Goal: Task Accomplishment & Management: Manage account settings

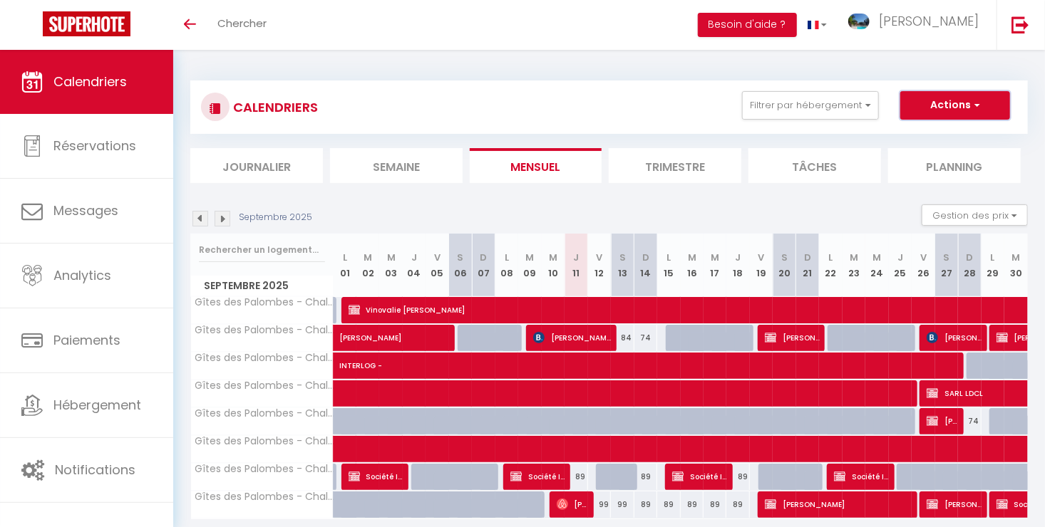
click at [948, 110] on button "Actions" at bounding box center [955, 105] width 110 height 29
click at [949, 137] on link "Nouvelle réservation" at bounding box center [940, 138] width 124 height 21
select select
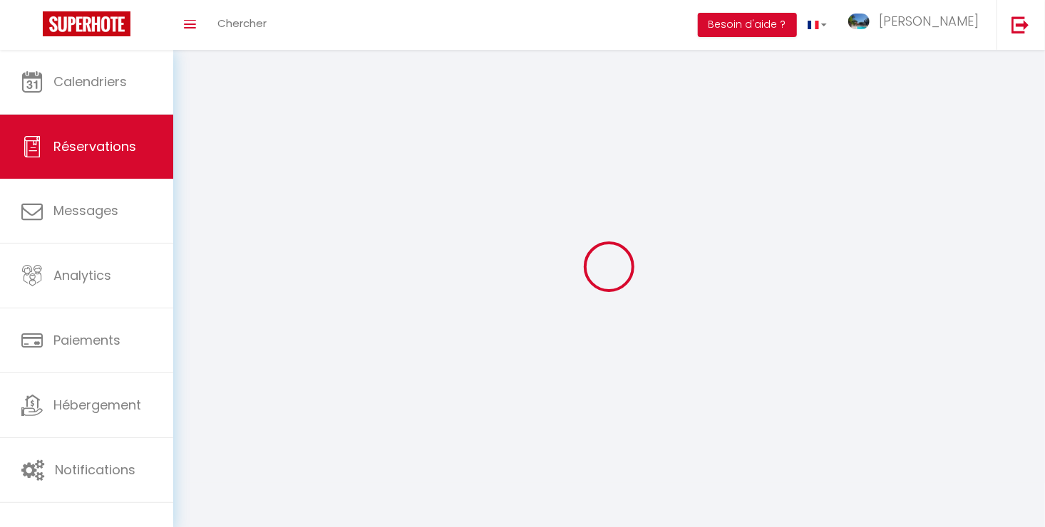
select select
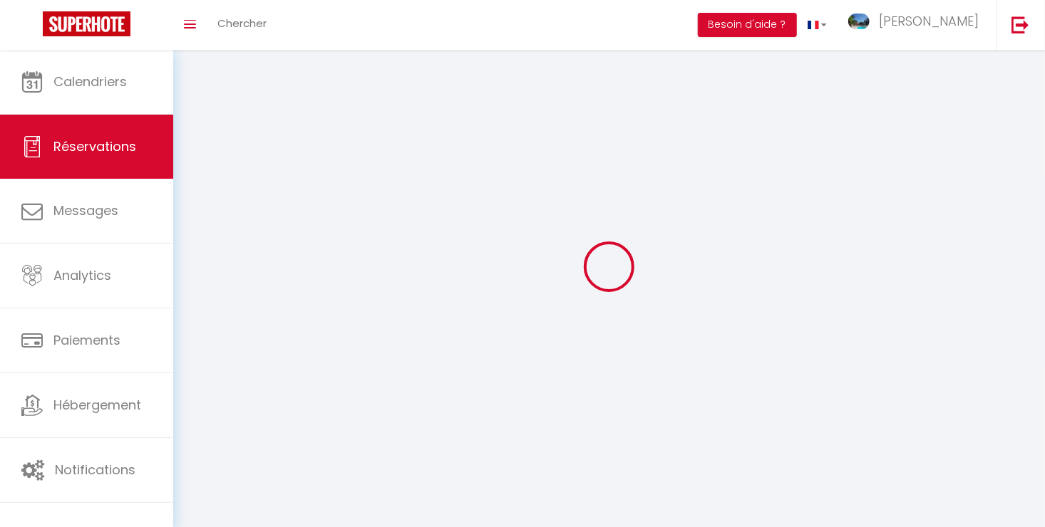
select select
checkbox input "false"
select select
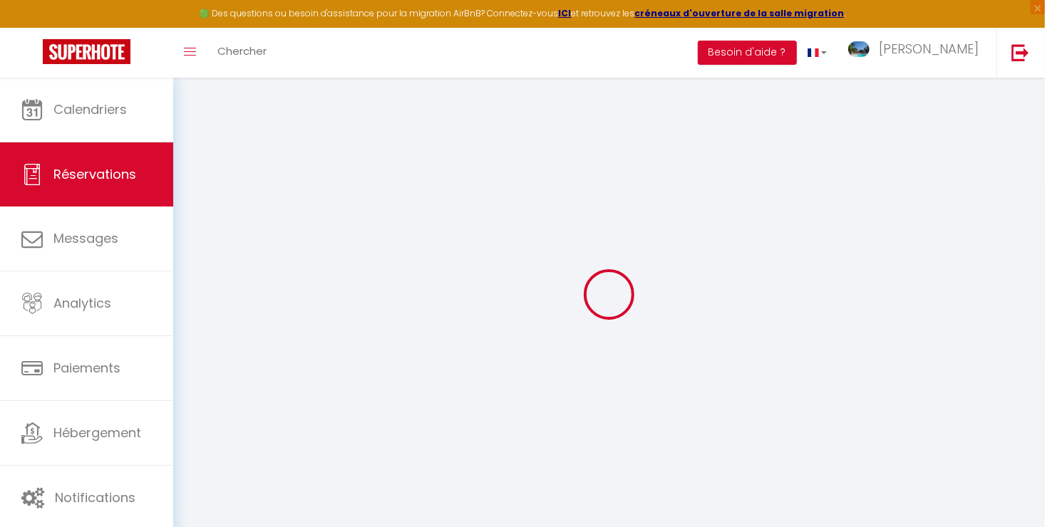
select select
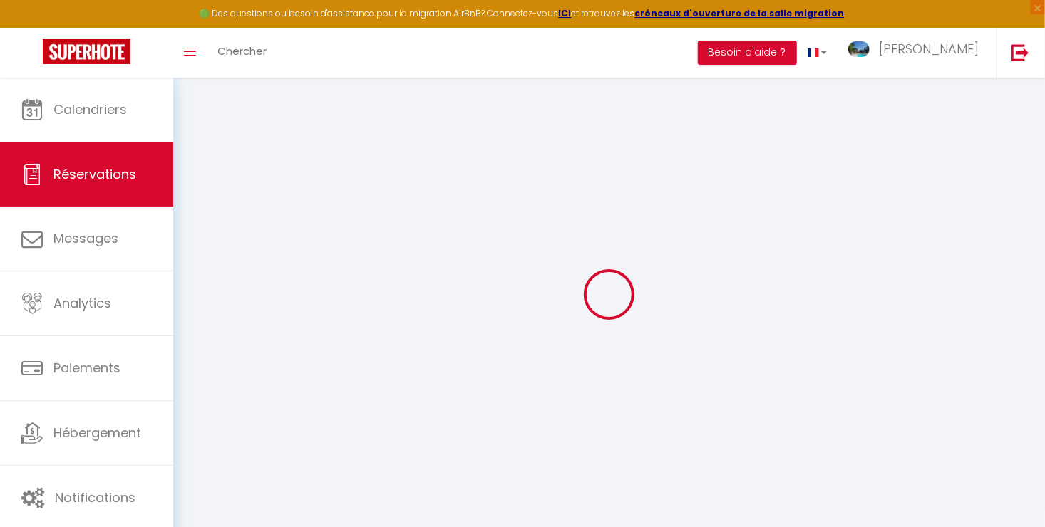
select select
checkbox input "false"
select select
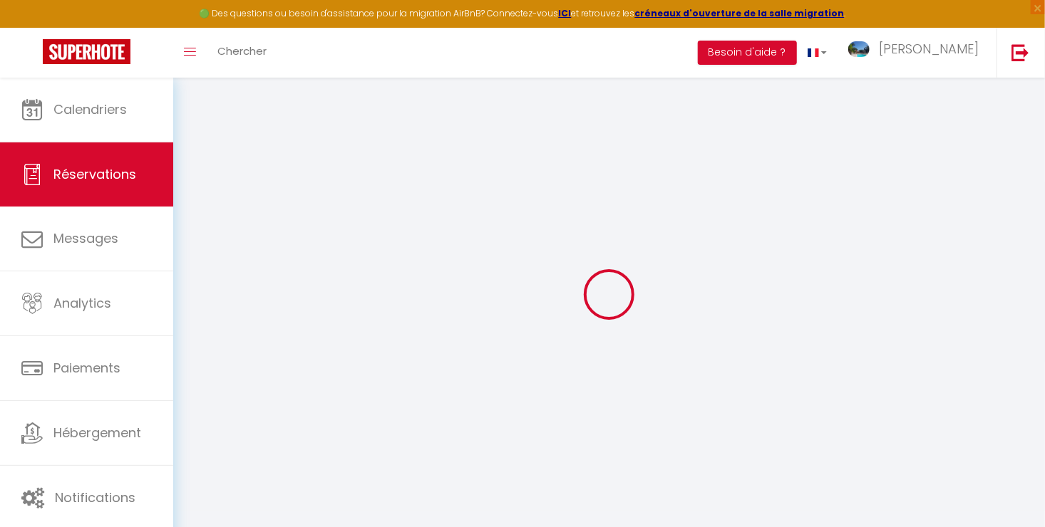
select select
checkbox input "false"
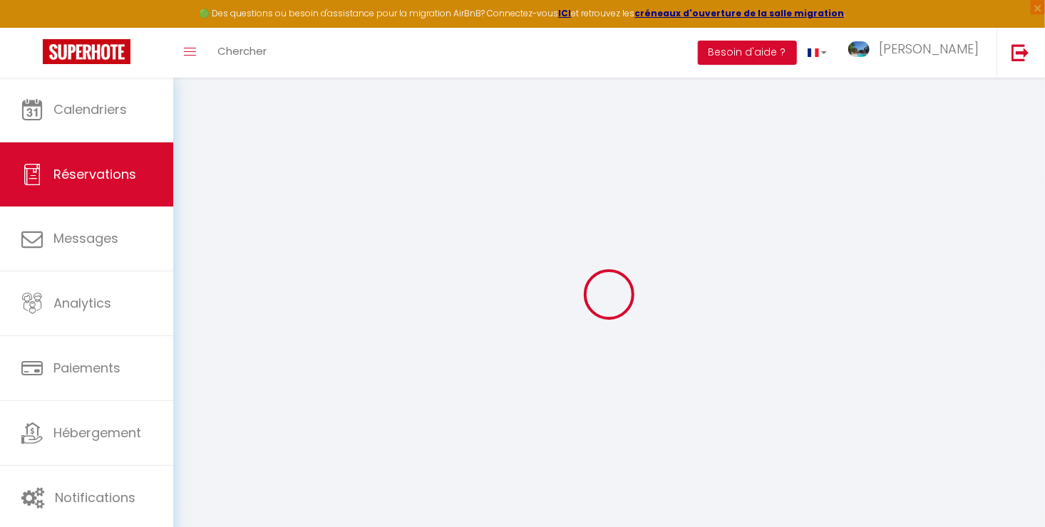
select select
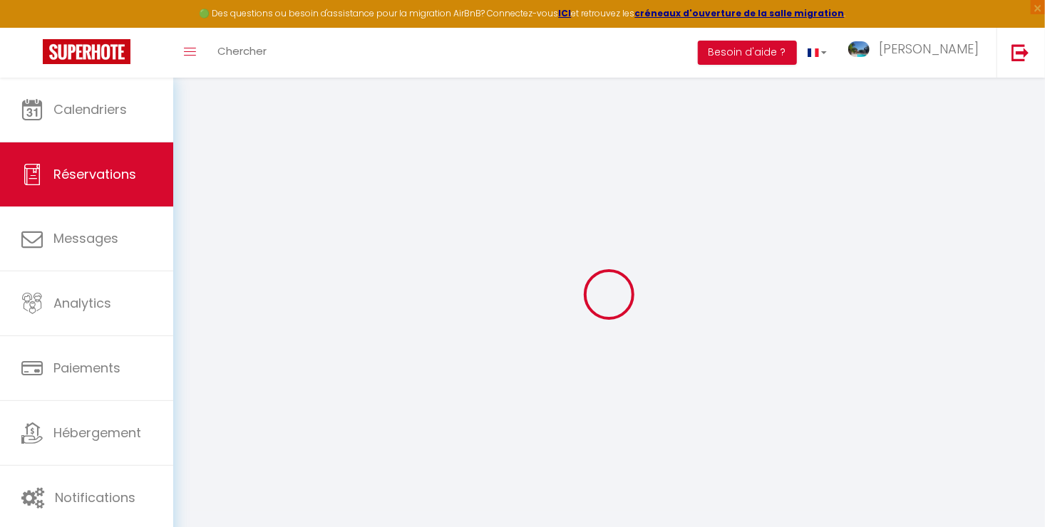
select select
checkbox input "false"
select select
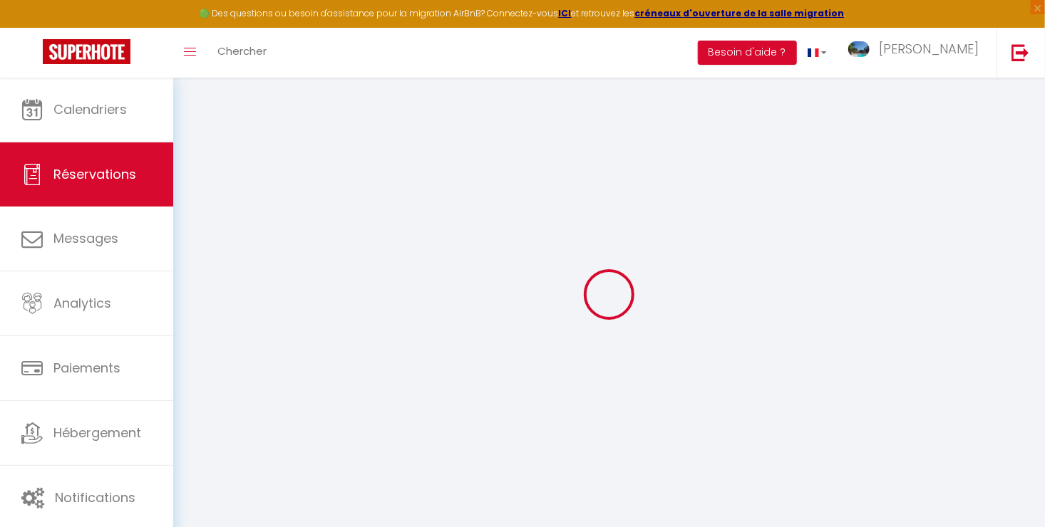
select select
checkbox input "false"
select select
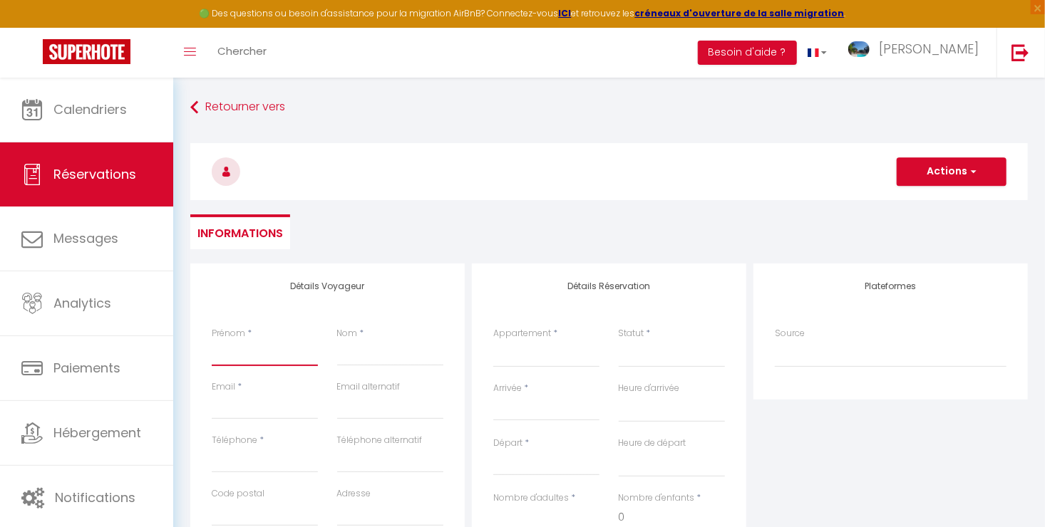
click at [263, 359] on input "Prénom" at bounding box center [265, 354] width 106 height 26
type input "b"
select select
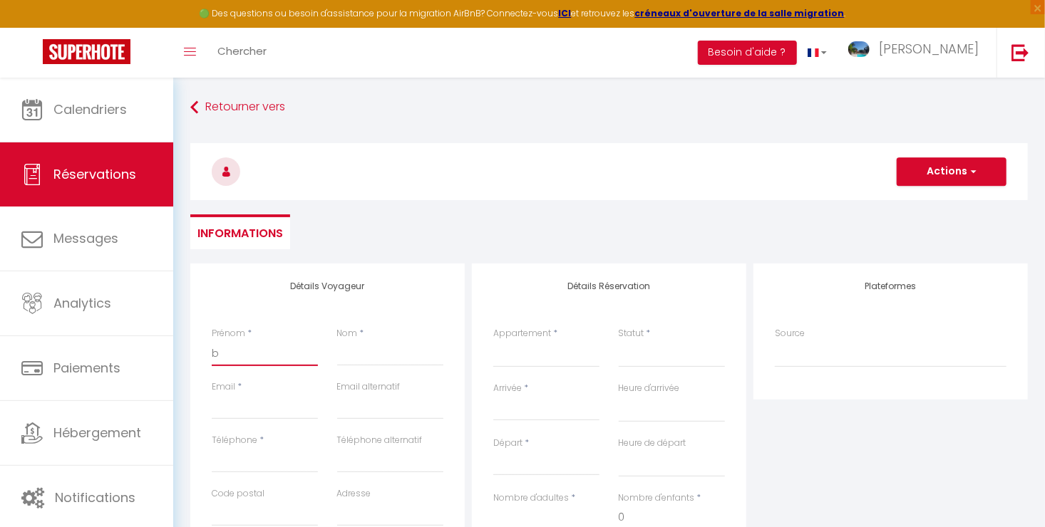
select select
checkbox input "false"
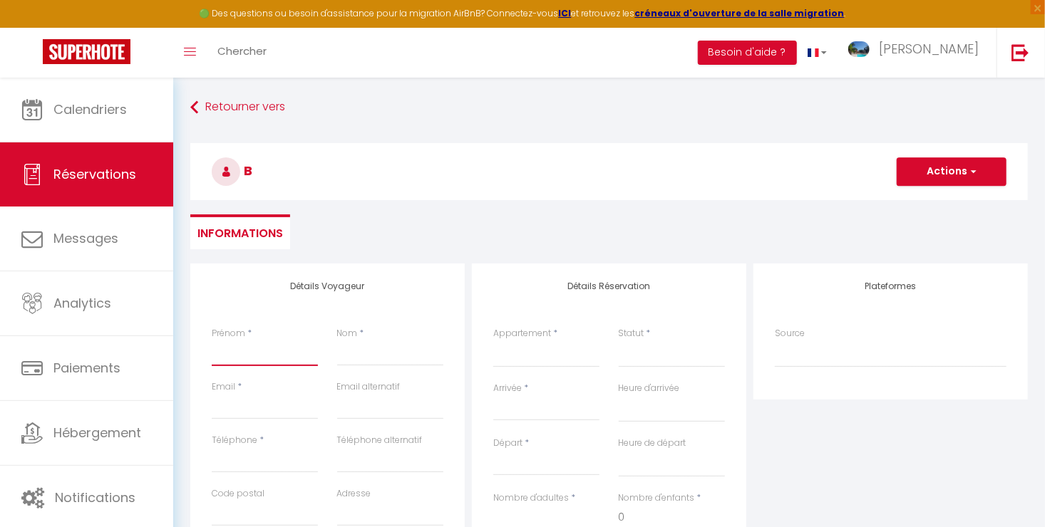
select select
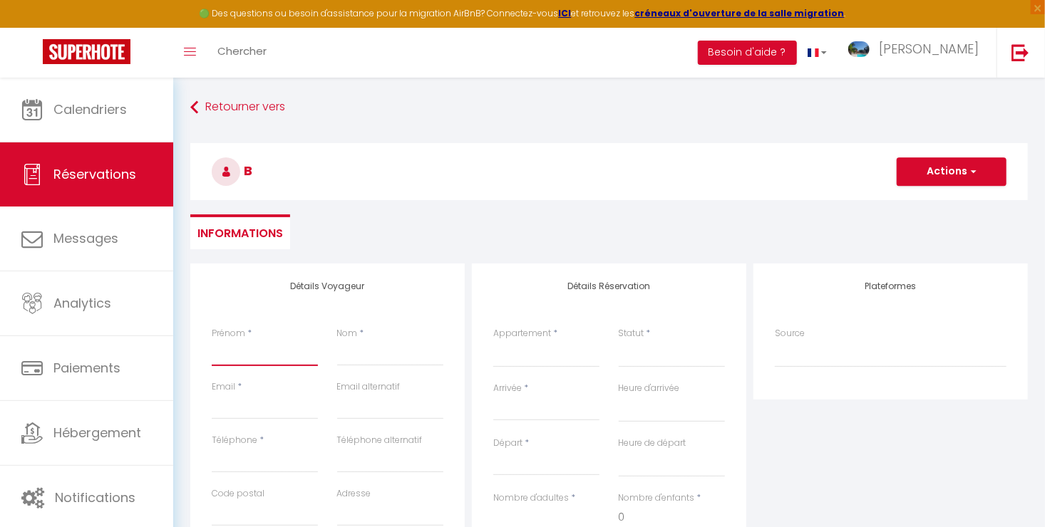
select select
checkbox input "false"
type input "B"
select select
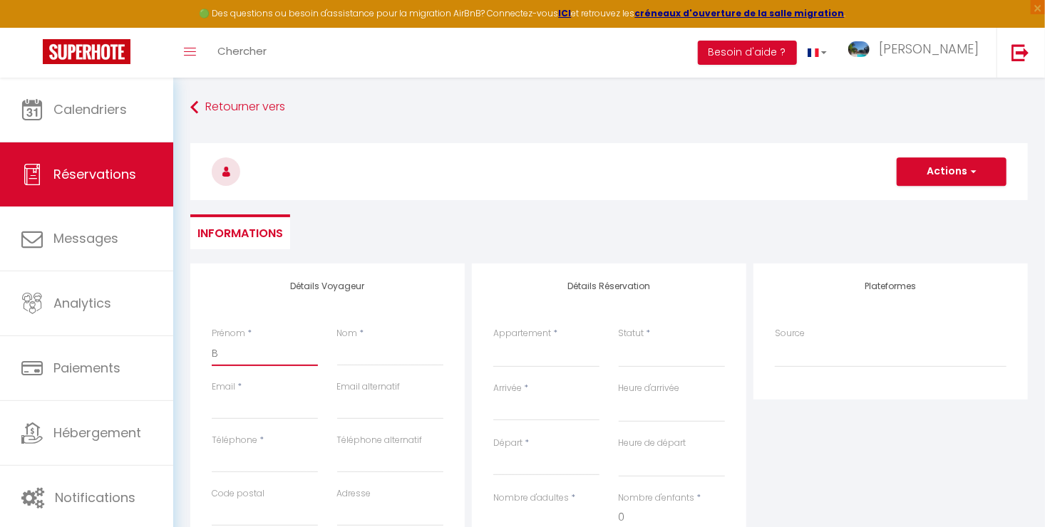
select select
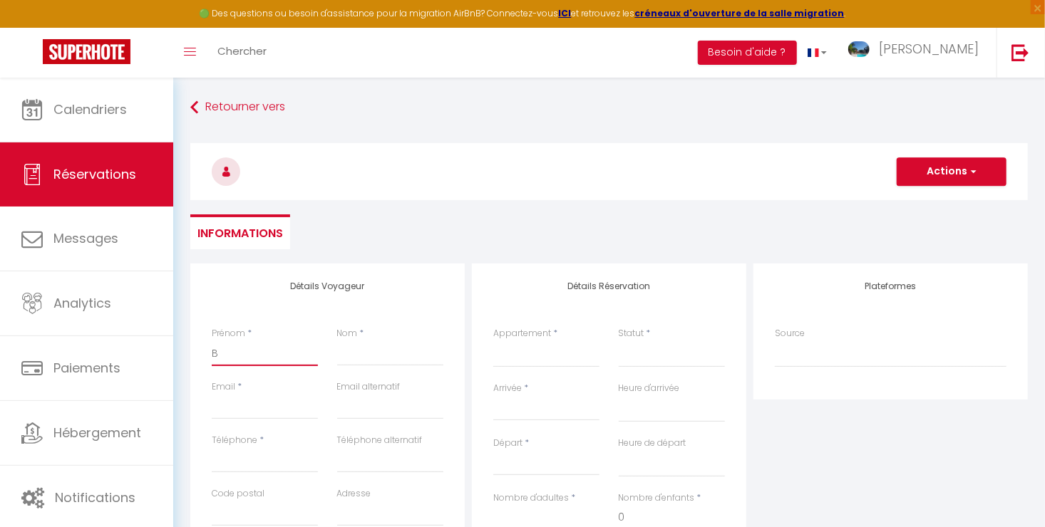
select select
checkbox input "false"
type input "BI"
select select
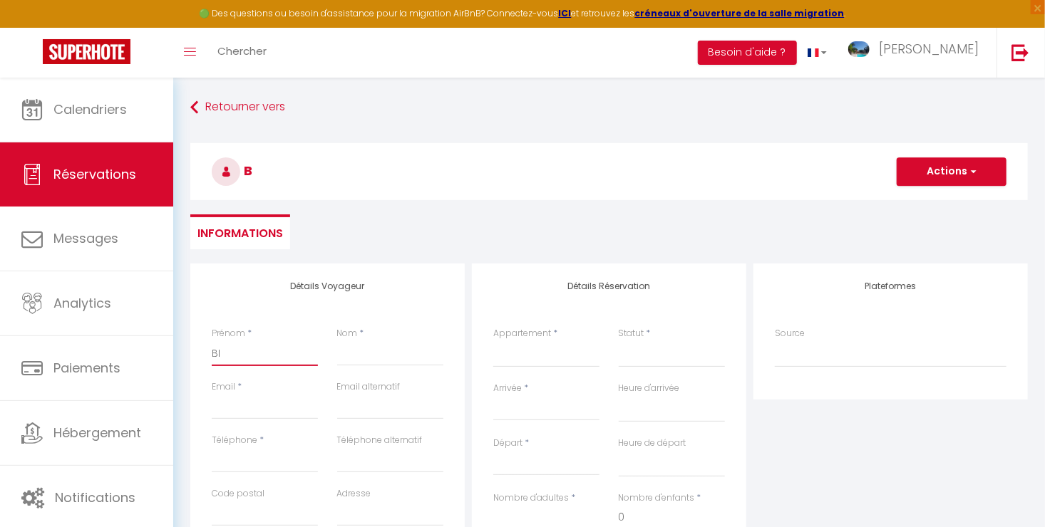
select select
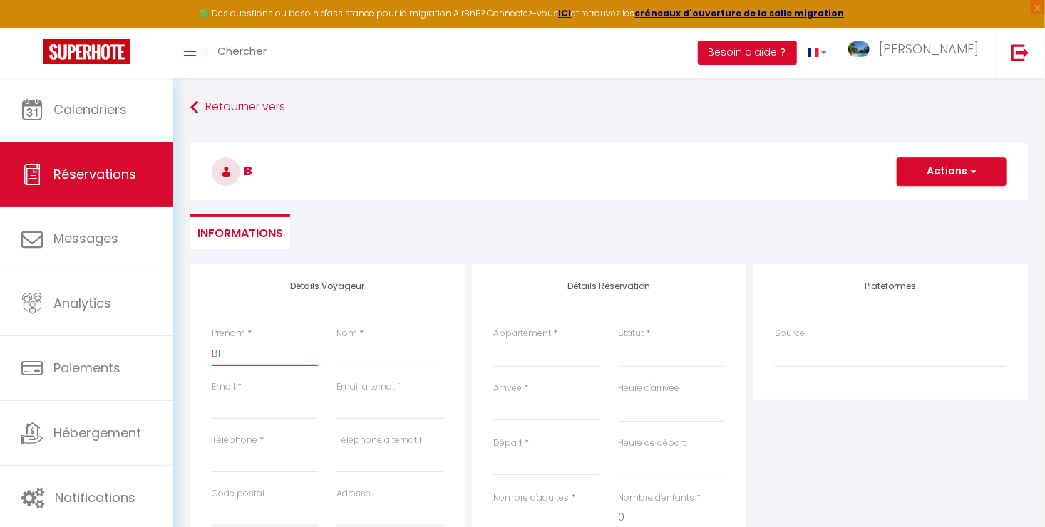
checkbox input "false"
type input "B"
select select
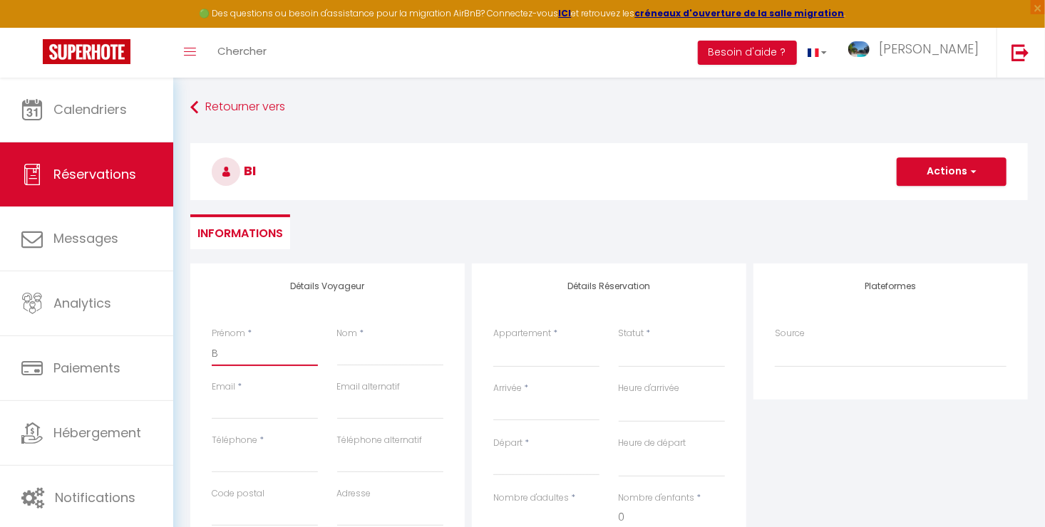
select select
checkbox input "false"
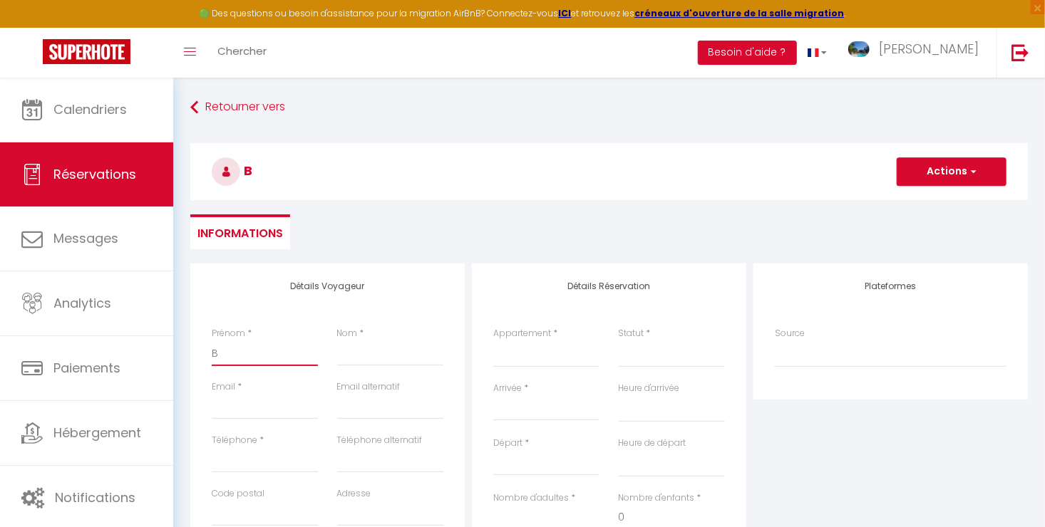
type input "Bi"
select select
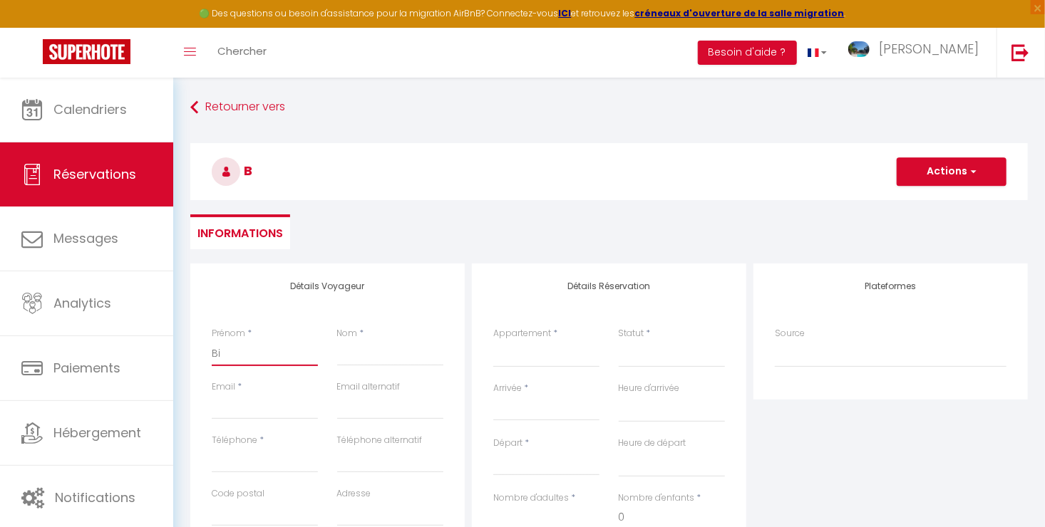
select select
checkbox input "false"
type input "Bis"
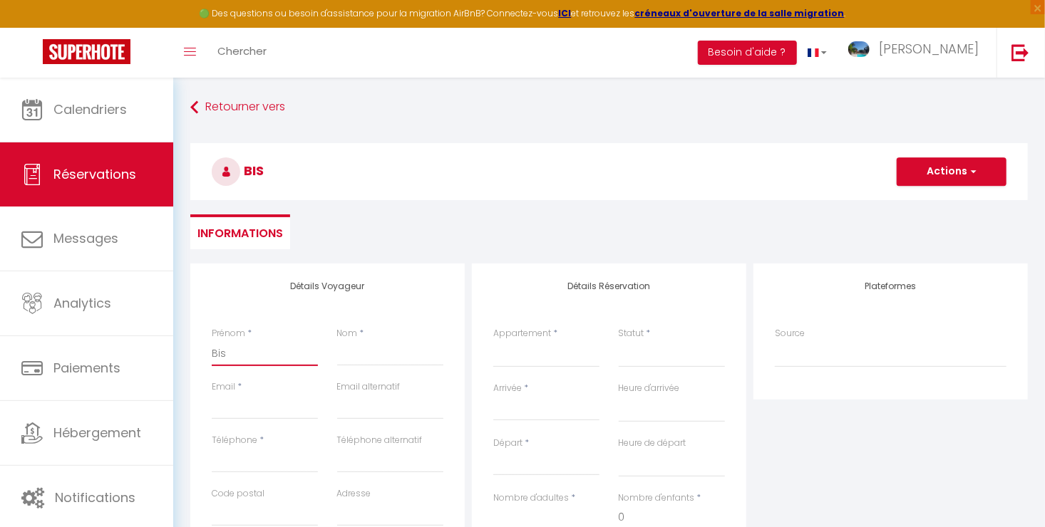
select select
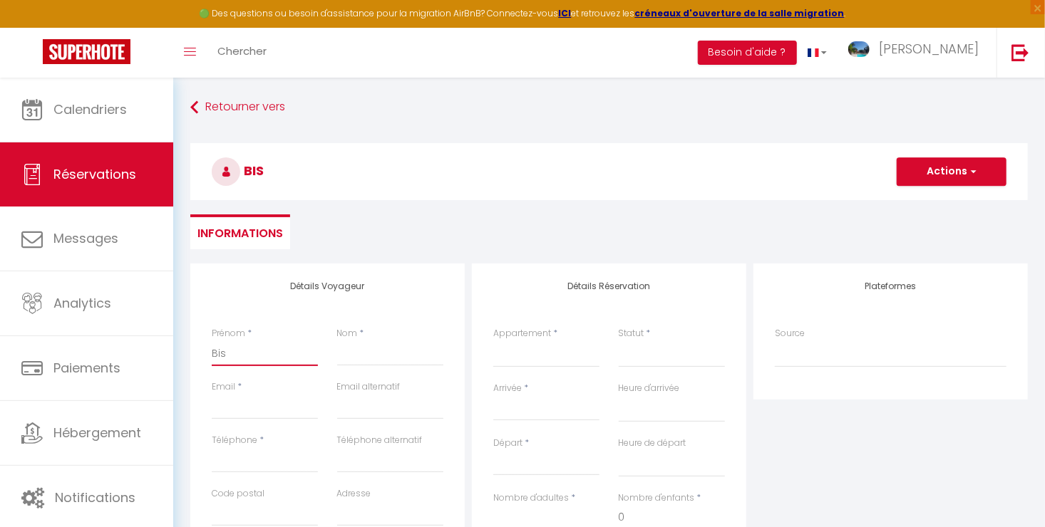
select select
checkbox input "false"
type input "Bisc"
select select
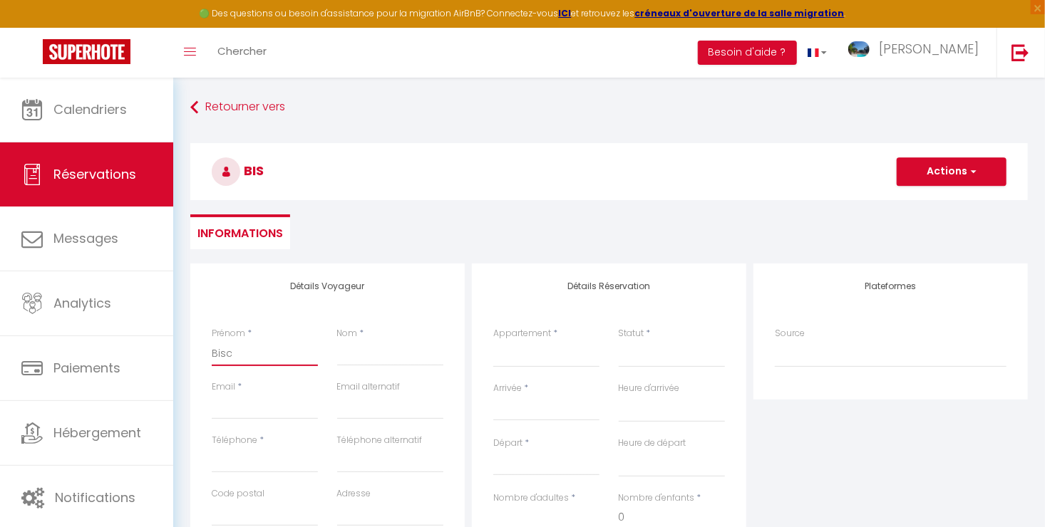
select select
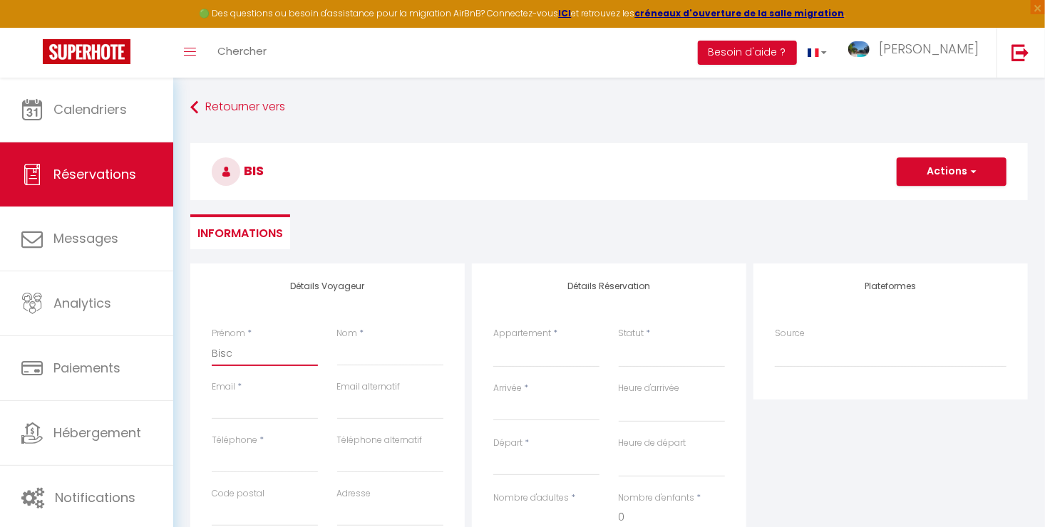
select select
checkbox input "false"
type input "Bisca"
select select
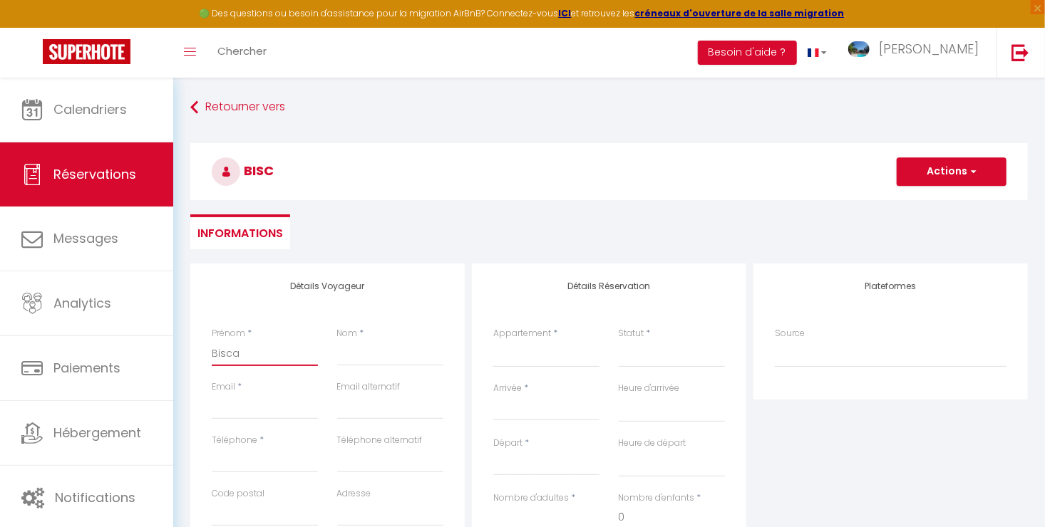
select select
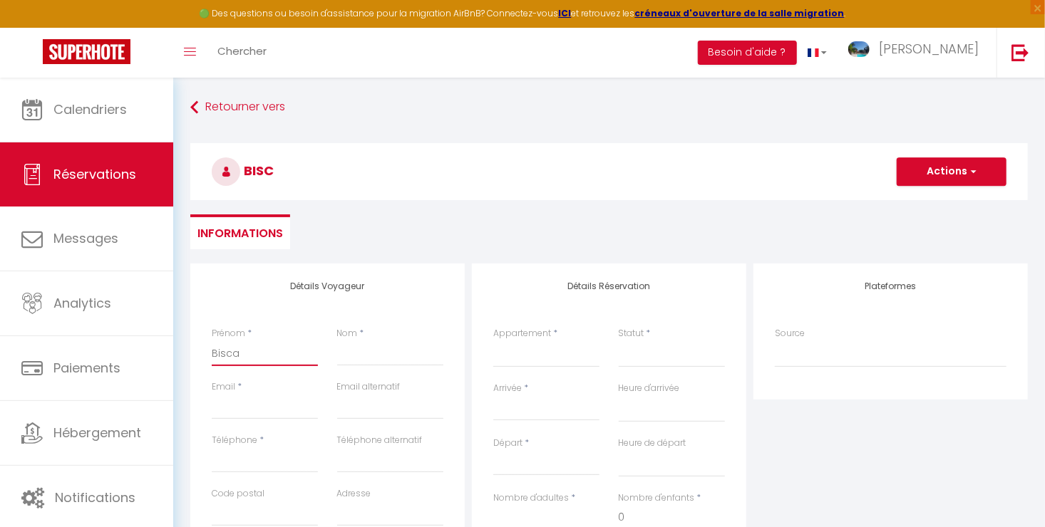
checkbox input "false"
type input "Biscar"
select select
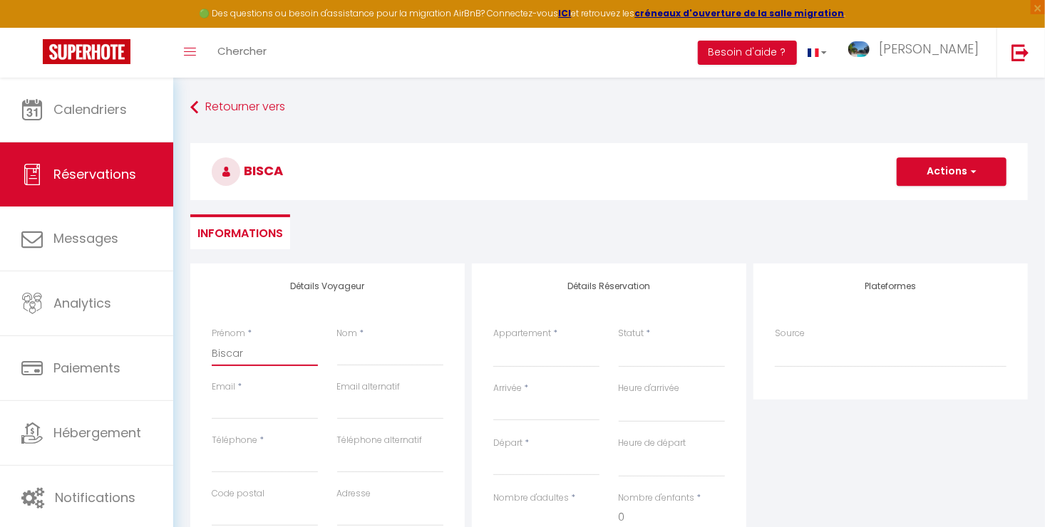
select select
checkbox input "false"
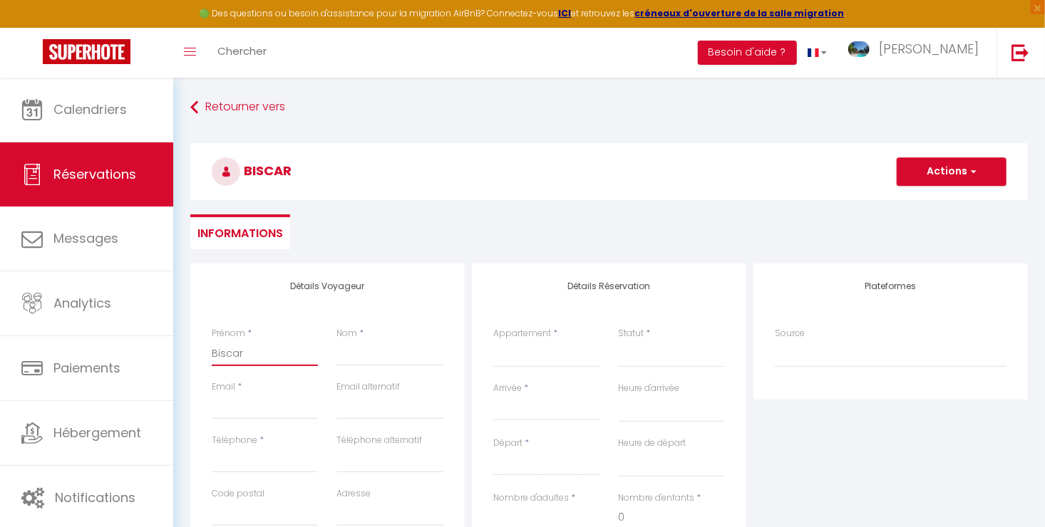
type input "Biscarr"
select select
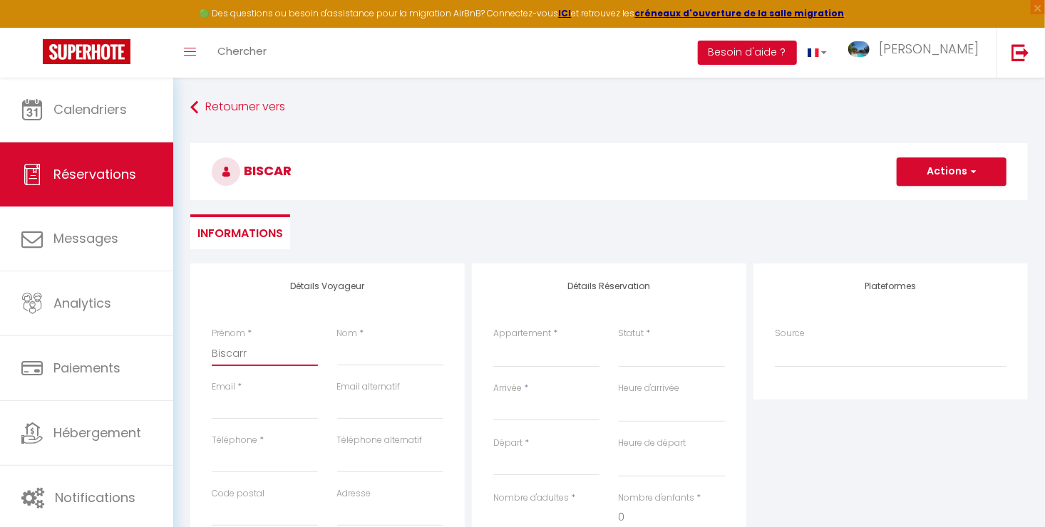
select select
checkbox input "false"
type input "Biscarro"
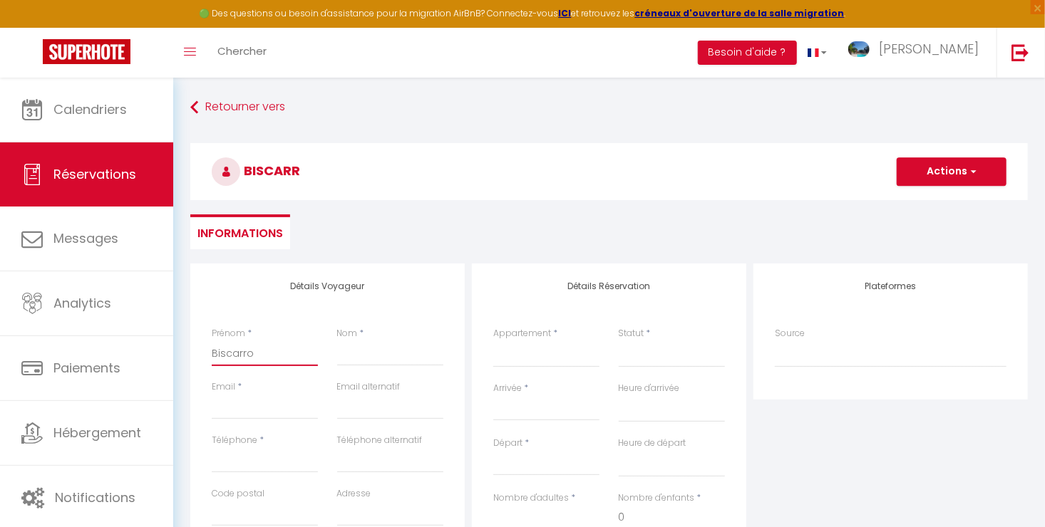
select select
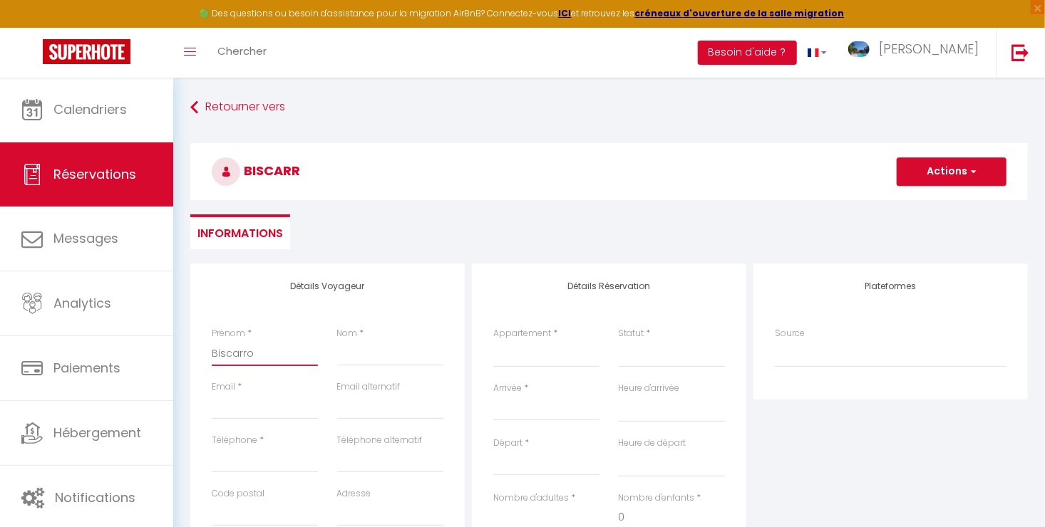
select select
checkbox input "false"
type input "Biscarros"
select select
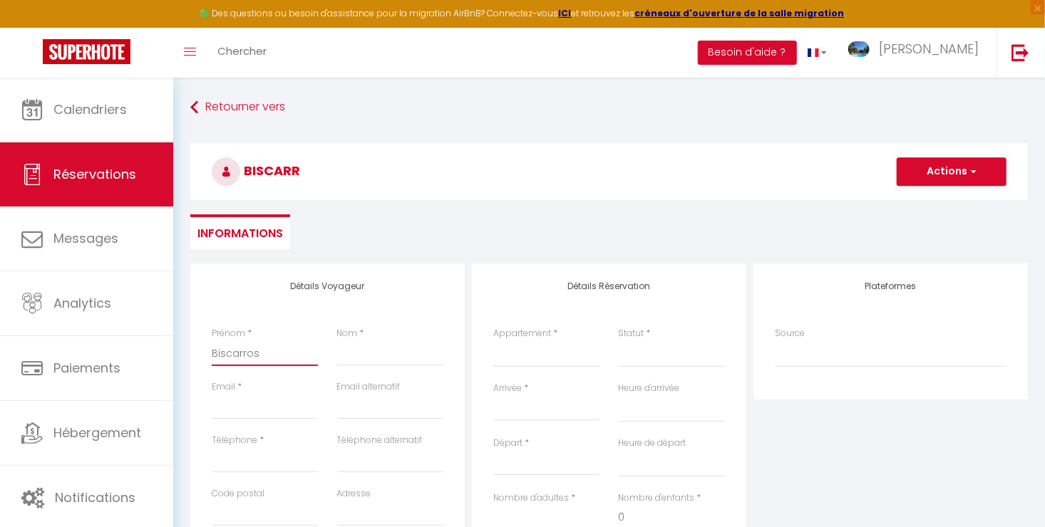
select select
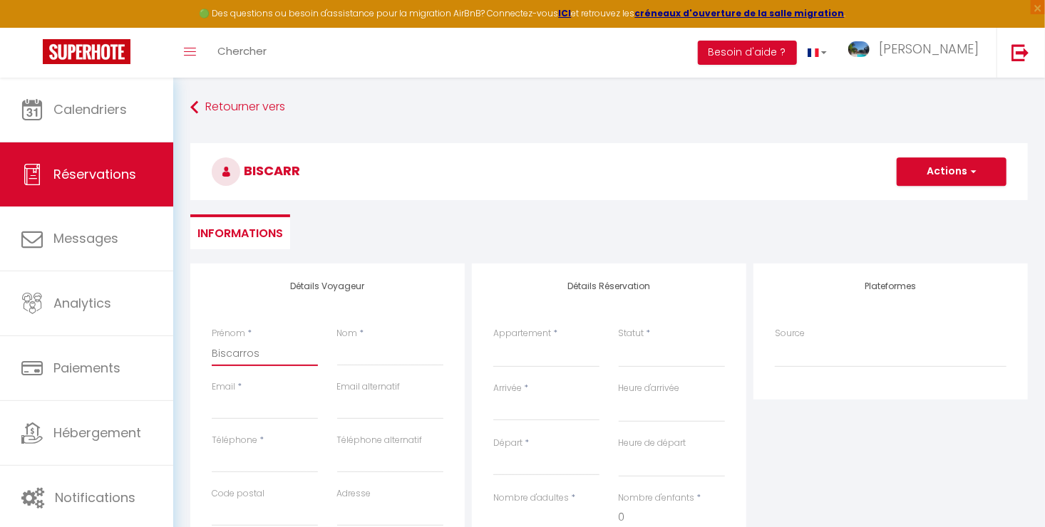
select select
checkbox input "false"
type input "Biscarross"
select select
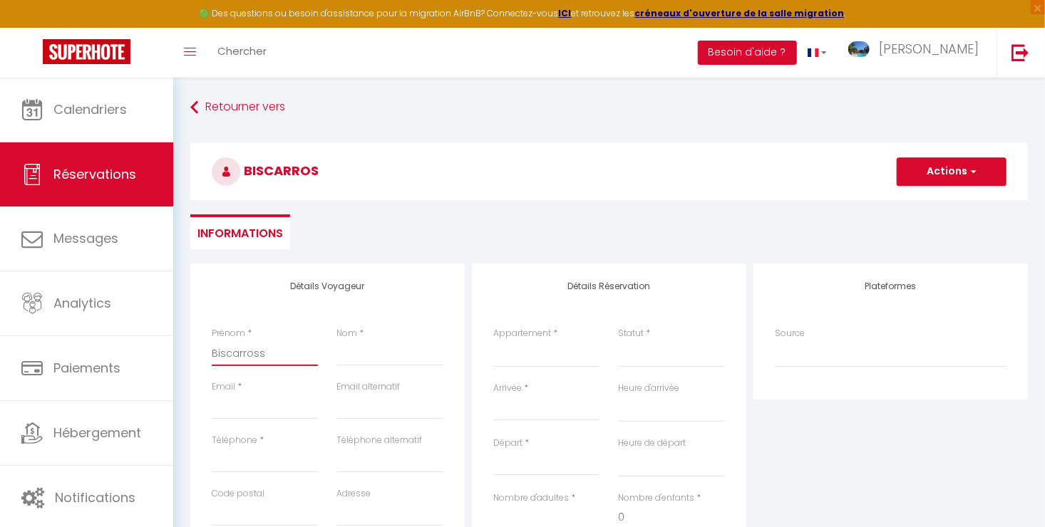
select select
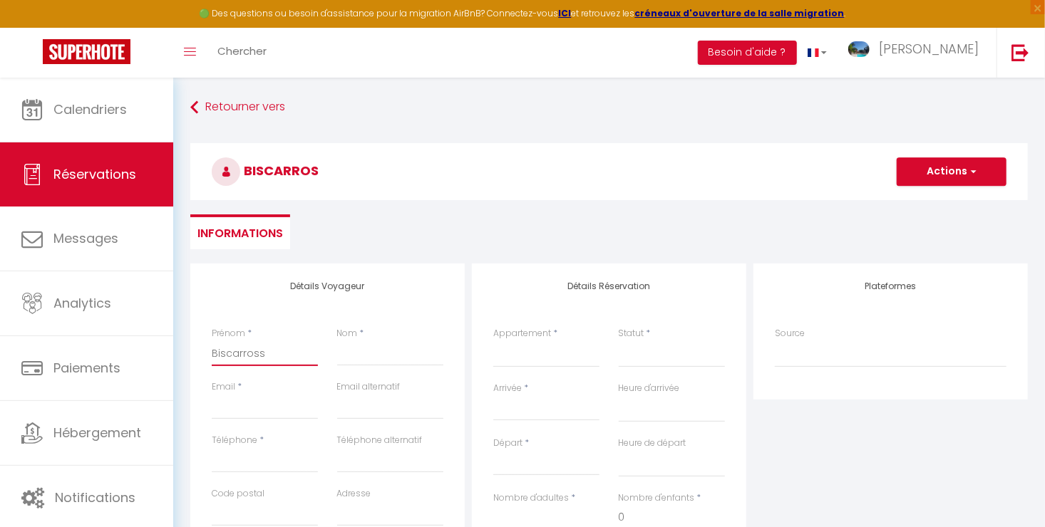
checkbox input "false"
type input "Biscarrosse"
select select
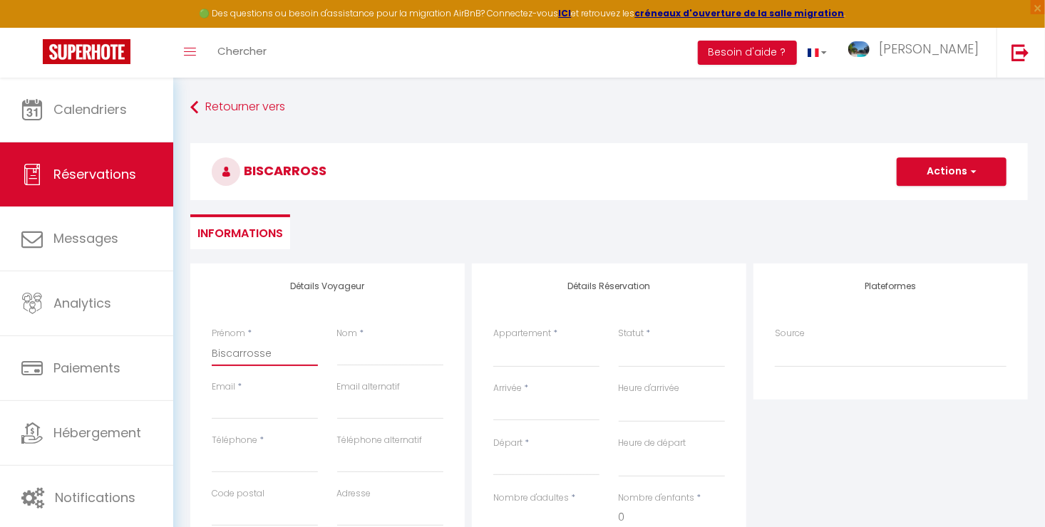
select select
checkbox input "false"
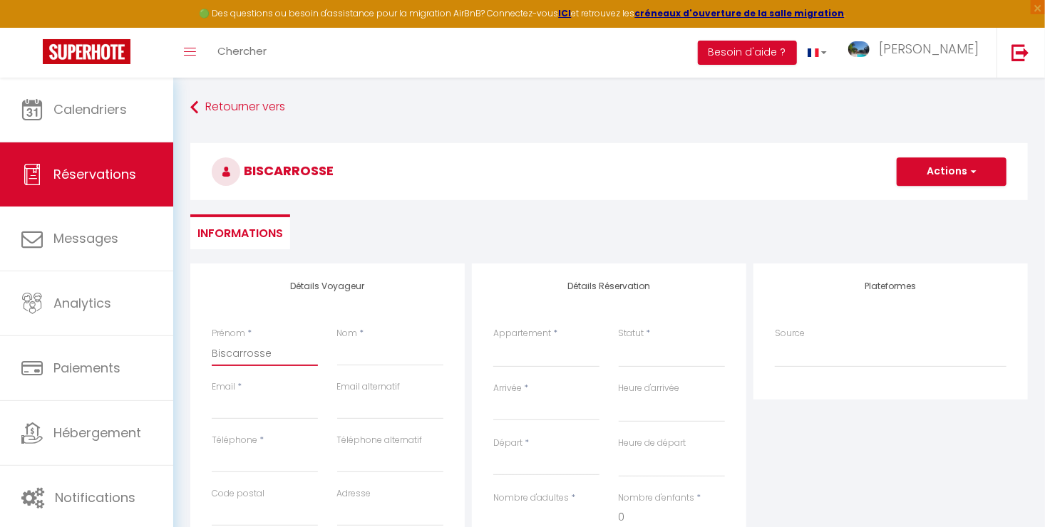
type input "Biscarross"
select select
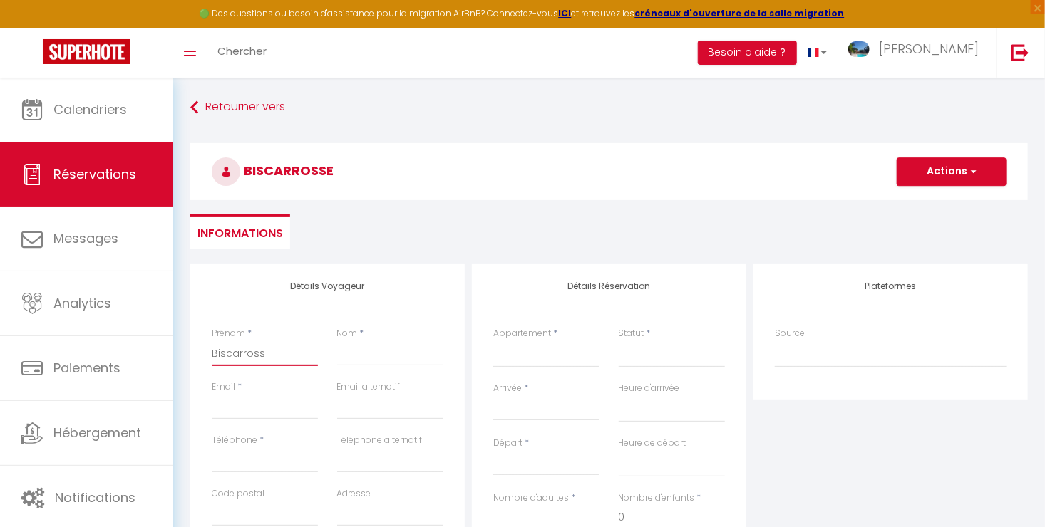
select select
checkbox input "false"
type input "Biscarros"
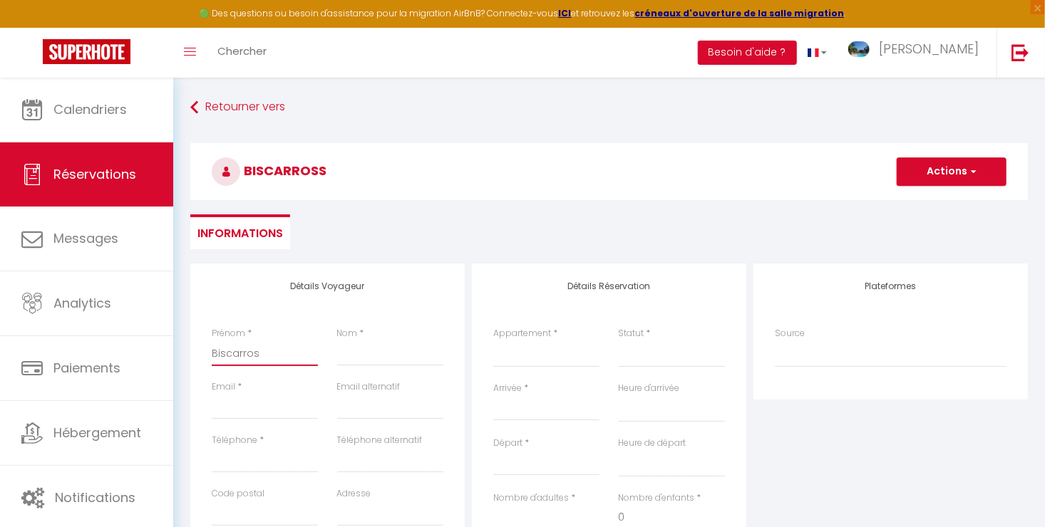
select select
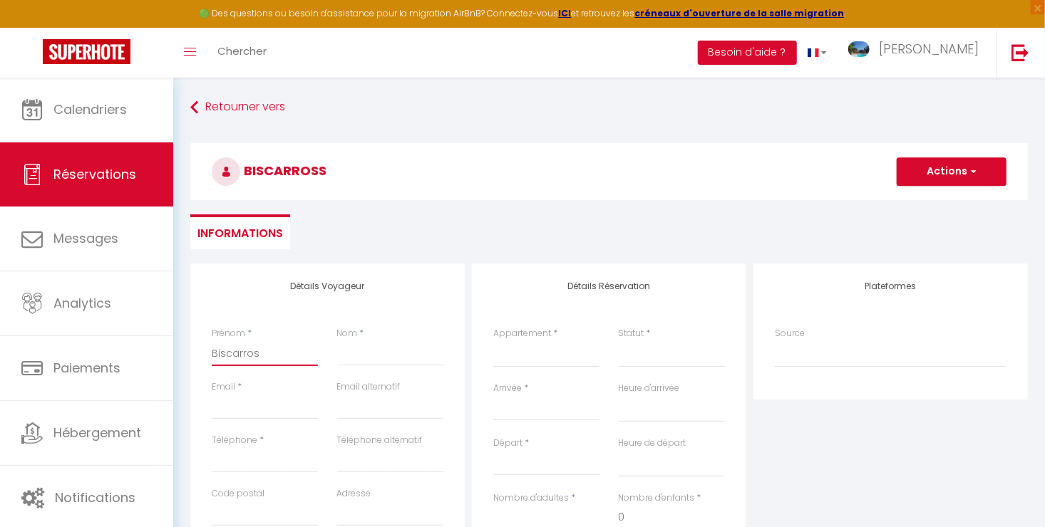
select select
checkbox input "false"
type input "Biscarro"
select select
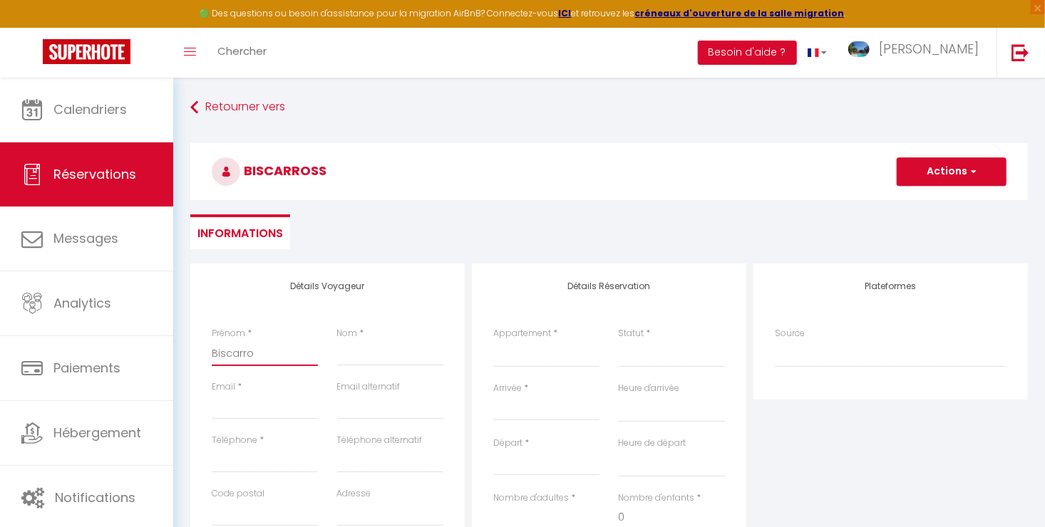
select select
click at [358, 361] on input "Nom" at bounding box center [390, 354] width 106 height 26
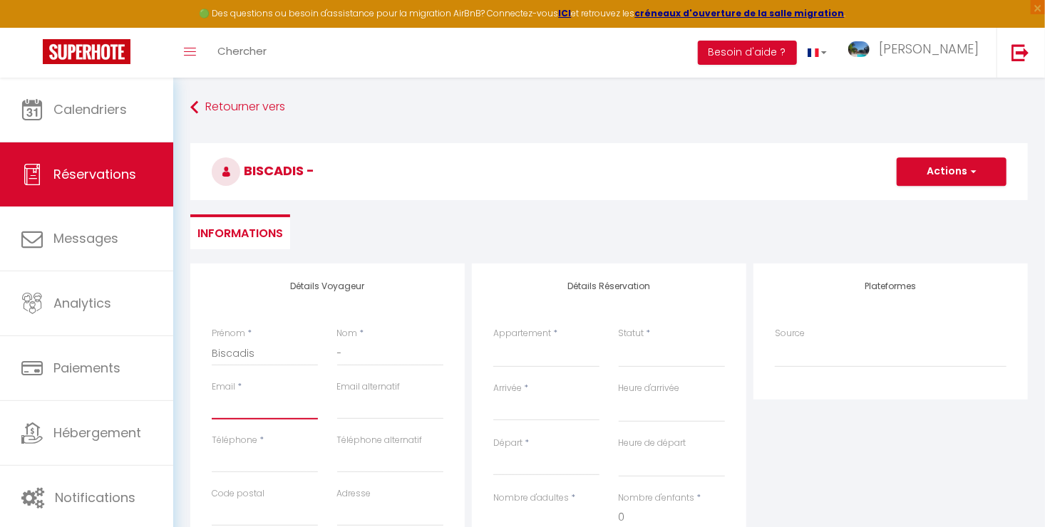
click at [232, 409] on input "Email client" at bounding box center [265, 407] width 106 height 26
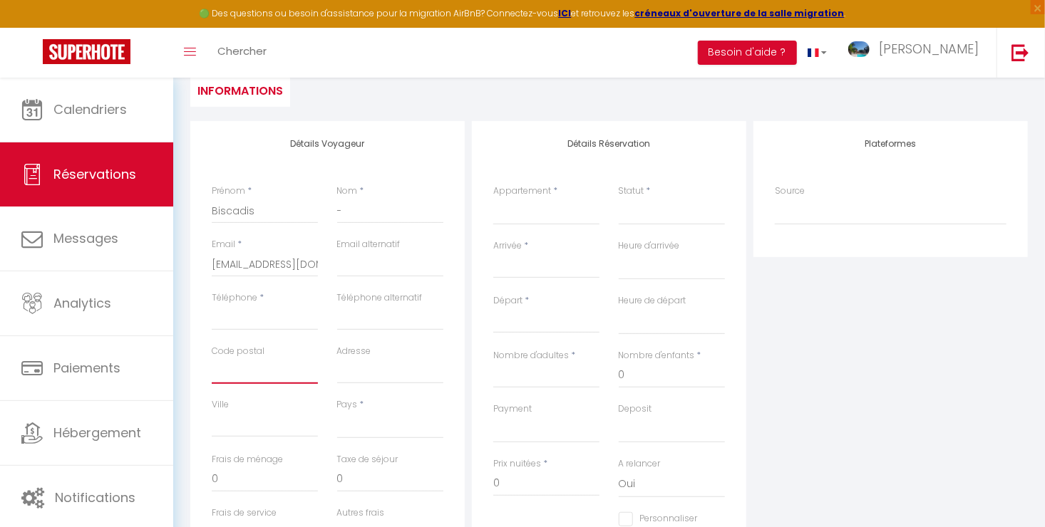
click at [271, 376] on input "Code postal" at bounding box center [265, 371] width 106 height 26
click at [269, 418] on input "Ville" at bounding box center [265, 425] width 106 height 26
click at [394, 371] on input "Adresse" at bounding box center [390, 371] width 106 height 26
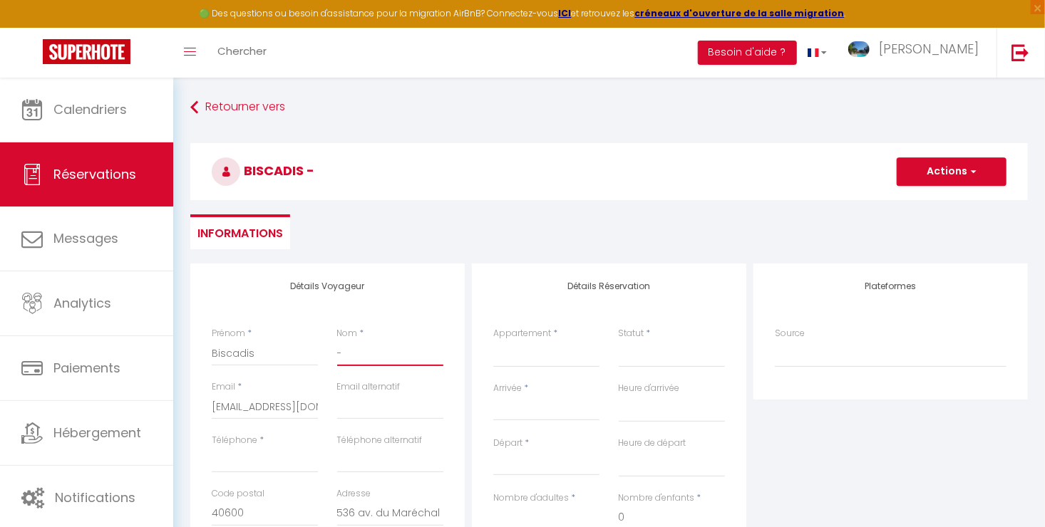
click at [371, 358] on input "-" at bounding box center [390, 354] width 106 height 26
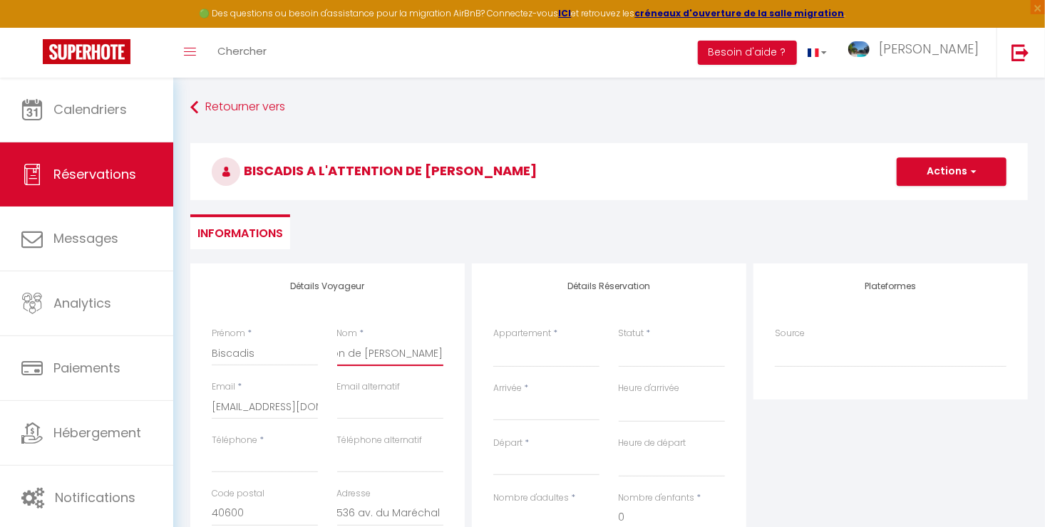
scroll to position [0, 61]
click at [532, 361] on select "Gîtes des Palombes - Chalet Rouge Gîtes des Palombes - Chalet Bleu Gîtes des Pa…" at bounding box center [546, 354] width 106 height 27
click at [493, 341] on select "Gîtes des Palombes - Chalet Rouge Gîtes des Palombes - Chalet Bleu Gîtes des Pa…" at bounding box center [546, 354] width 106 height 27
click at [664, 353] on select "Confirmé Non Confirmé Annulé Annulé par le voyageur No Show Request" at bounding box center [672, 354] width 106 height 27
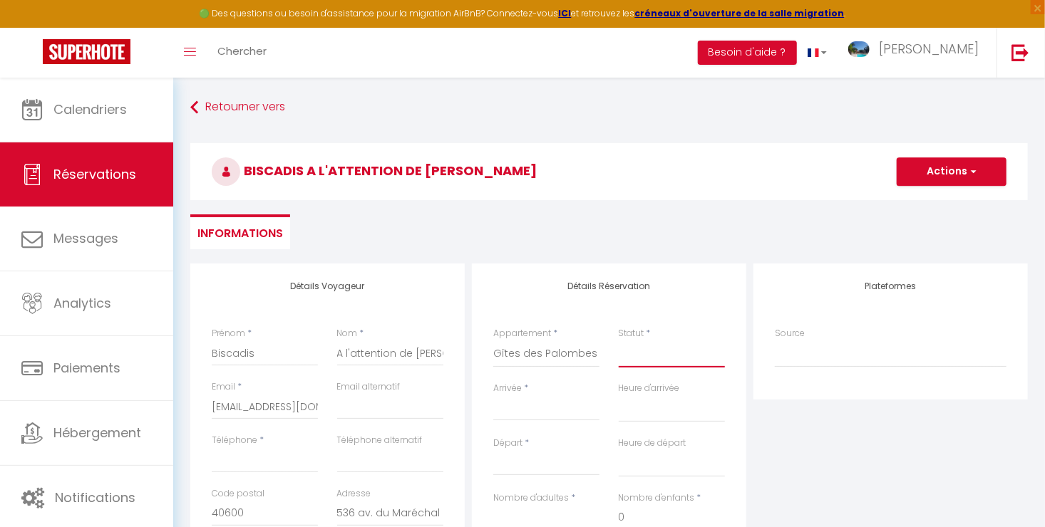
click at [663, 357] on select "Confirmé Non Confirmé Annulé Annulé par le voyageur No Show Request" at bounding box center [672, 354] width 106 height 27
click at [648, 361] on select "Confirmé Non Confirmé Annulé Annulé par le voyageur No Show Request" at bounding box center [672, 354] width 106 height 27
click at [619, 341] on select "Confirmé Non Confirmé Annulé Annulé par le voyageur No Show Request" at bounding box center [672, 354] width 106 height 27
click at [558, 415] on input "Arrivée" at bounding box center [546, 409] width 106 height 19
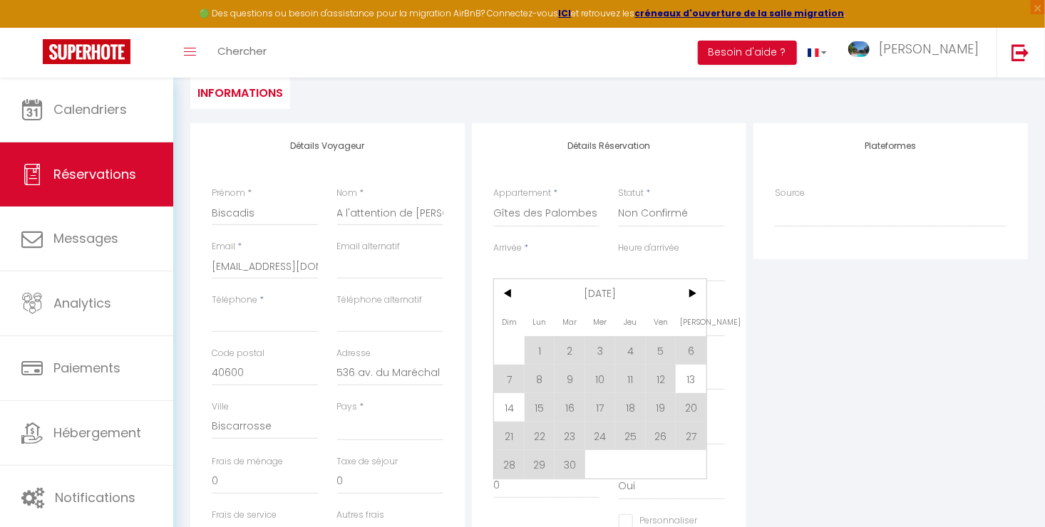
scroll to position [143, 0]
click at [539, 403] on span "15" at bounding box center [539, 405] width 31 height 29
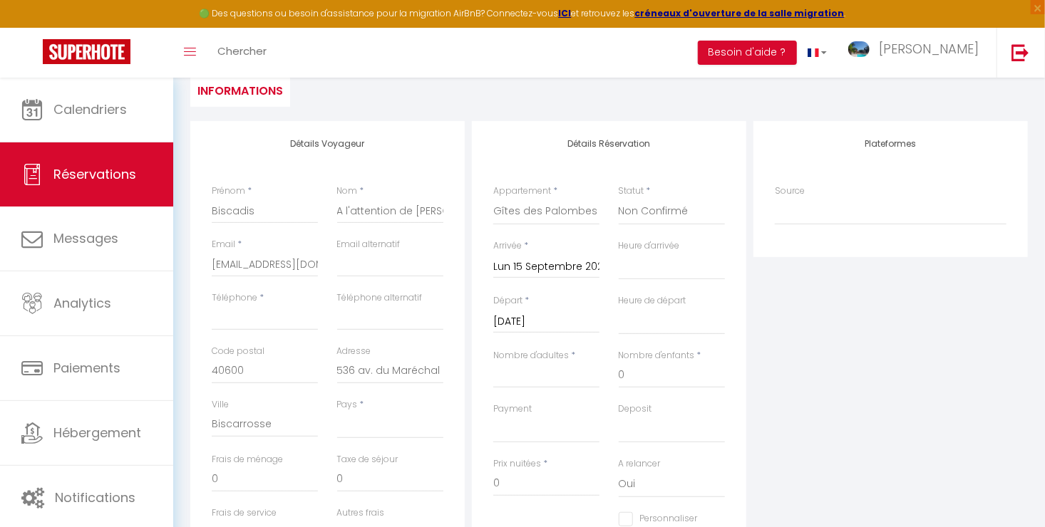
click at [548, 320] on input "Mar 16 Septembre 2025" at bounding box center [546, 322] width 106 height 19
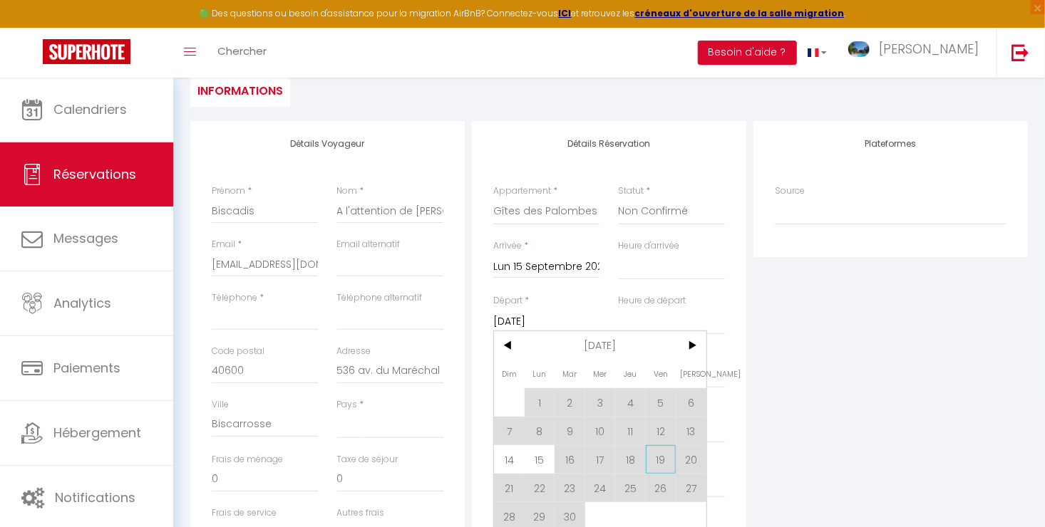
click at [656, 453] on span "19" at bounding box center [661, 459] width 31 height 29
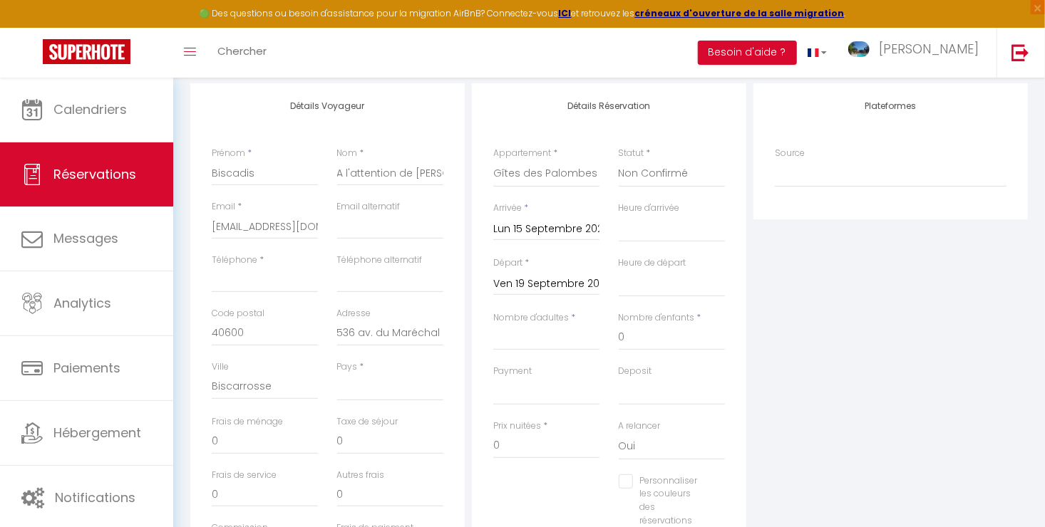
scroll to position [214, 0]
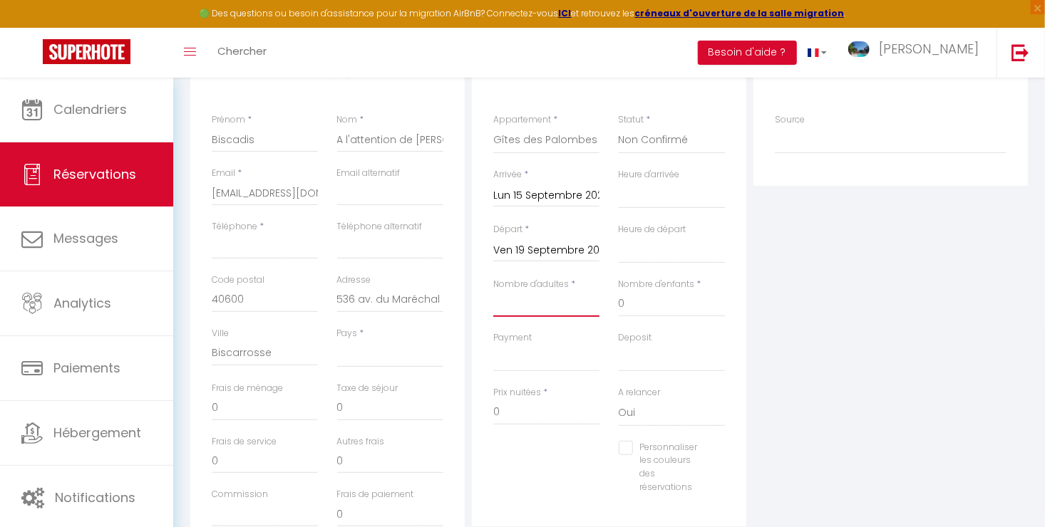
click at [540, 305] on input "Nombre d'adultes" at bounding box center [546, 304] width 106 height 26
click at [524, 416] on input "0" at bounding box center [546, 413] width 106 height 26
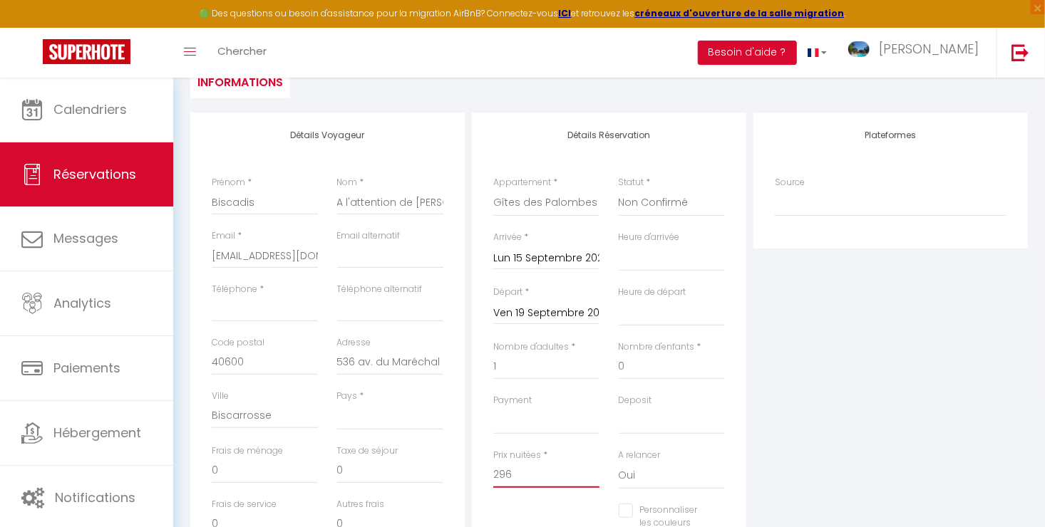
scroll to position [131, 0]
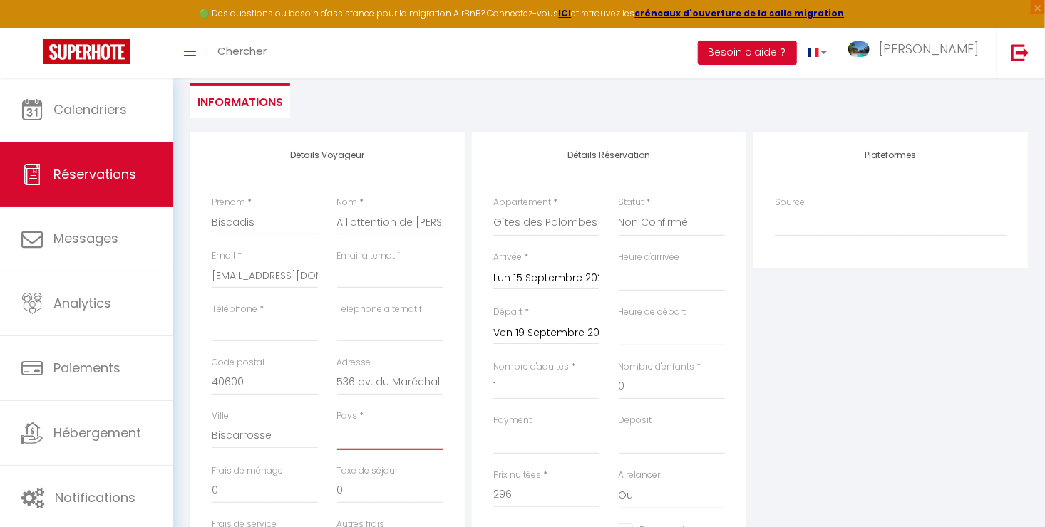
click at [348, 439] on select "France Portugal Afghanistan Albania Algeria American Samoa Andorra Angola Angui…" at bounding box center [390, 436] width 106 height 27
click at [337, 423] on select "France Portugal Afghanistan Albania Algeria American Samoa Andorra Angola Angui…" at bounding box center [390, 436] width 106 height 27
click at [296, 336] on input "Téléphone" at bounding box center [265, 329] width 106 height 26
click at [279, 328] on input "0652499879" at bounding box center [265, 329] width 106 height 26
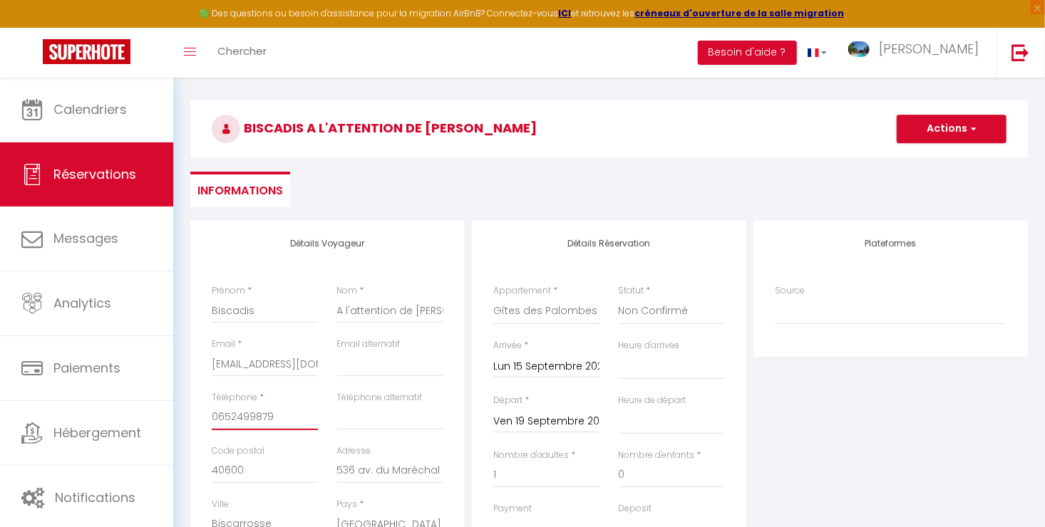
scroll to position [0, 0]
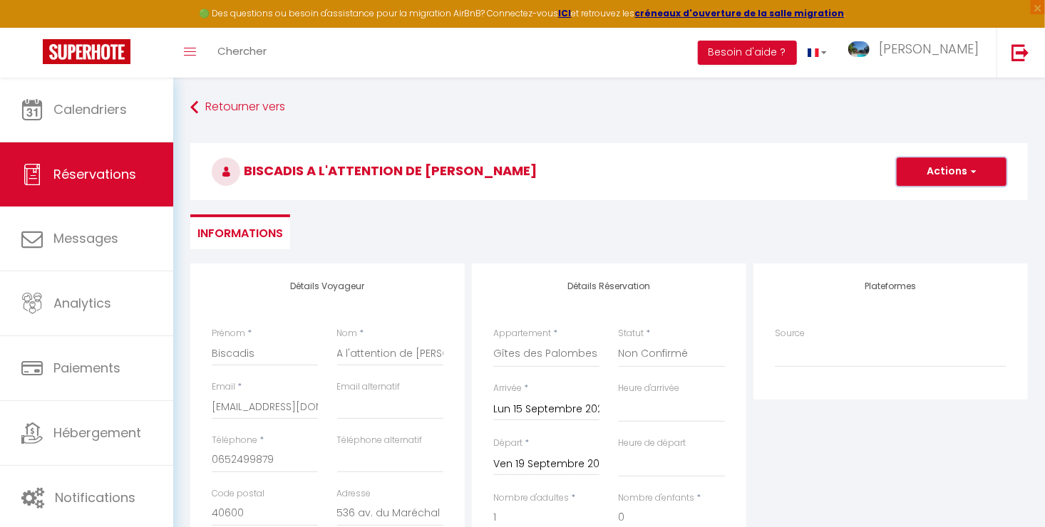
click at [936, 172] on button "Actions" at bounding box center [951, 171] width 110 height 29
click at [925, 205] on link "Enregistrer" at bounding box center [937, 203] width 113 height 19
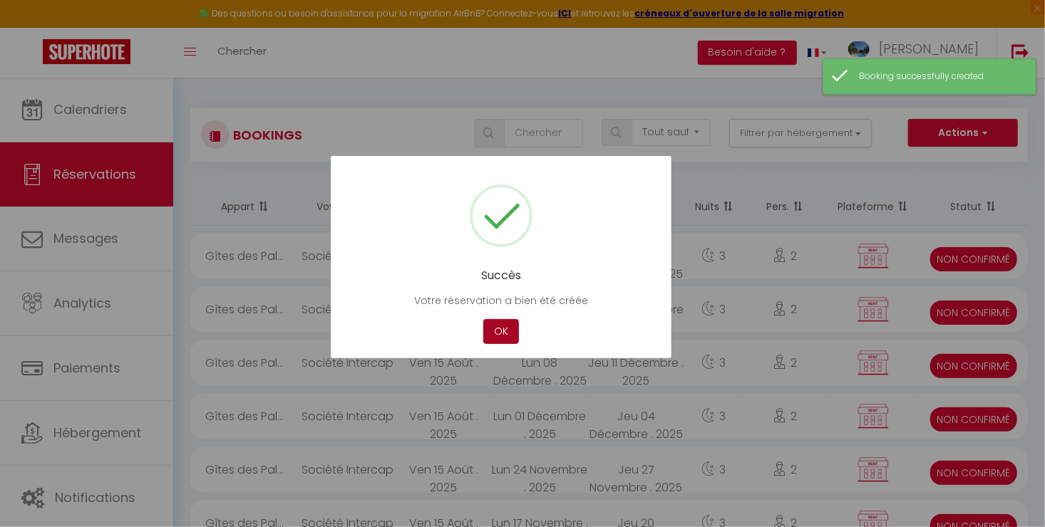
click at [502, 334] on button "OK" at bounding box center [501, 331] width 36 height 25
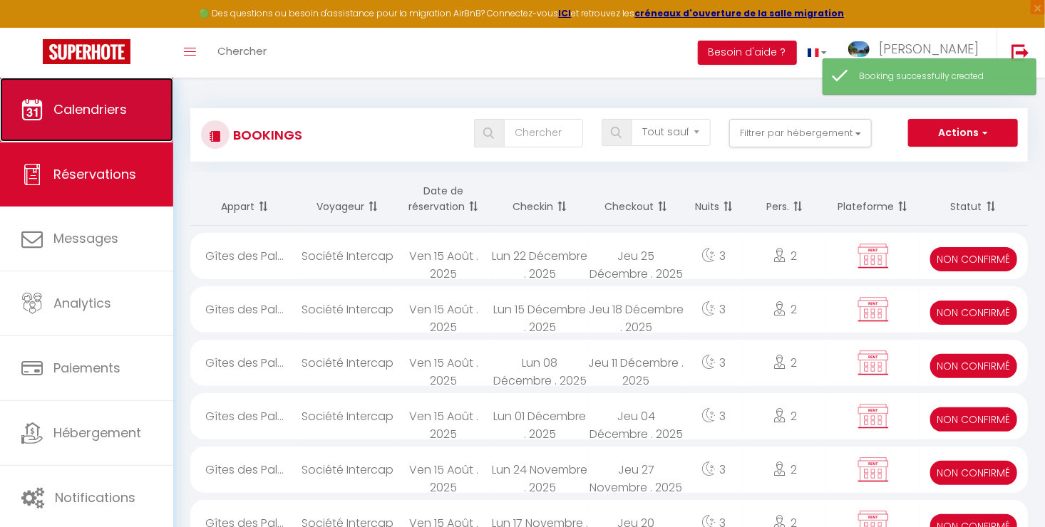
click at [81, 113] on span "Calendriers" at bounding box center [89, 109] width 73 height 18
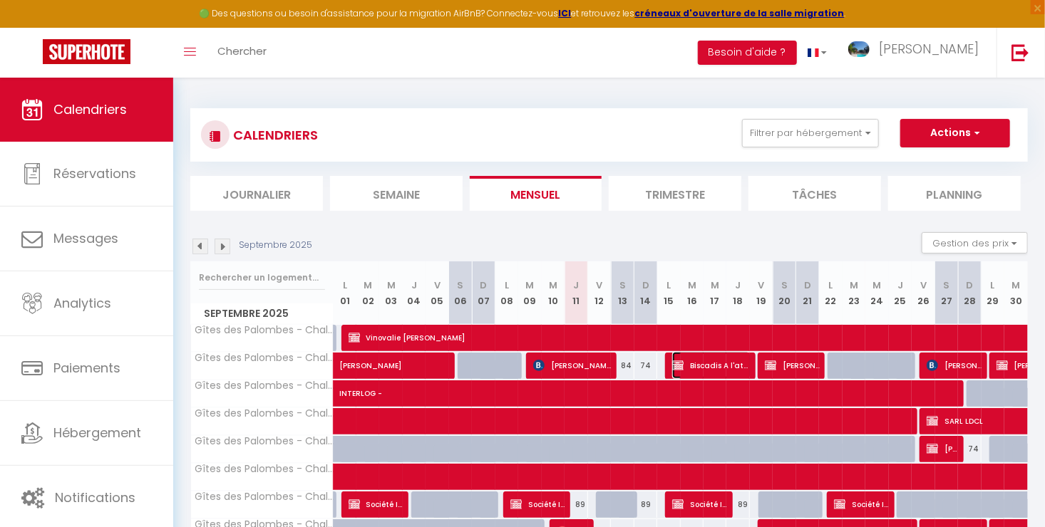
click at [723, 368] on span "Biscadis A l'attention de [PERSON_NAME]" at bounding box center [711, 365] width 78 height 27
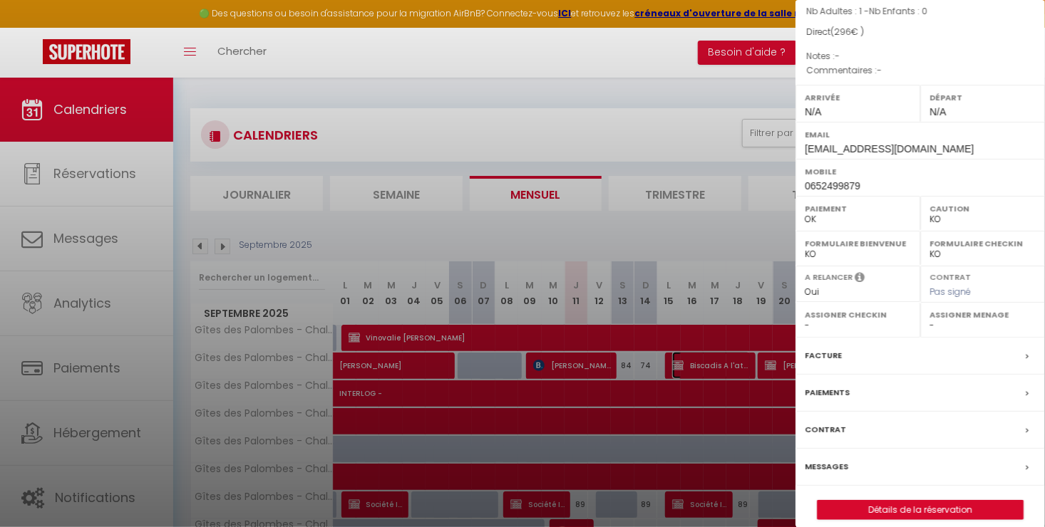
scroll to position [180, 0]
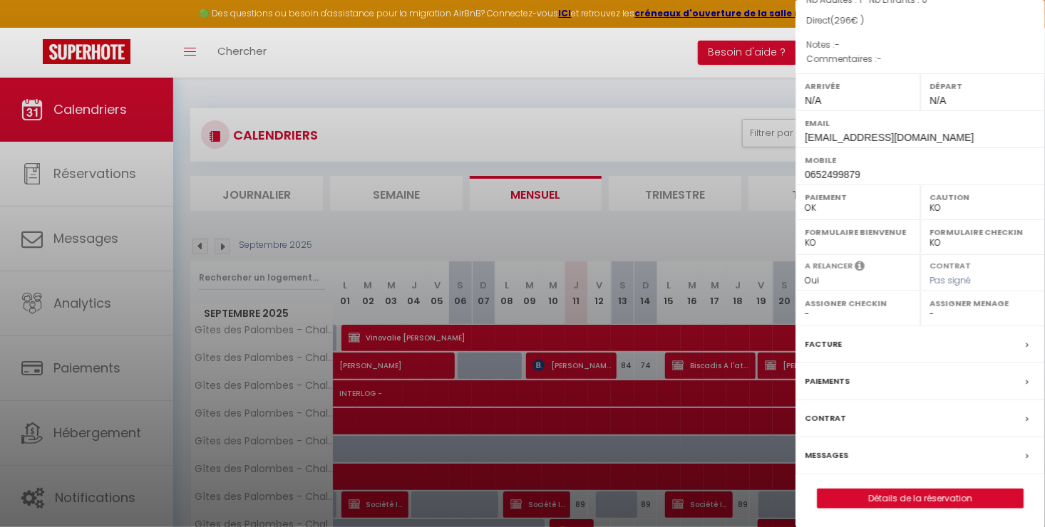
click at [816, 208] on select "OK KO" at bounding box center [858, 208] width 106 height 13
click at [805, 202] on select "OK KO" at bounding box center [858, 208] width 106 height 13
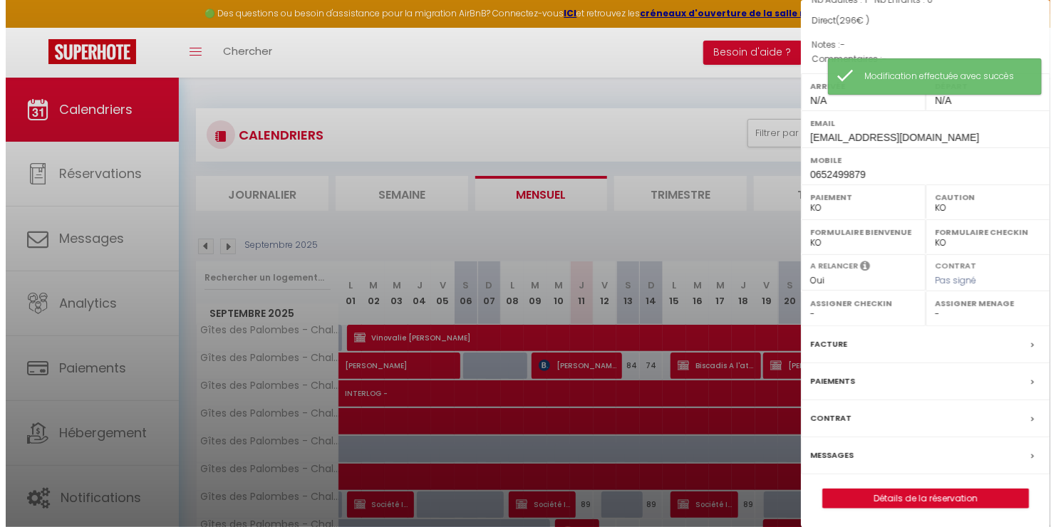
scroll to position [0, 0]
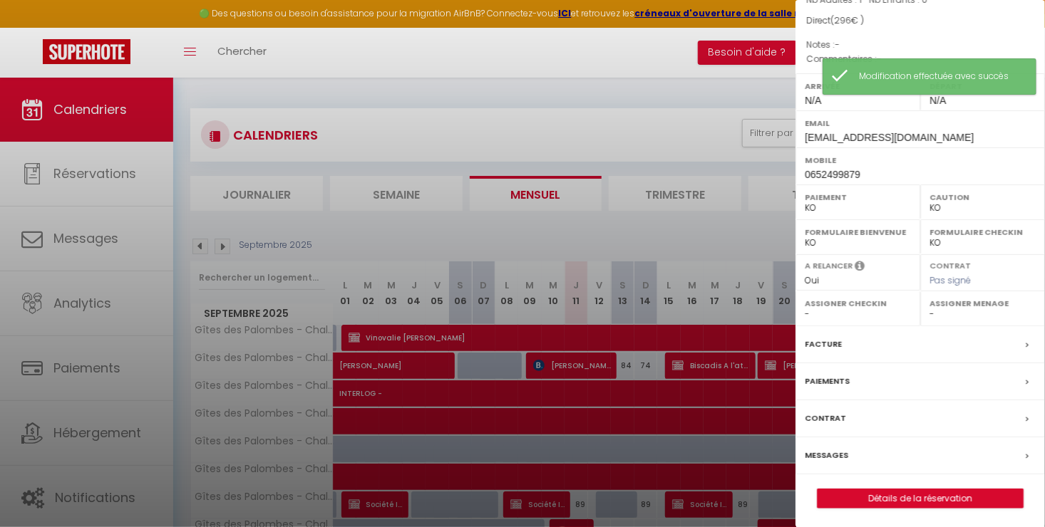
click at [823, 415] on label "Contrat" at bounding box center [825, 418] width 41 height 15
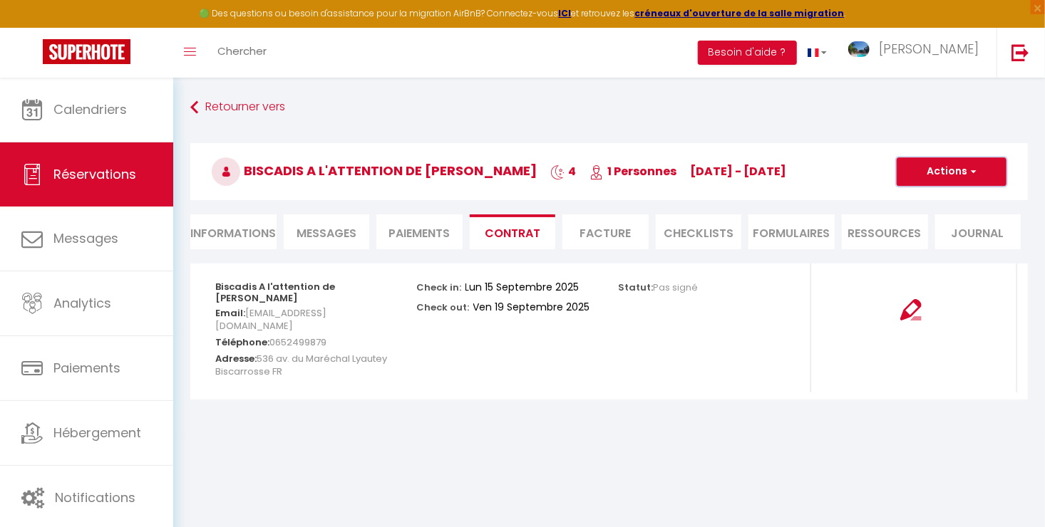
click at [978, 158] on button "Actions" at bounding box center [951, 171] width 110 height 29
click at [950, 218] on link "Envoyer le contrat" at bounding box center [941, 221] width 120 height 19
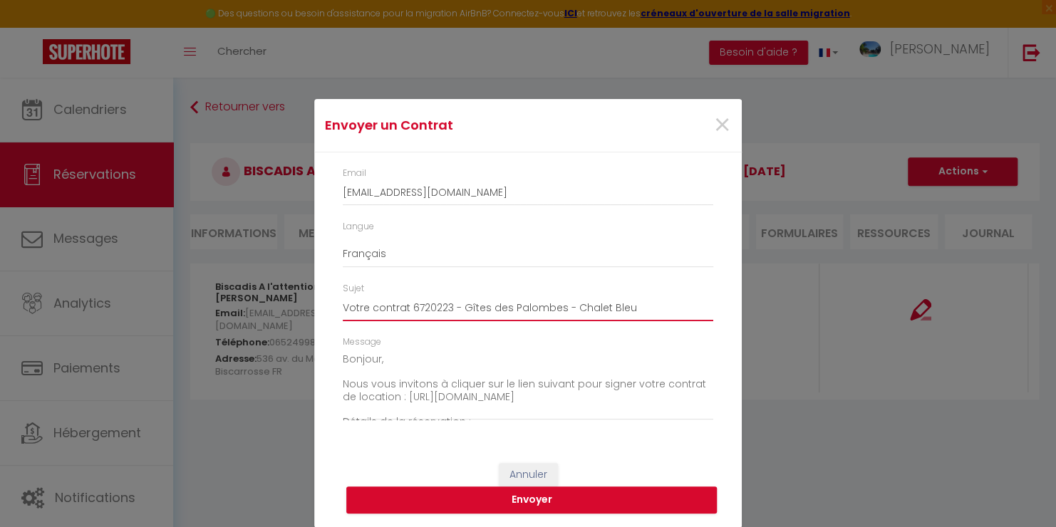
click at [625, 306] on input "Votre contrat 6720223 - Gîtes des Palombes - Chalet Bleu" at bounding box center [528, 309] width 371 height 26
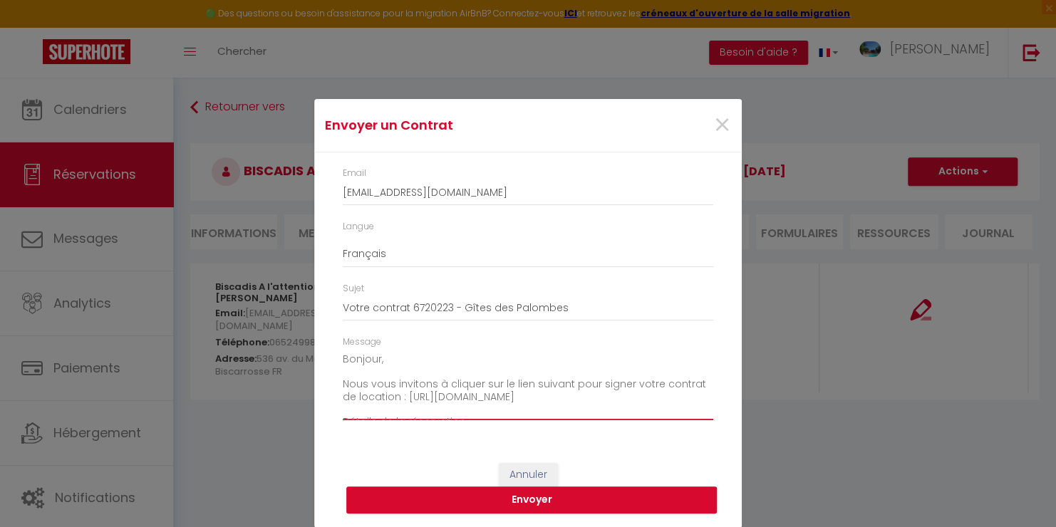
click at [586, 387] on textarea "Bonjour, Nous vous invitons à cliquer sur le lien suivant pour signer votre con…" at bounding box center [528, 384] width 371 height 72
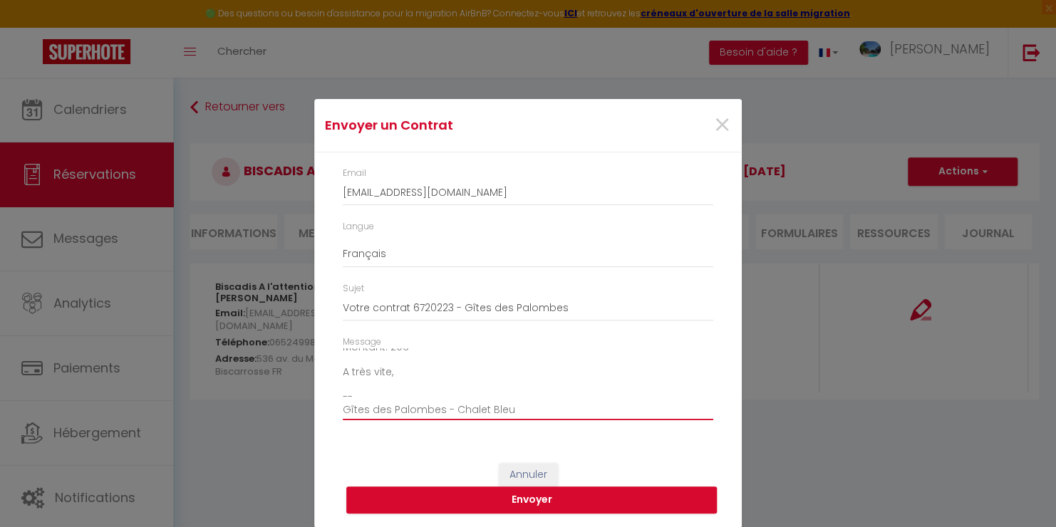
click at [524, 404] on textarea "Bonjour, Nous vous invitons à cliquer sur le lien suivant pour compléter et sig…" at bounding box center [528, 384] width 371 height 72
click at [572, 502] on button "Envoyer" at bounding box center [531, 500] width 371 height 27
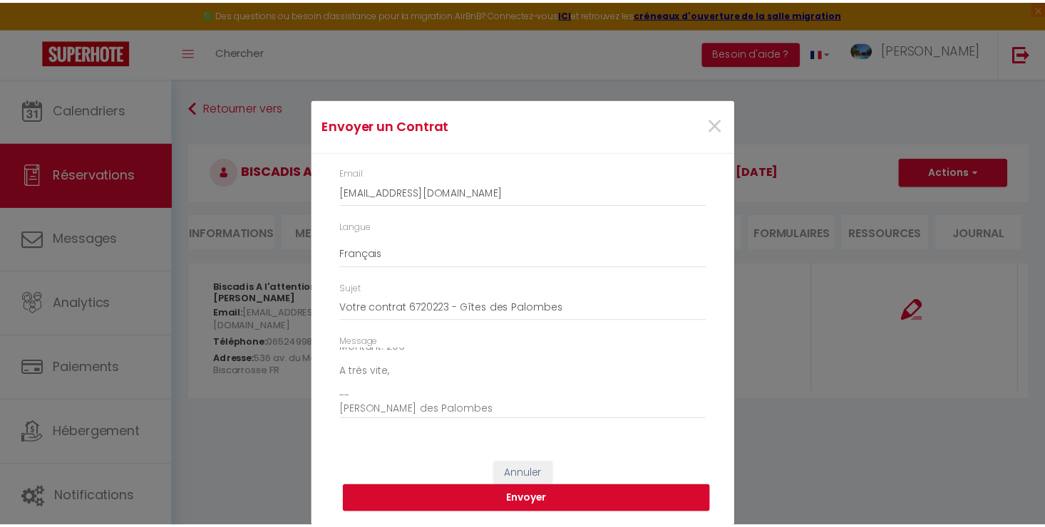
scroll to position [0, 0]
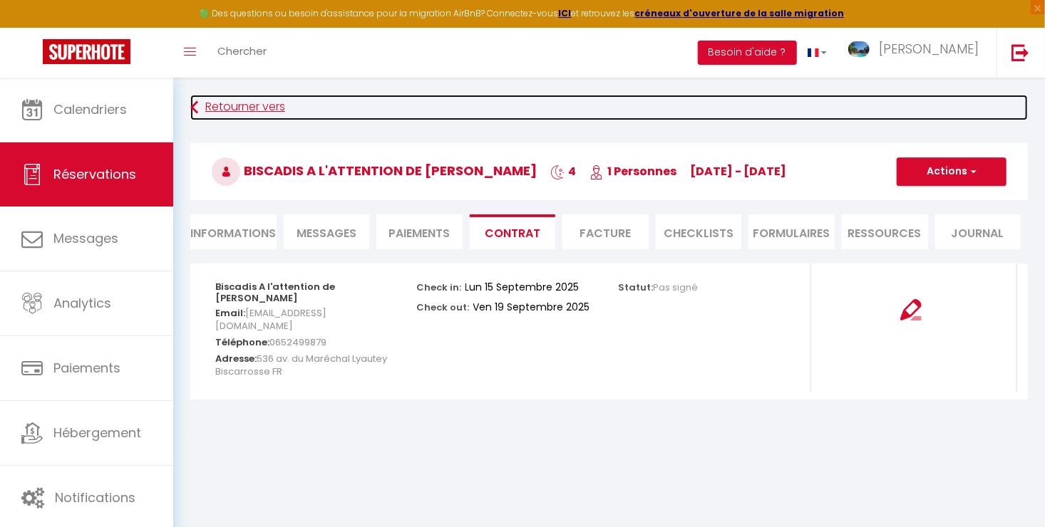
click at [289, 108] on link "Retourner vers" at bounding box center [608, 108] width 837 height 26
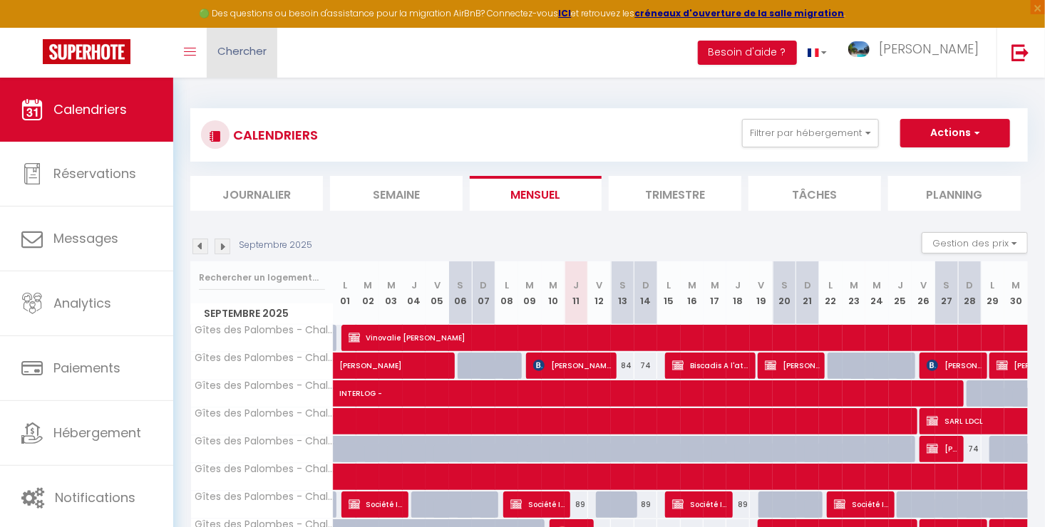
click at [252, 61] on link "Chercher" at bounding box center [242, 53] width 71 height 50
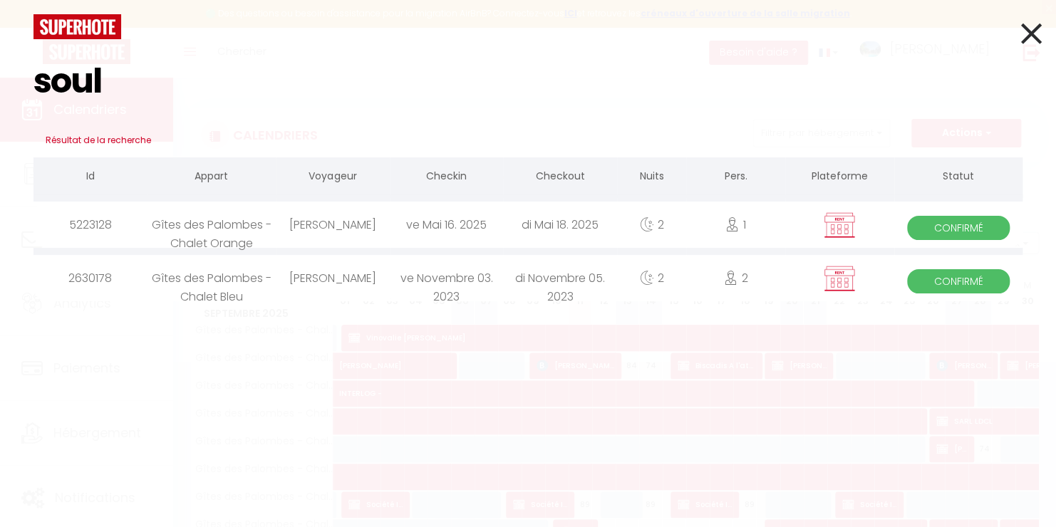
click at [307, 276] on div "Lesly SOULET" at bounding box center [333, 278] width 114 height 46
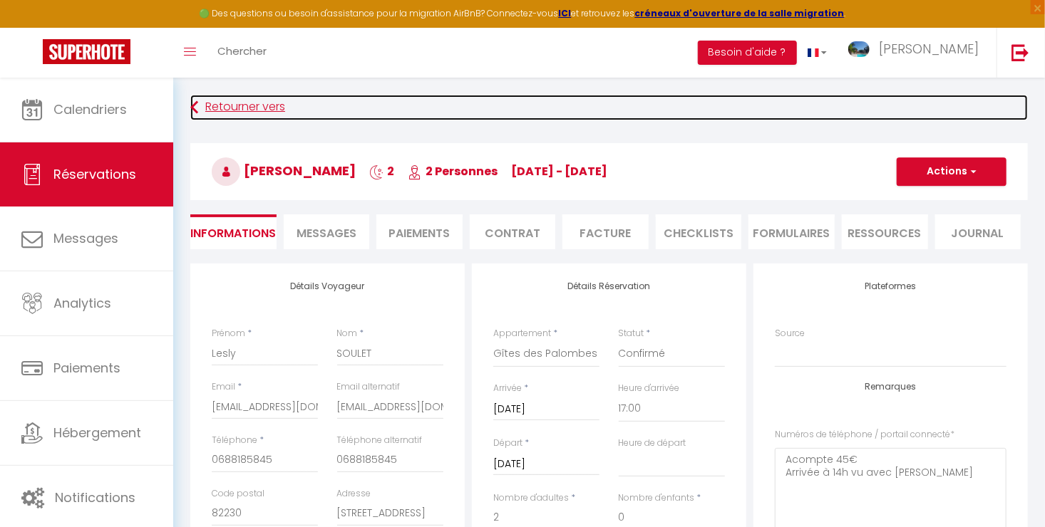
click at [249, 106] on link "Retourner vers" at bounding box center [608, 108] width 837 height 26
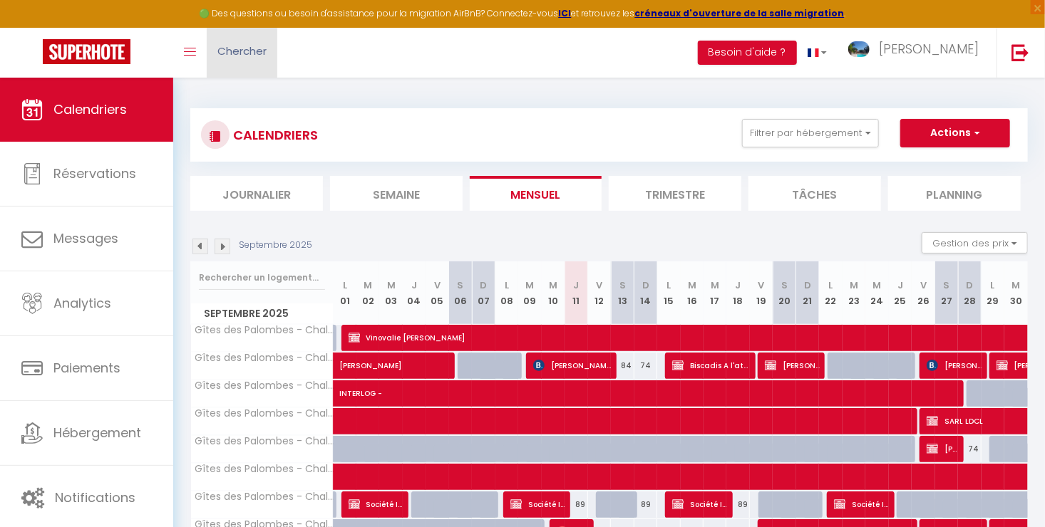
click at [254, 64] on link "Chercher" at bounding box center [242, 53] width 71 height 50
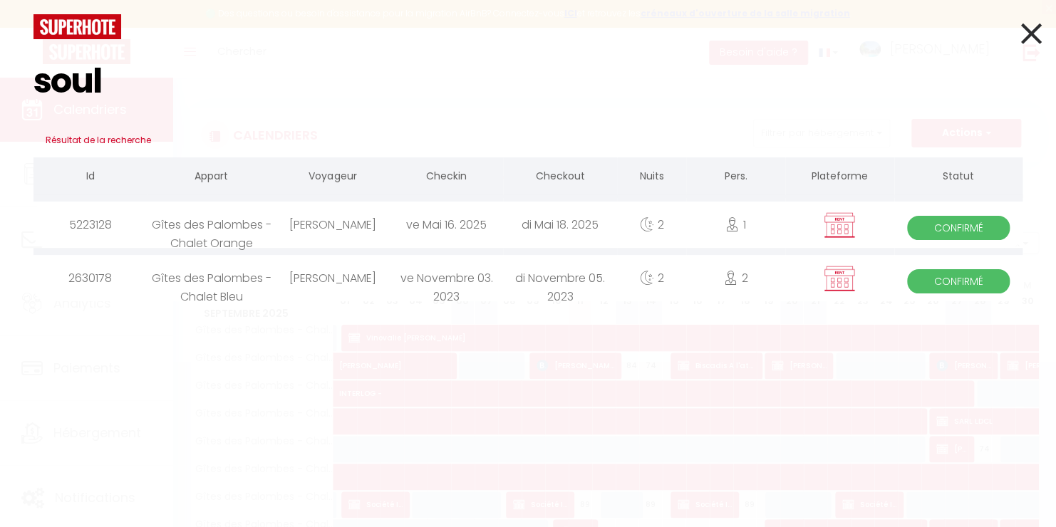
click at [306, 236] on div "Lesly SOULET" at bounding box center [333, 225] width 114 height 46
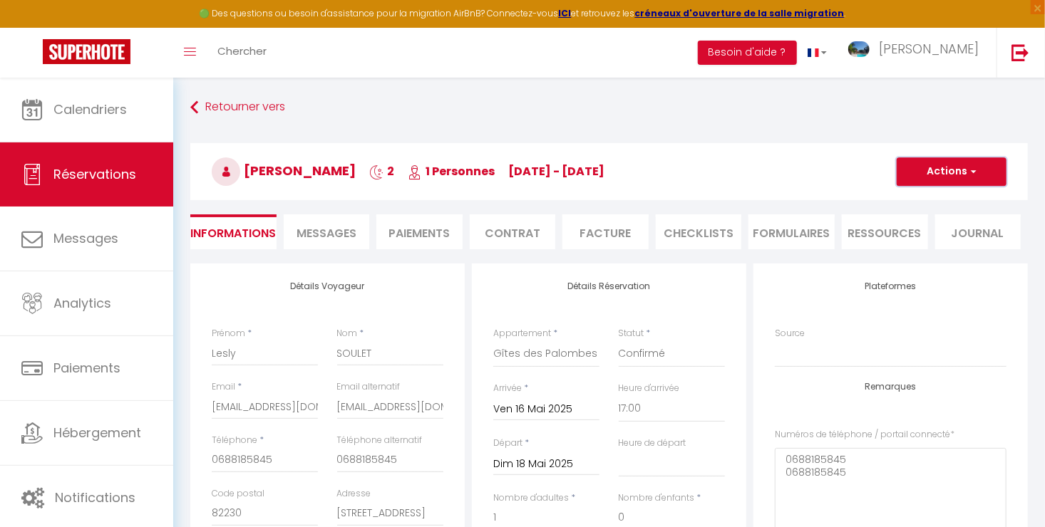
click at [961, 175] on button "Actions" at bounding box center [951, 171] width 110 height 29
click at [933, 224] on link "Dupliquer" at bounding box center [937, 221] width 113 height 19
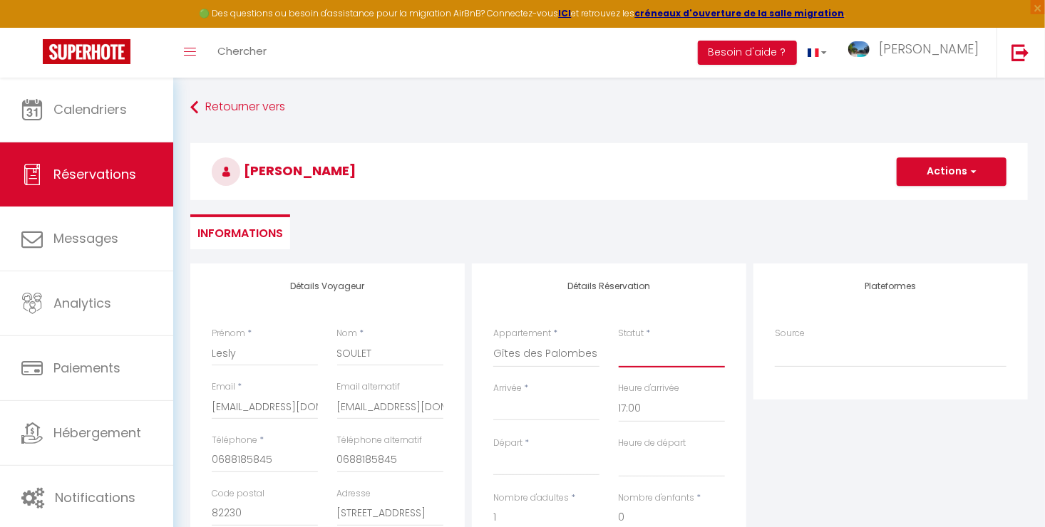
click at [636, 356] on select "Confirmé Non Confirmé Annulé Annulé par le voyageur No Show Request" at bounding box center [672, 354] width 106 height 27
click at [619, 341] on select "Confirmé Non Confirmé Annulé Annulé par le voyageur No Show Request" at bounding box center [672, 354] width 106 height 27
click at [519, 413] on input "Arrivée" at bounding box center [546, 409] width 106 height 19
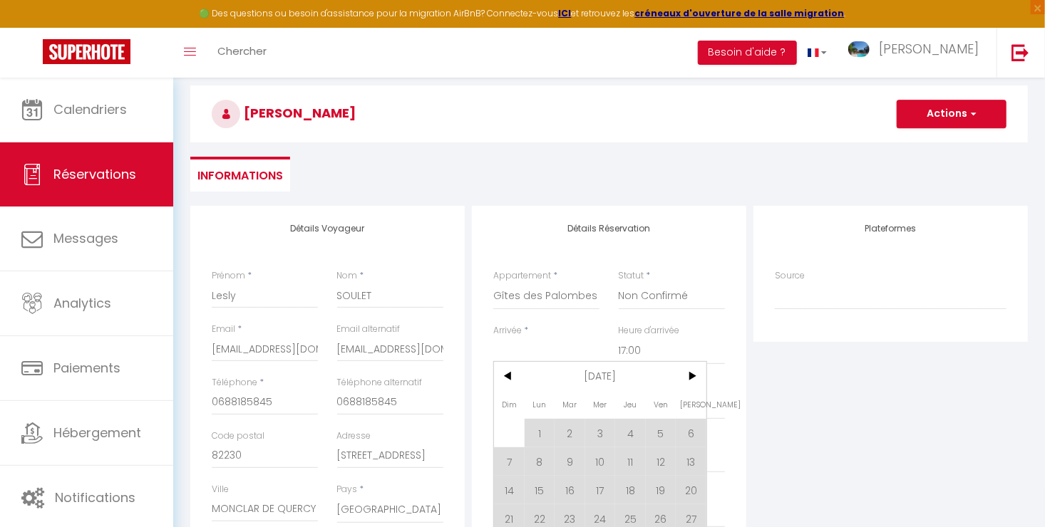
scroll to position [143, 0]
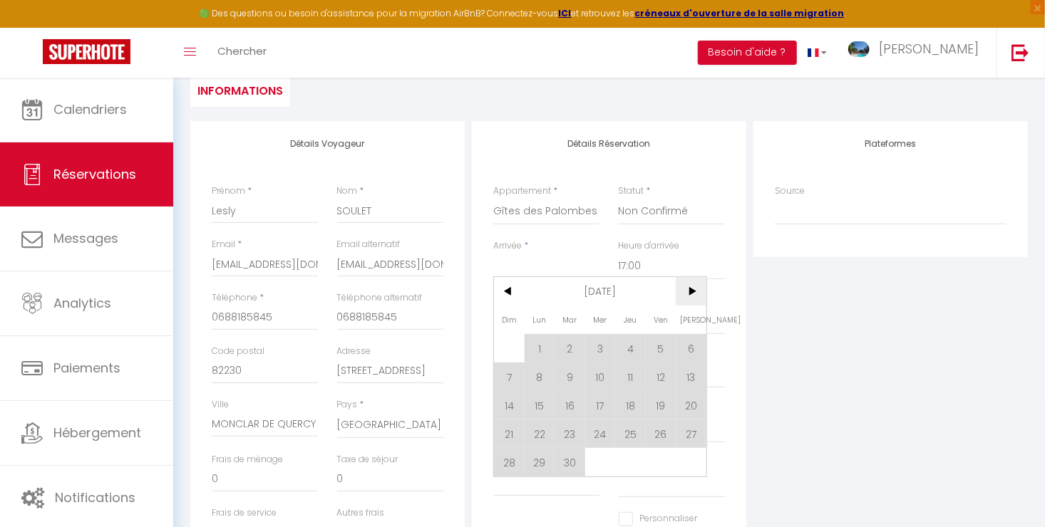
click at [688, 299] on span ">" at bounding box center [691, 291] width 31 height 29
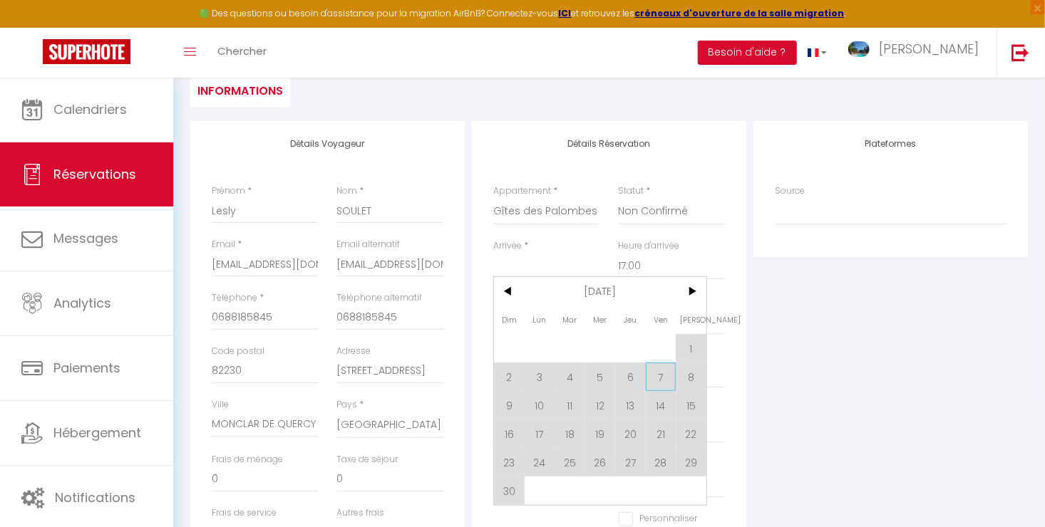
click at [659, 376] on span "7" at bounding box center [661, 377] width 31 height 29
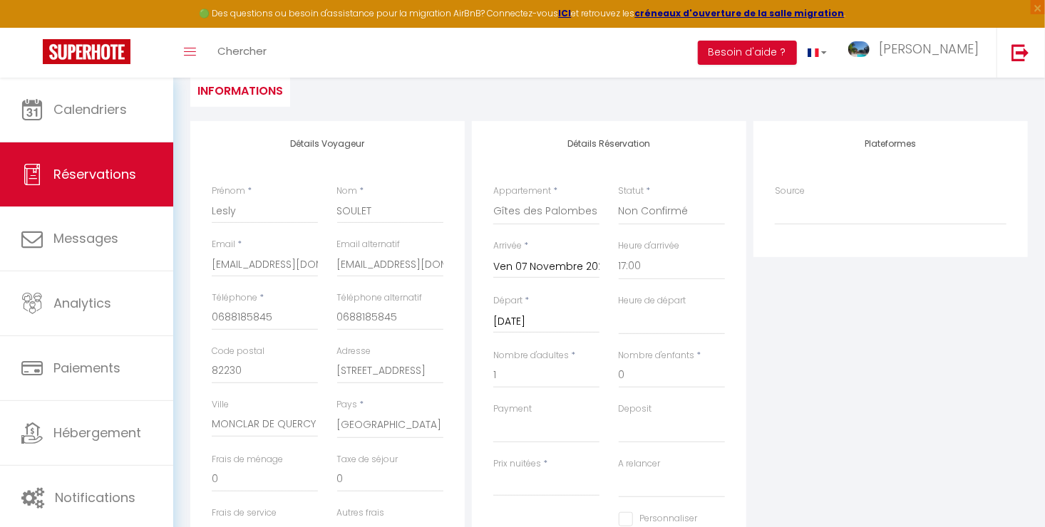
click at [533, 324] on input "Sam 08 Novembre 2025" at bounding box center [546, 322] width 106 height 19
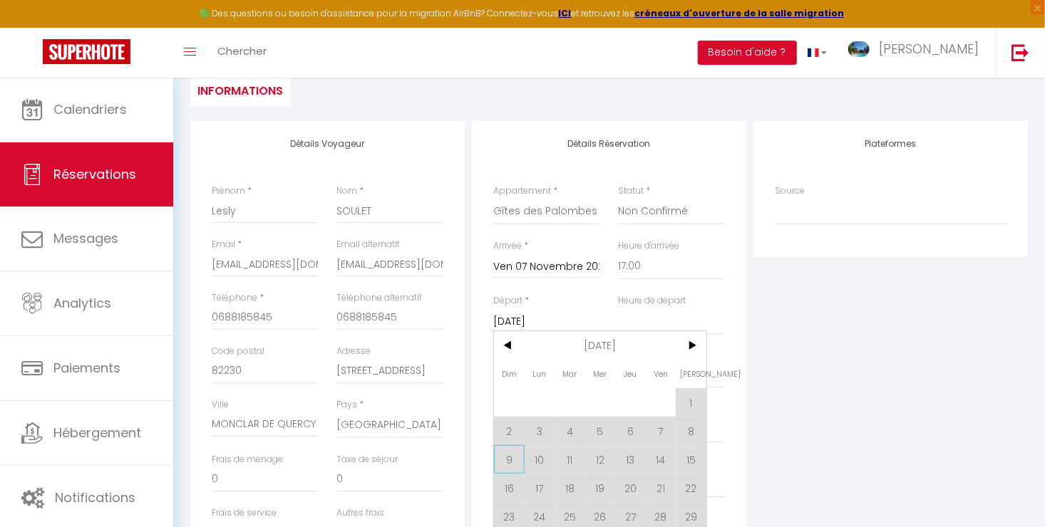
click at [508, 450] on span "9" at bounding box center [509, 459] width 31 height 29
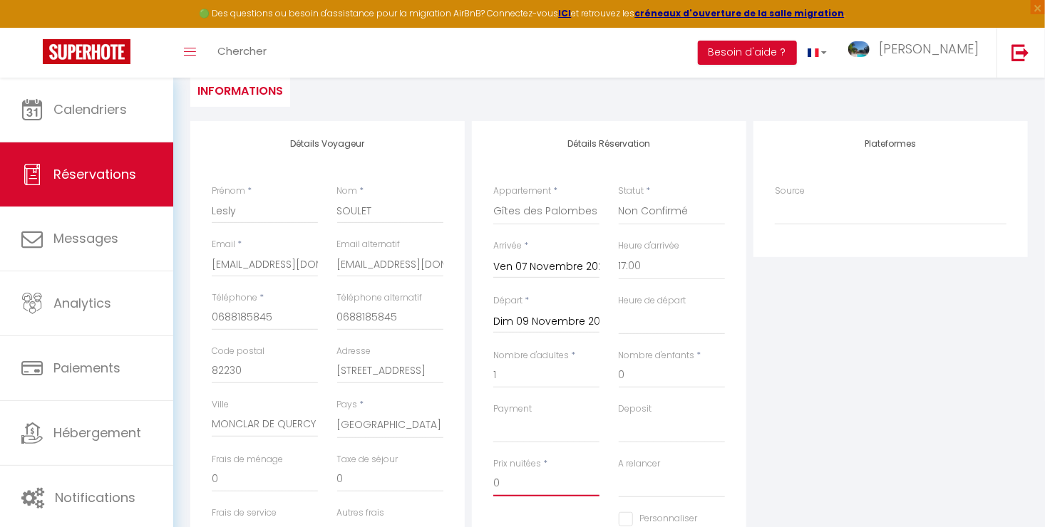
click at [515, 476] on input "0" at bounding box center [546, 484] width 106 height 26
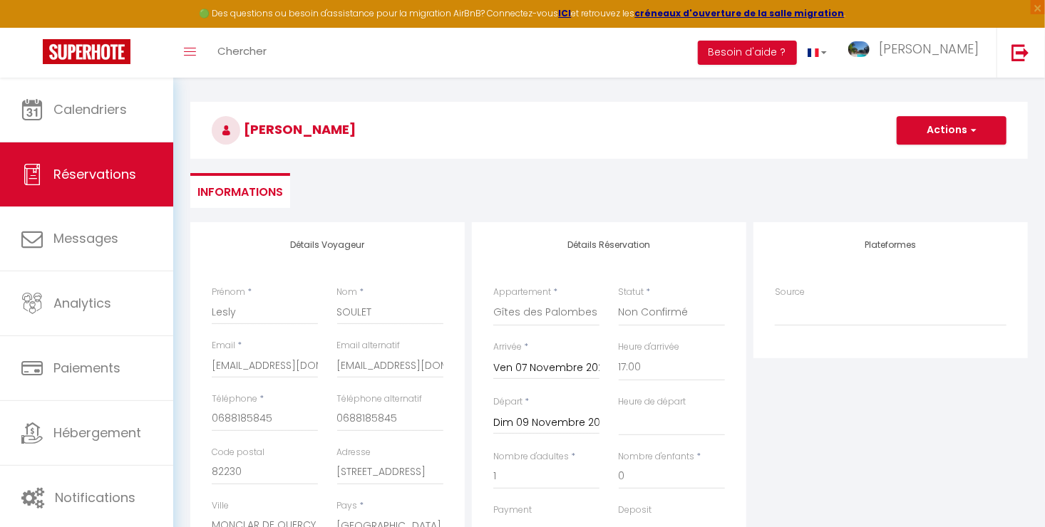
scroll to position [0, 0]
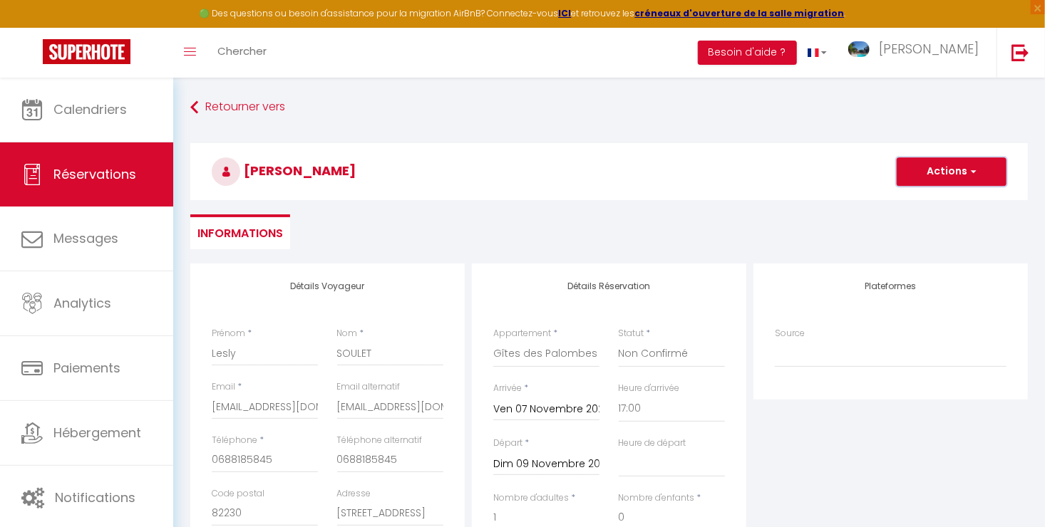
click at [958, 170] on button "Actions" at bounding box center [951, 171] width 110 height 29
click at [914, 203] on link "Enregistrer" at bounding box center [937, 203] width 113 height 19
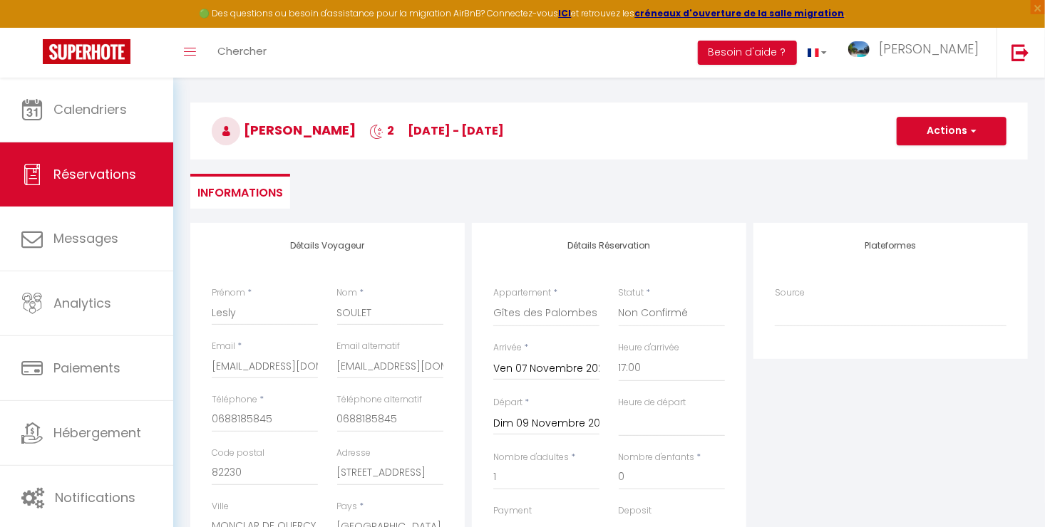
scroll to position [40, 0]
click at [592, 319] on select "Gîtes des Palombes - Chalet Rouge Gîtes des Palombes - Chalet Bleu Gîtes des Pa…" at bounding box center [546, 314] width 106 height 27
click at [493, 301] on select "Gîtes des Palombes - Chalet Rouge Gîtes des Palombes - Chalet Bleu Gîtes des Pa…" at bounding box center [546, 314] width 106 height 27
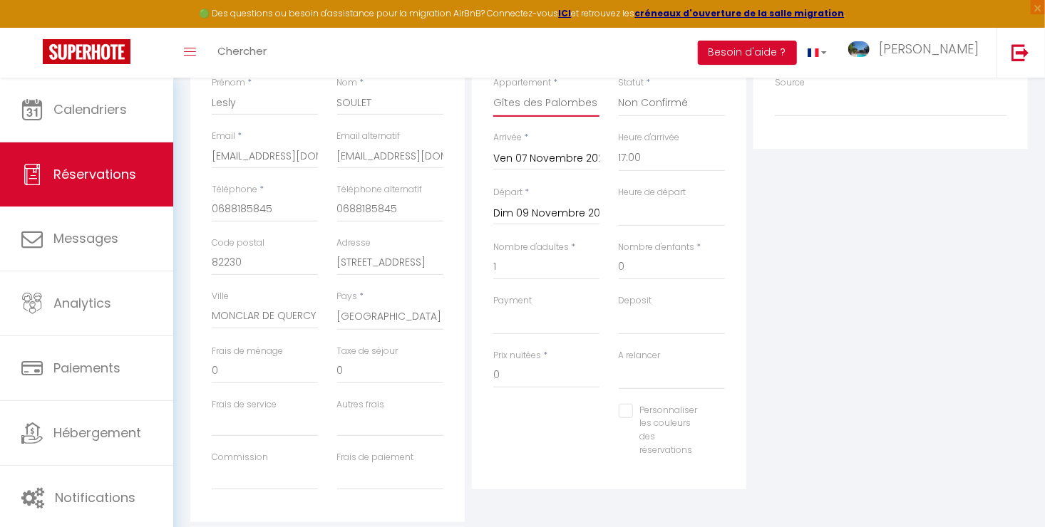
scroll to position [285, 0]
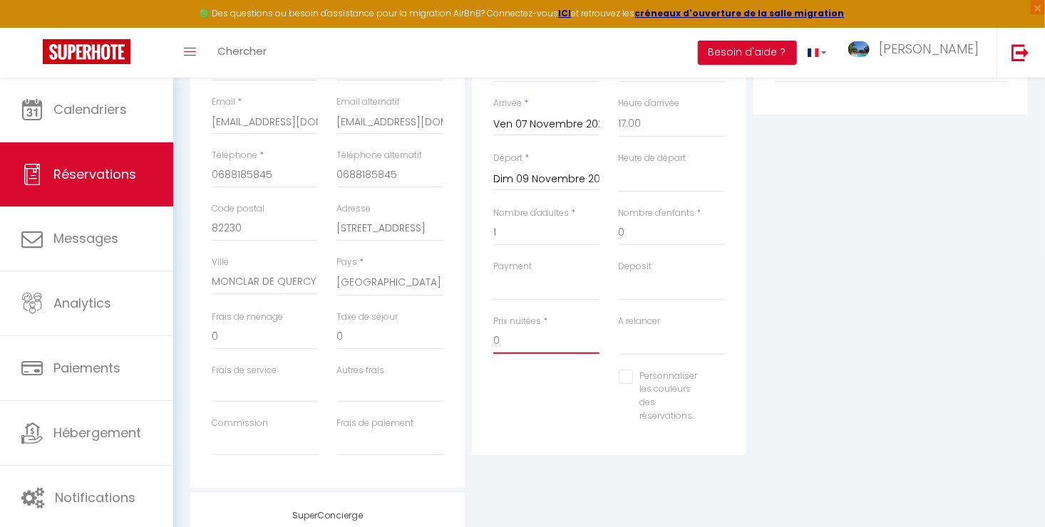
click at [519, 339] on input "0" at bounding box center [546, 342] width 106 height 26
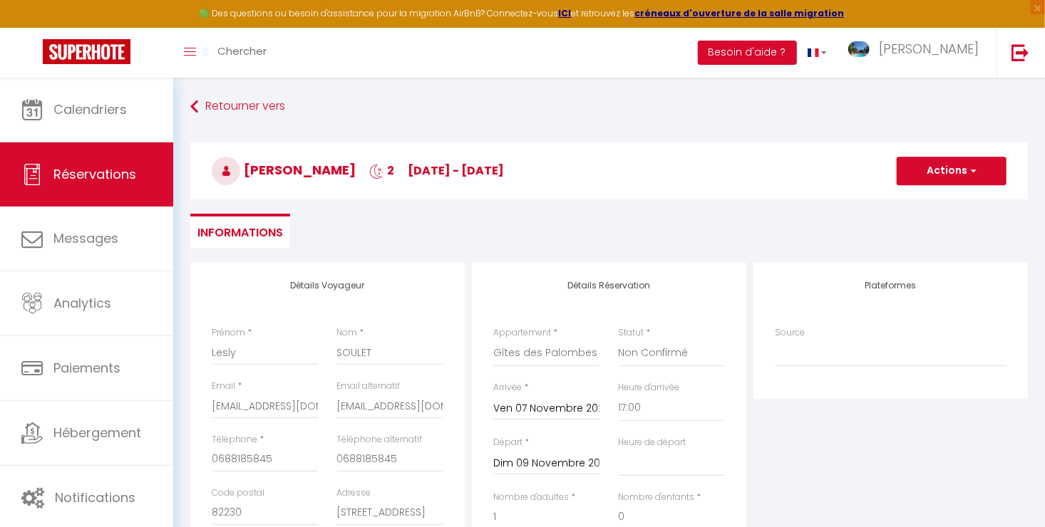
scroll to position [0, 0]
click at [921, 163] on button "Actions" at bounding box center [951, 171] width 110 height 29
click at [911, 202] on link "Enregistrer" at bounding box center [937, 203] width 113 height 19
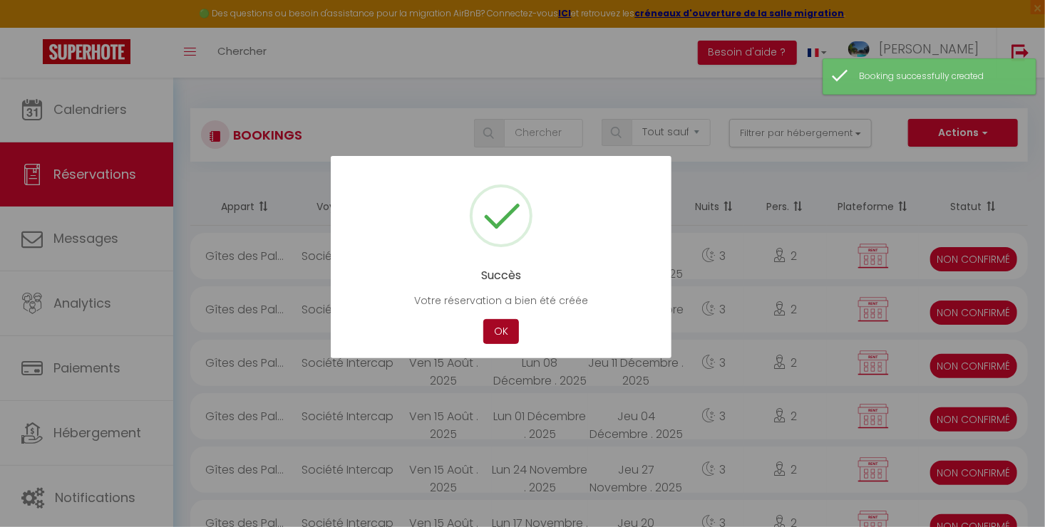
click at [491, 342] on button "OK" at bounding box center [501, 331] width 36 height 25
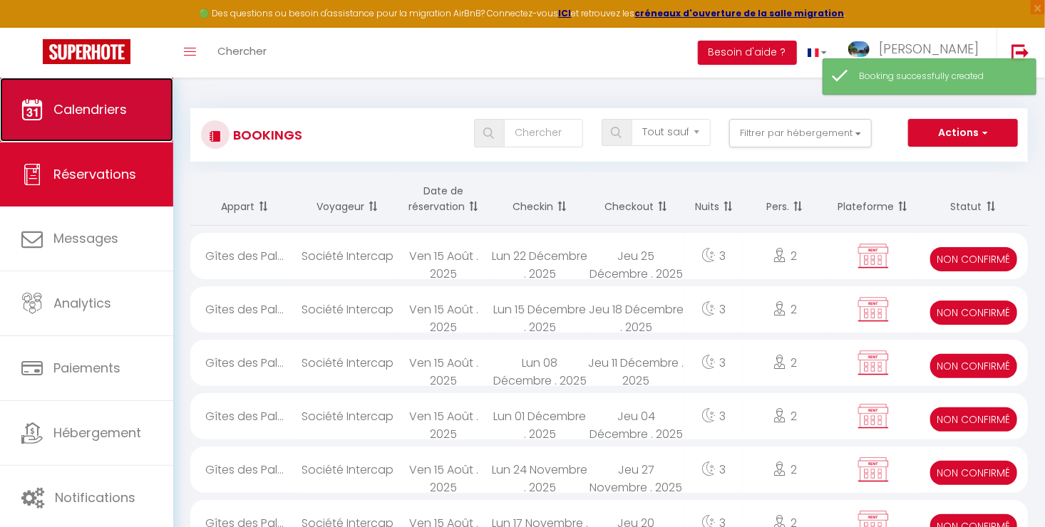
click at [72, 93] on link "Calendriers" at bounding box center [86, 110] width 173 height 64
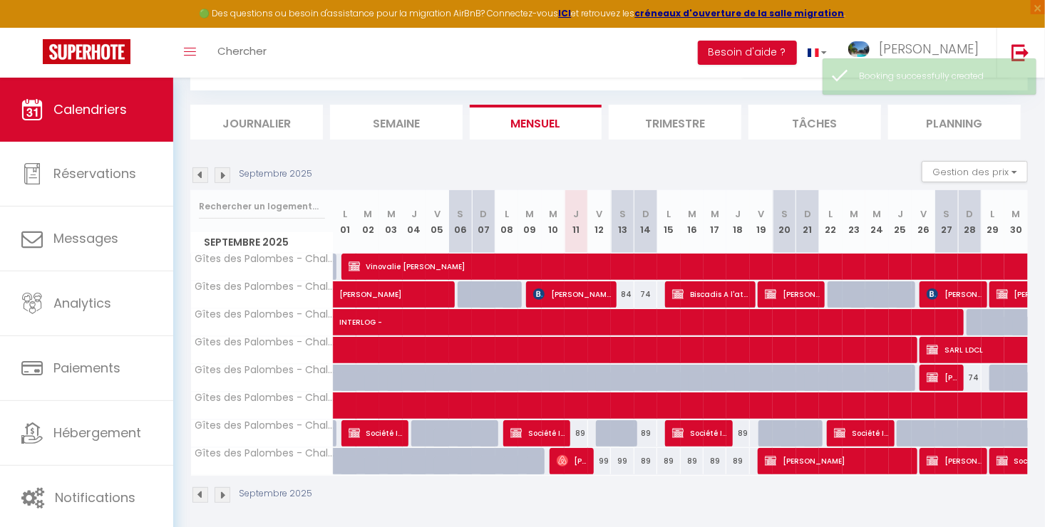
scroll to position [77, 0]
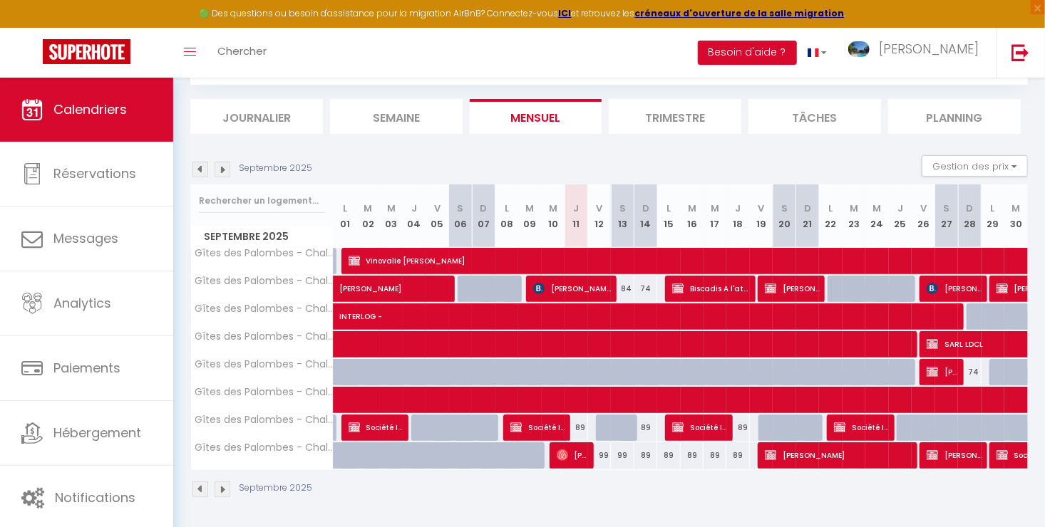
click at [225, 169] on img at bounding box center [222, 170] width 16 height 16
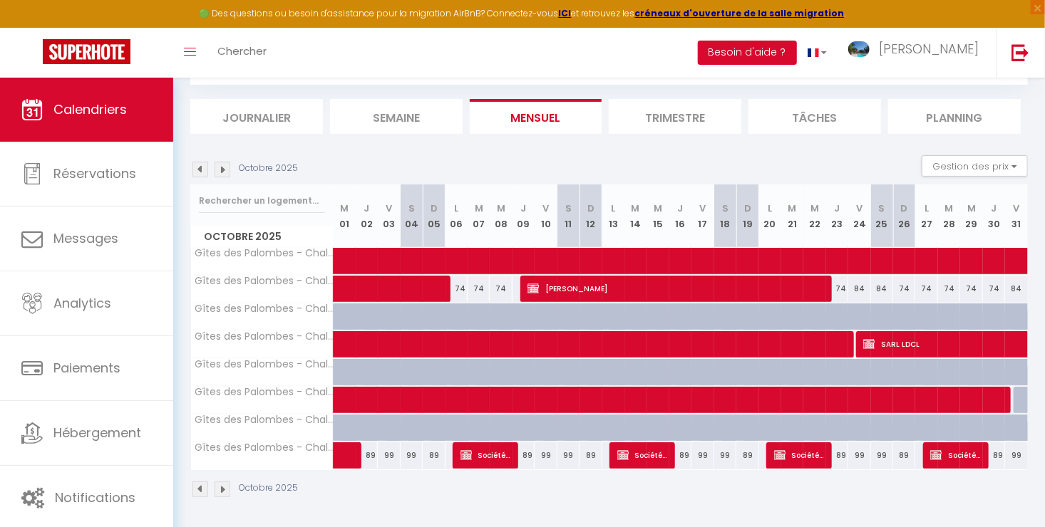
click at [225, 169] on img at bounding box center [222, 170] width 16 height 16
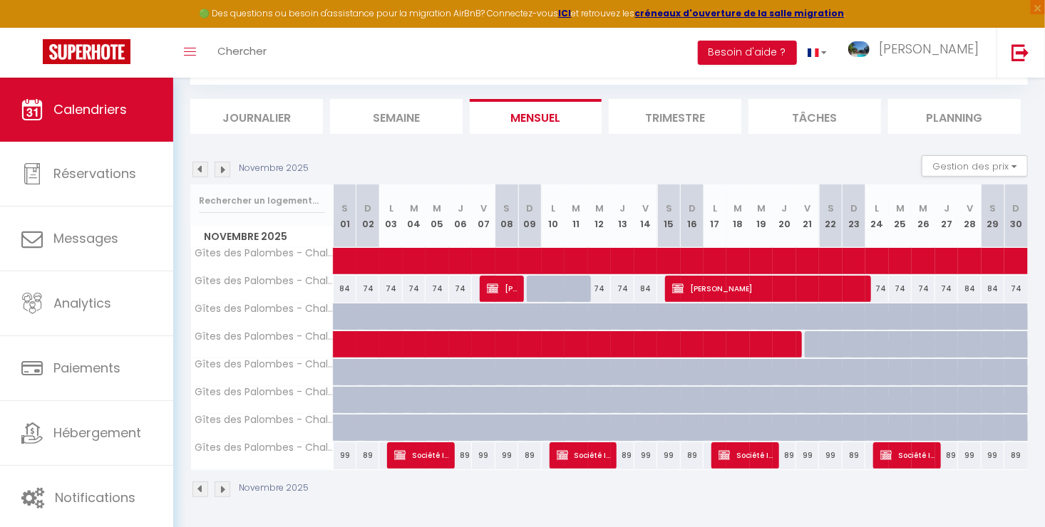
click at [553, 289] on div at bounding box center [560, 297] width 23 height 27
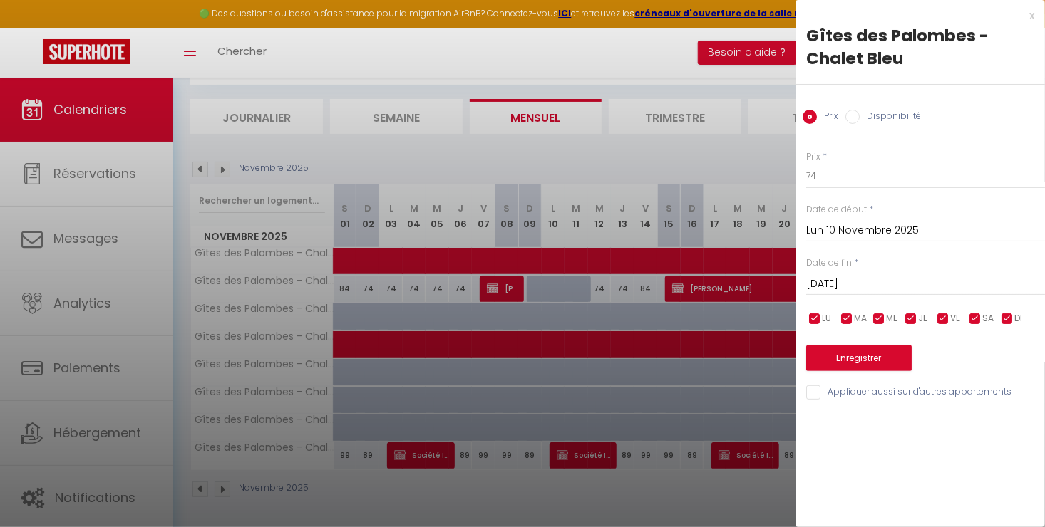
click at [856, 119] on input "Disponibilité" at bounding box center [852, 117] width 14 height 14
click at [836, 357] on button "Enregistrer" at bounding box center [858, 360] width 105 height 26
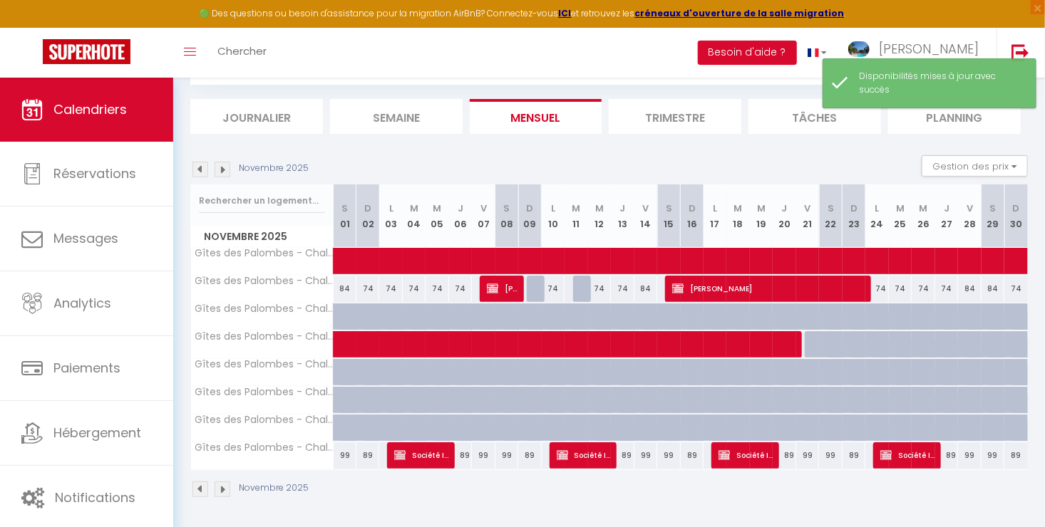
click at [592, 286] on div "74" at bounding box center [599, 289] width 23 height 26
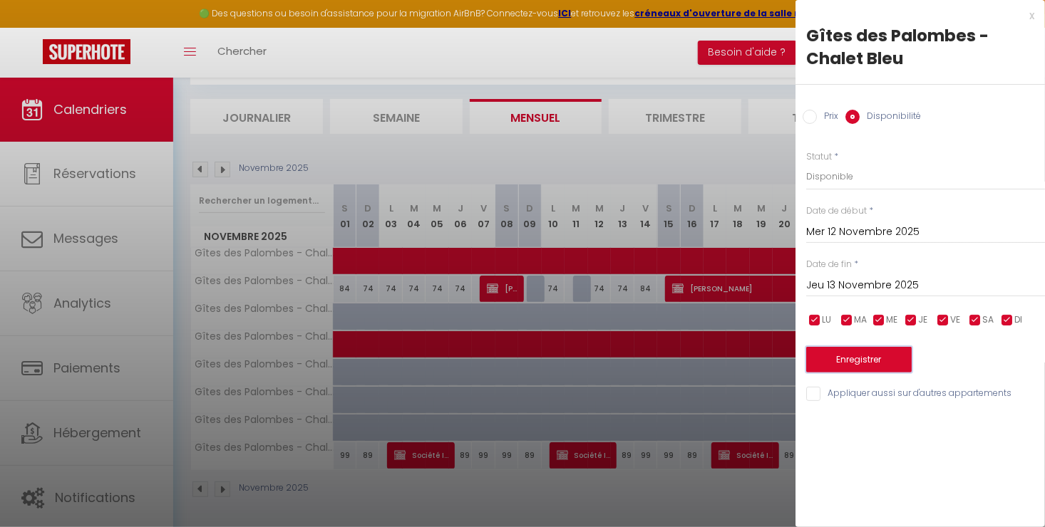
click at [827, 363] on button "Enregistrer" at bounding box center [858, 360] width 105 height 26
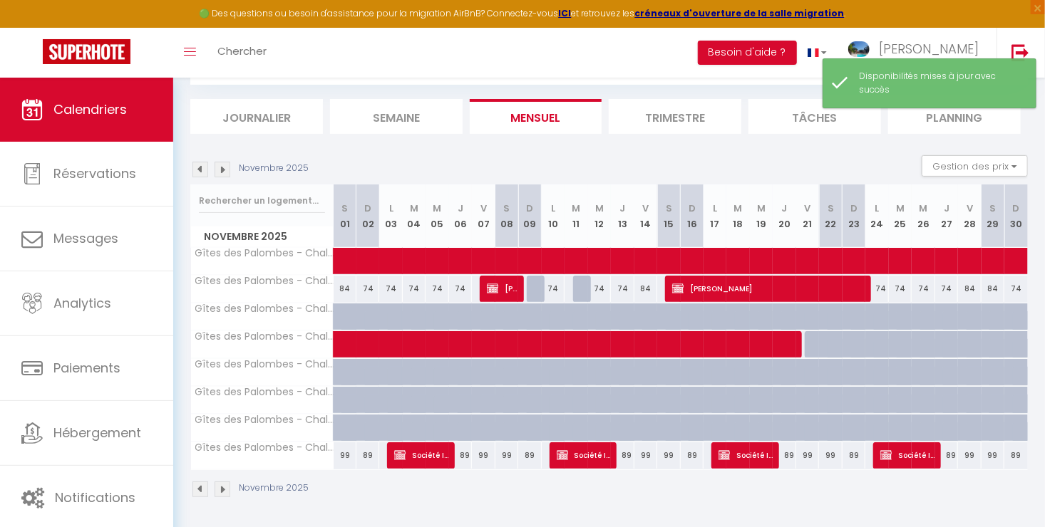
click at [581, 293] on div at bounding box center [584, 289] width 23 height 27
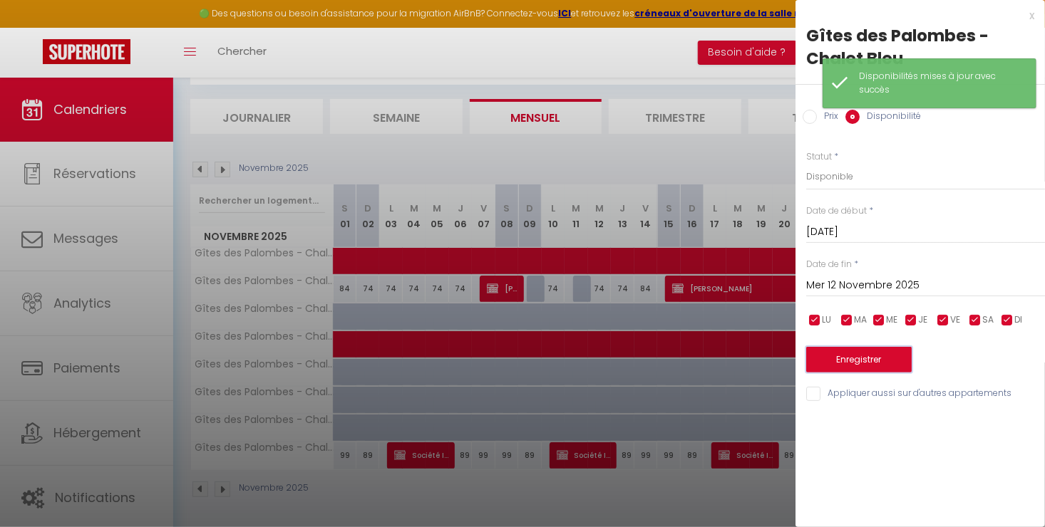
click at [842, 361] on button "Enregistrer" at bounding box center [858, 360] width 105 height 26
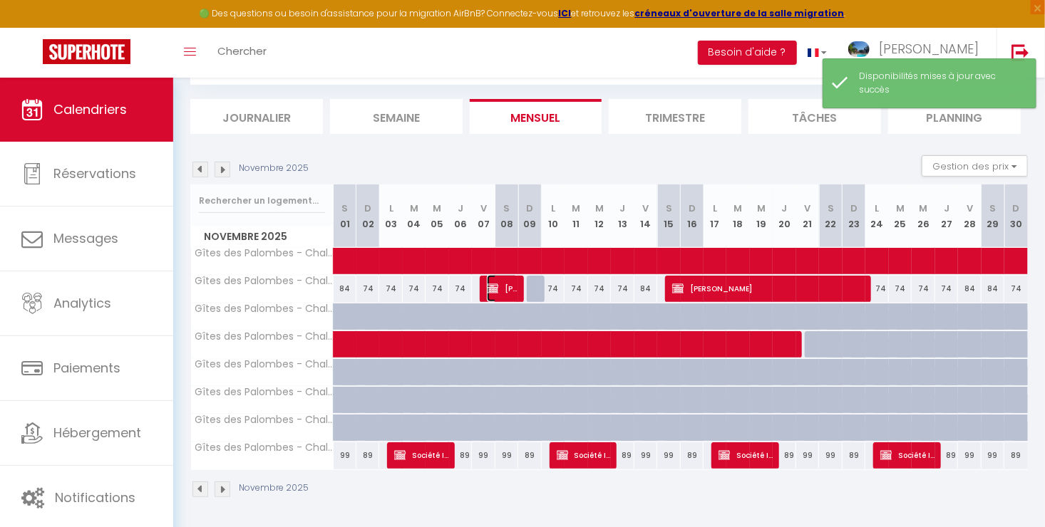
click at [509, 294] on span "Lesly SOULET" at bounding box center [502, 288] width 31 height 27
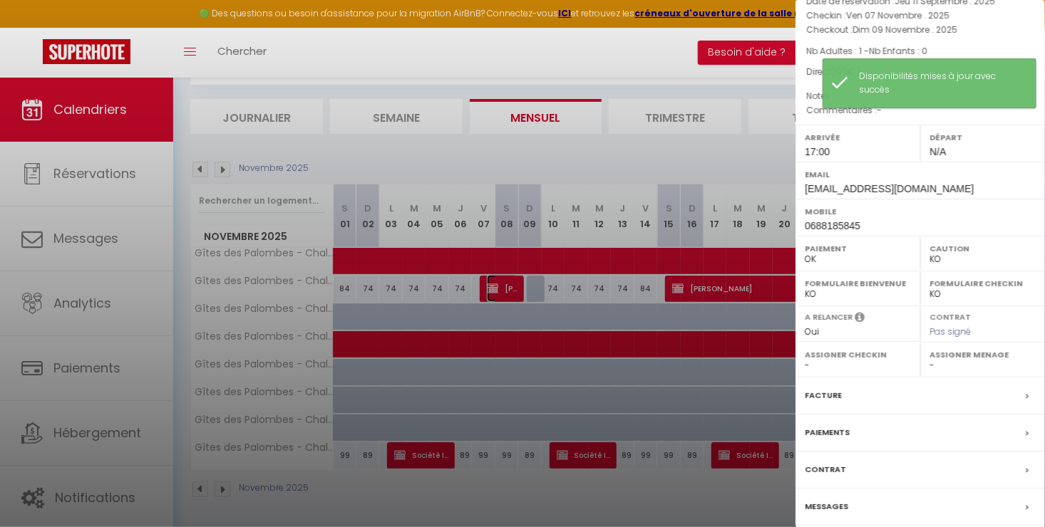
scroll to position [134, 0]
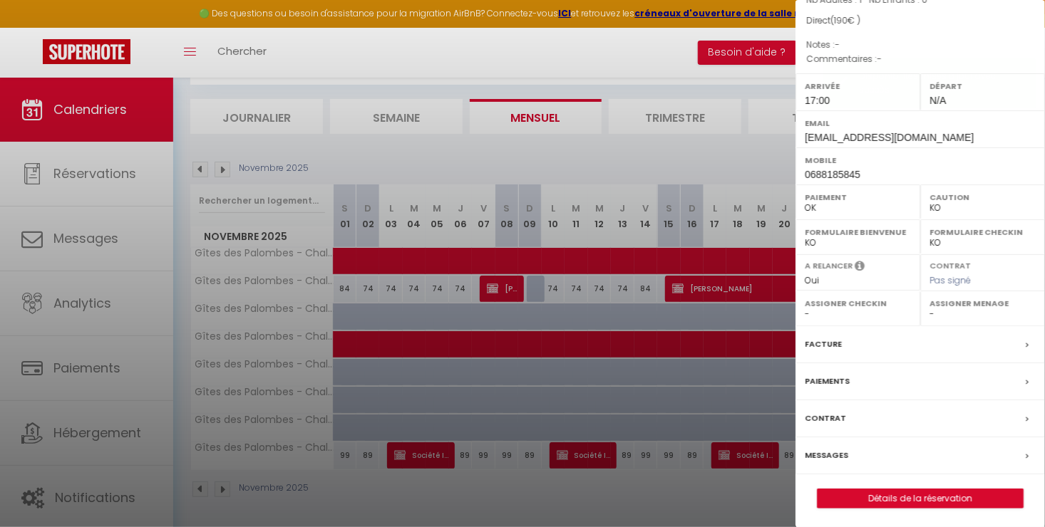
click at [809, 204] on select "OK KO" at bounding box center [858, 208] width 106 height 13
click at [805, 202] on select "OK KO" at bounding box center [858, 208] width 106 height 13
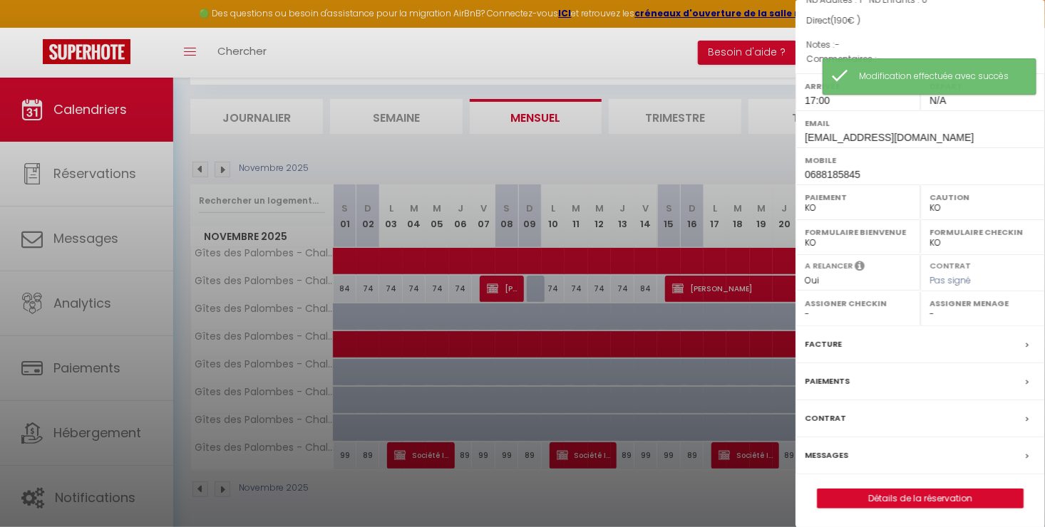
click at [827, 413] on label "Contrat" at bounding box center [825, 418] width 41 height 15
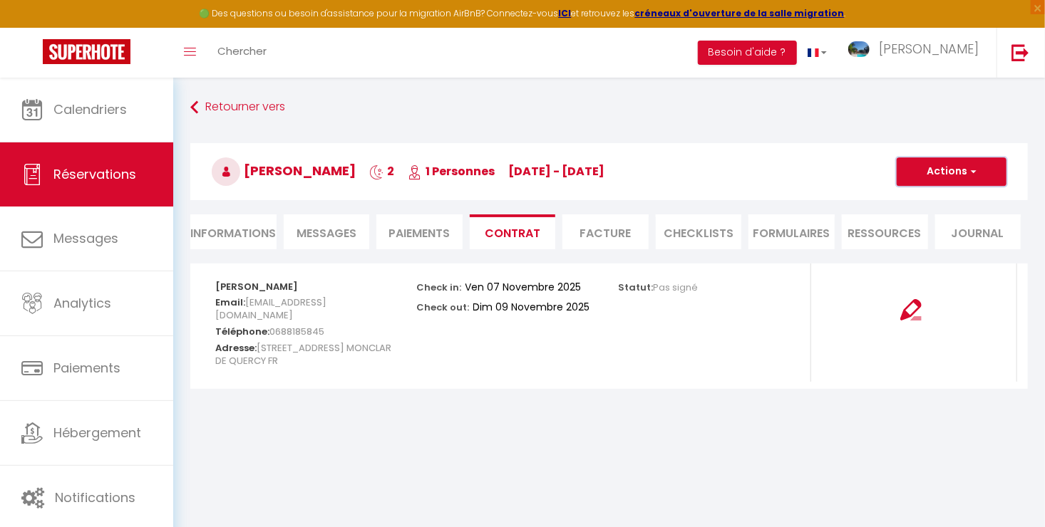
click at [930, 173] on button "Actions" at bounding box center [951, 171] width 110 height 29
click at [935, 221] on link "Envoyer le contrat" at bounding box center [941, 221] width 120 height 19
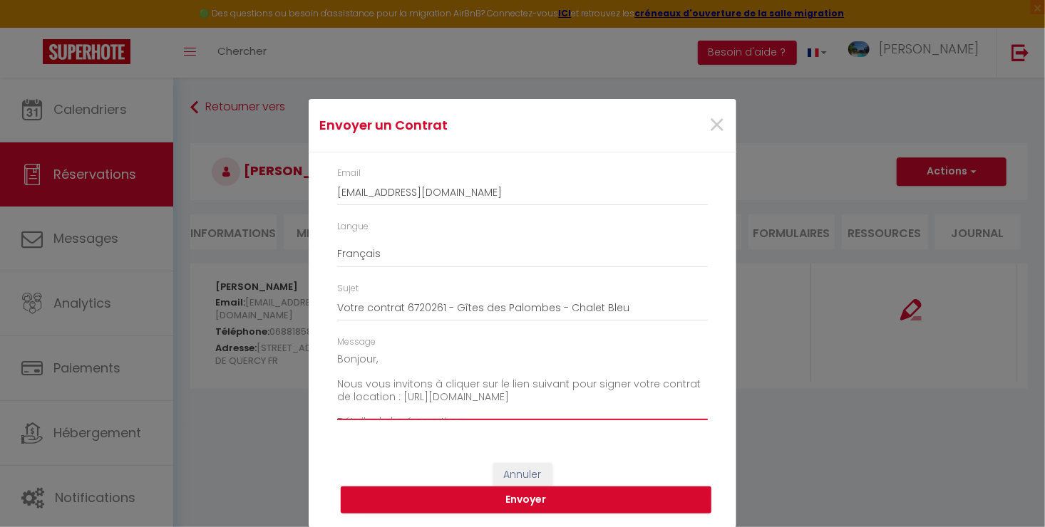
click at [584, 381] on textarea "Bonjour, Nous vous invitons à cliquer sur le lien suivant pour signer votre con…" at bounding box center [522, 384] width 371 height 72
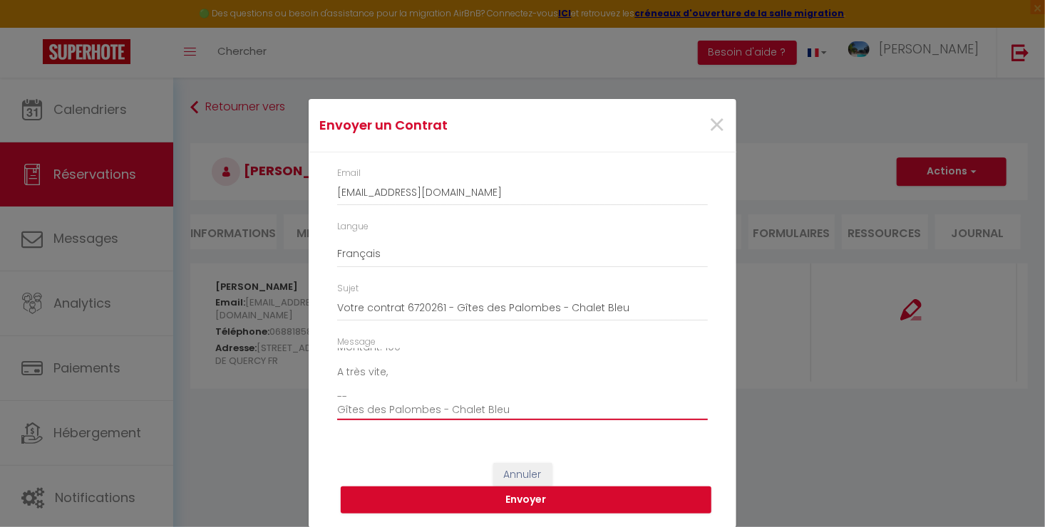
click at [502, 413] on textarea "Bonjour, Nous vous invitons à cliquer sur le lien suivant pour compléter et sig…" at bounding box center [522, 384] width 371 height 72
click at [465, 502] on button "Envoyer" at bounding box center [526, 500] width 371 height 27
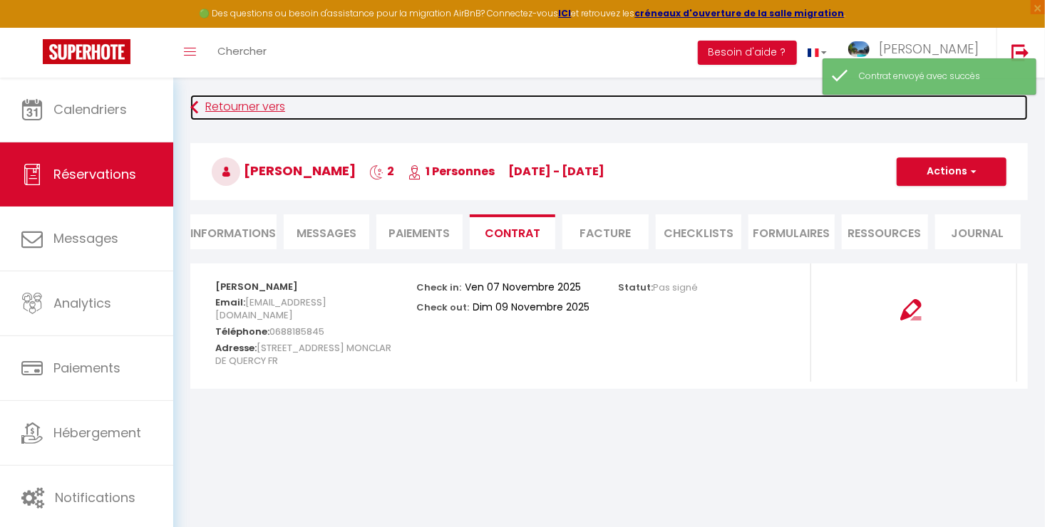
click at [252, 103] on link "Retourner vers" at bounding box center [608, 108] width 837 height 26
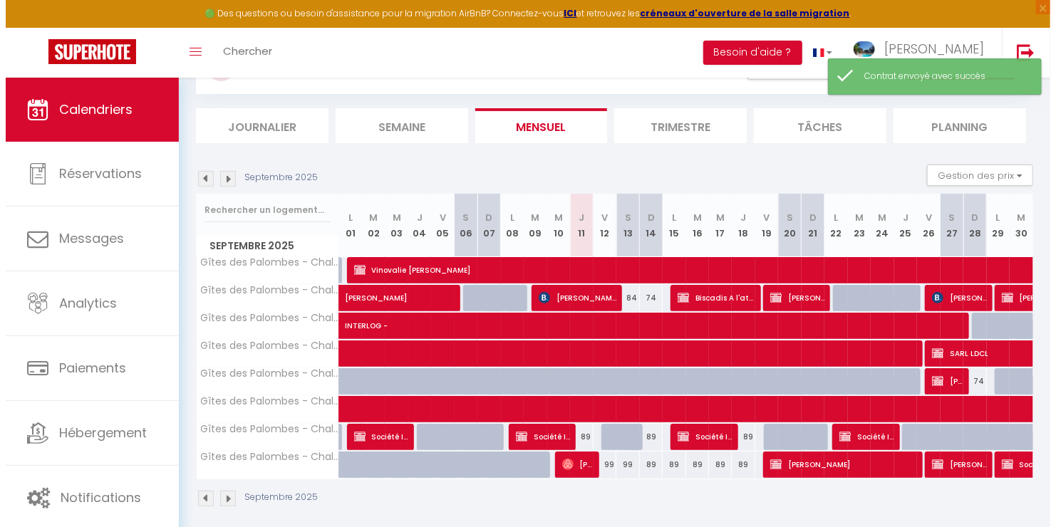
scroll to position [77, 0]
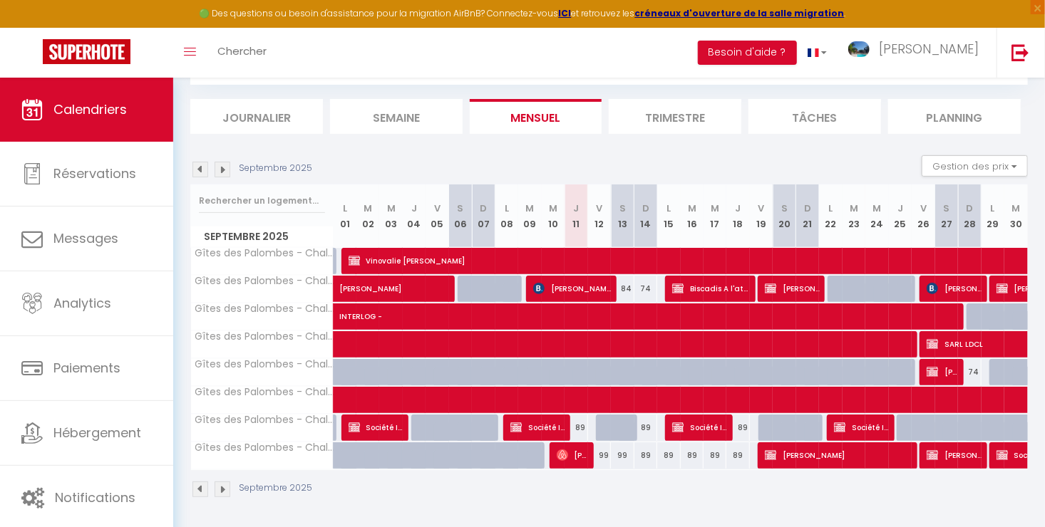
click at [220, 174] on img at bounding box center [222, 170] width 16 height 16
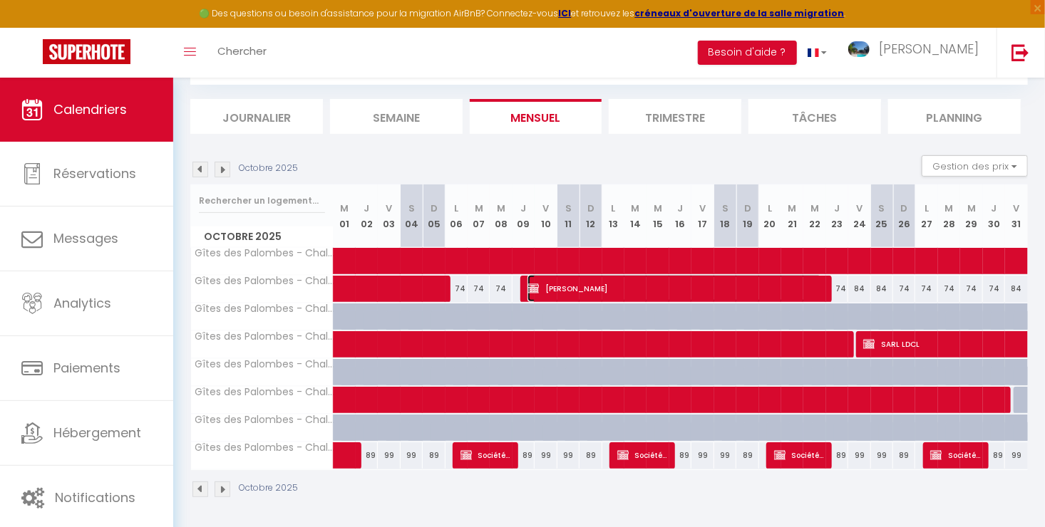
click at [556, 292] on span "Martine Lecointe" at bounding box center [674, 288] width 294 height 27
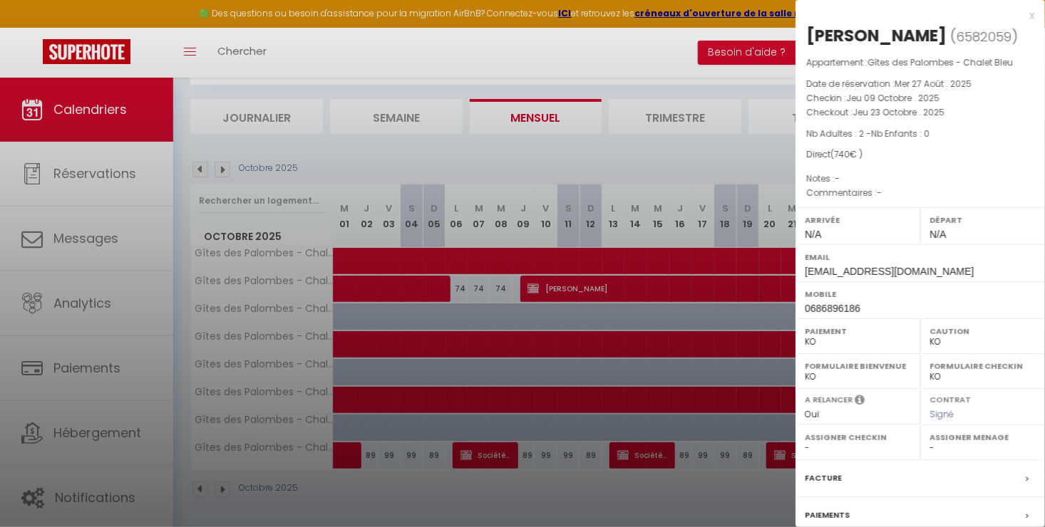
click at [556, 292] on div at bounding box center [522, 263] width 1045 height 527
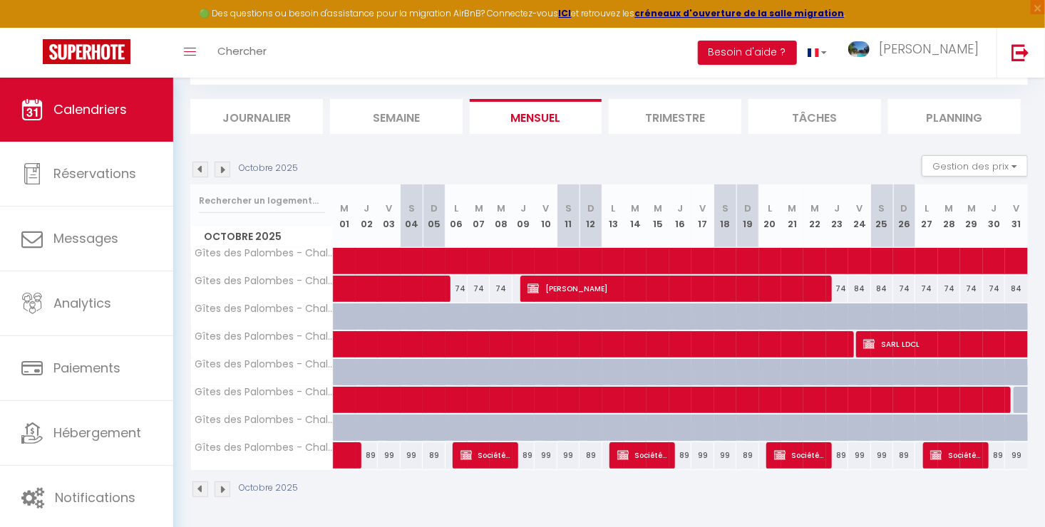
click at [192, 168] on img at bounding box center [200, 170] width 16 height 16
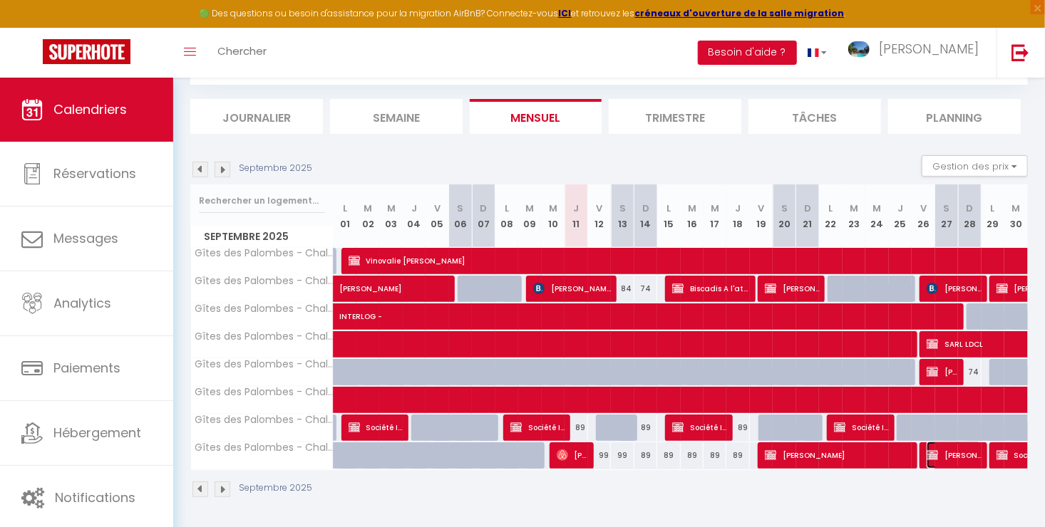
click at [971, 462] on span "[PERSON_NAME]" at bounding box center [953, 455] width 55 height 27
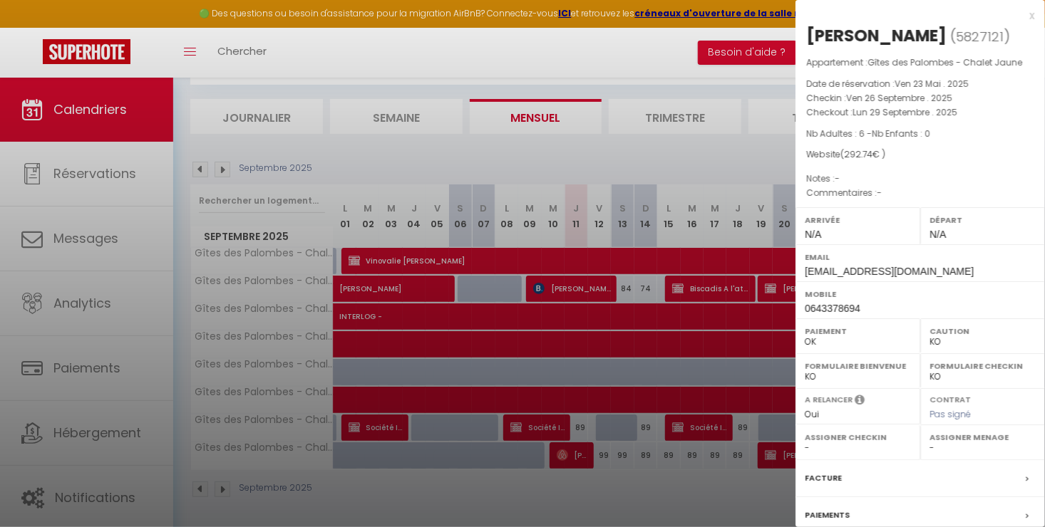
click at [714, 153] on div at bounding box center [522, 263] width 1045 height 527
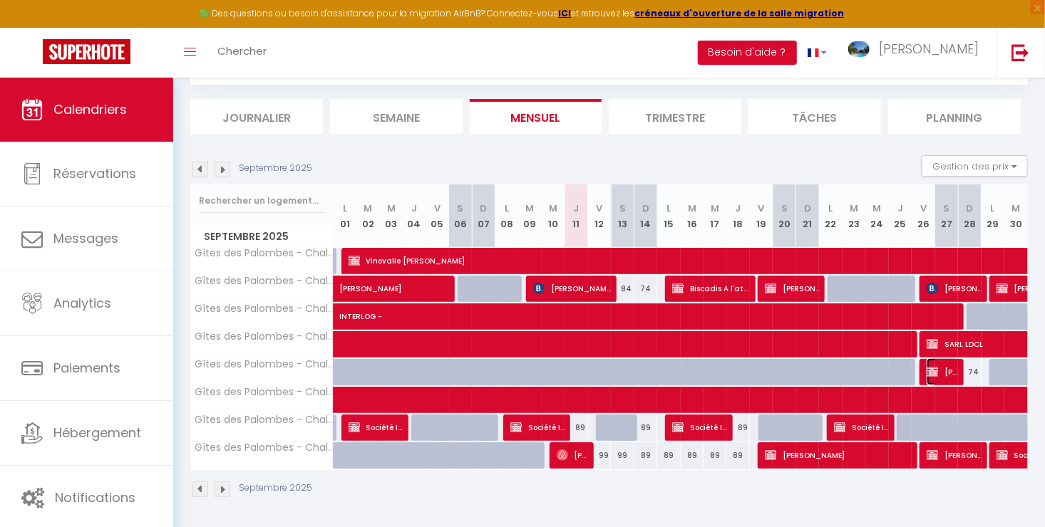
click at [938, 371] on span "[PERSON_NAME]" at bounding box center [941, 371] width 31 height 27
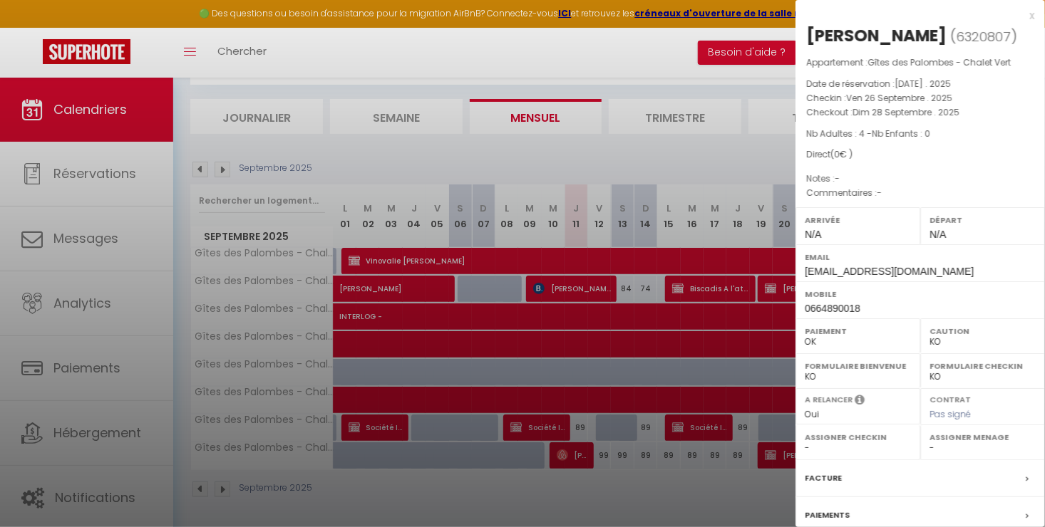
click at [741, 161] on div at bounding box center [522, 263] width 1045 height 527
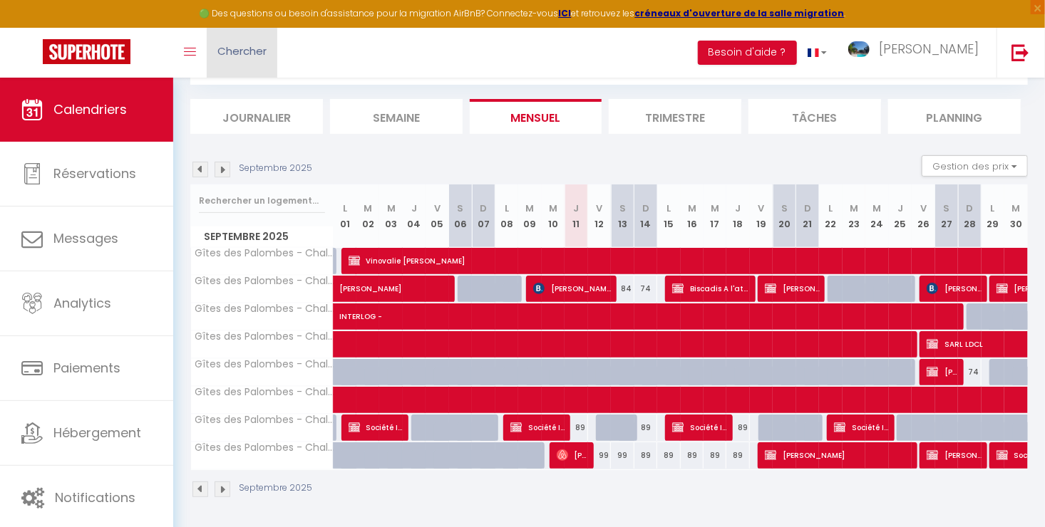
click at [249, 57] on span "Chercher" at bounding box center [241, 50] width 49 height 15
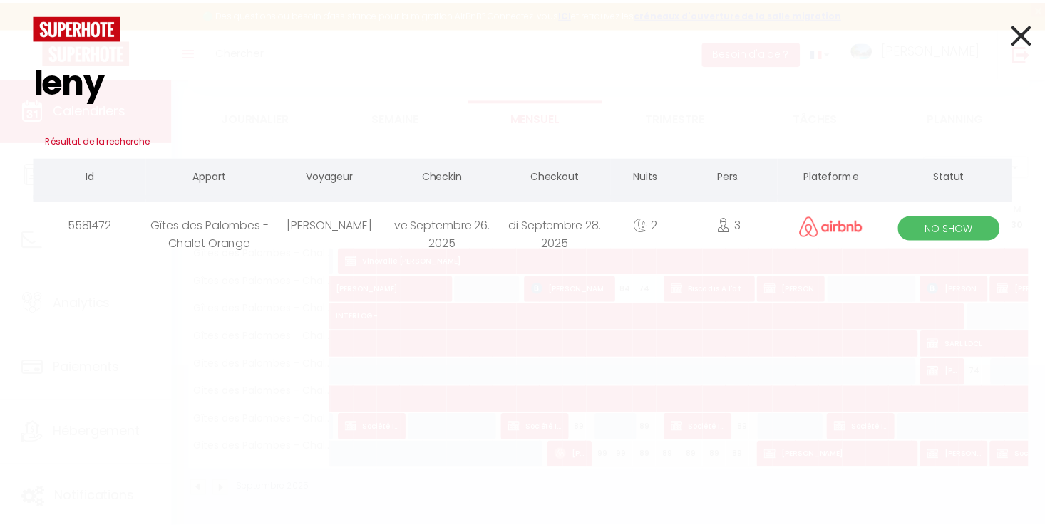
scroll to position [50, 0]
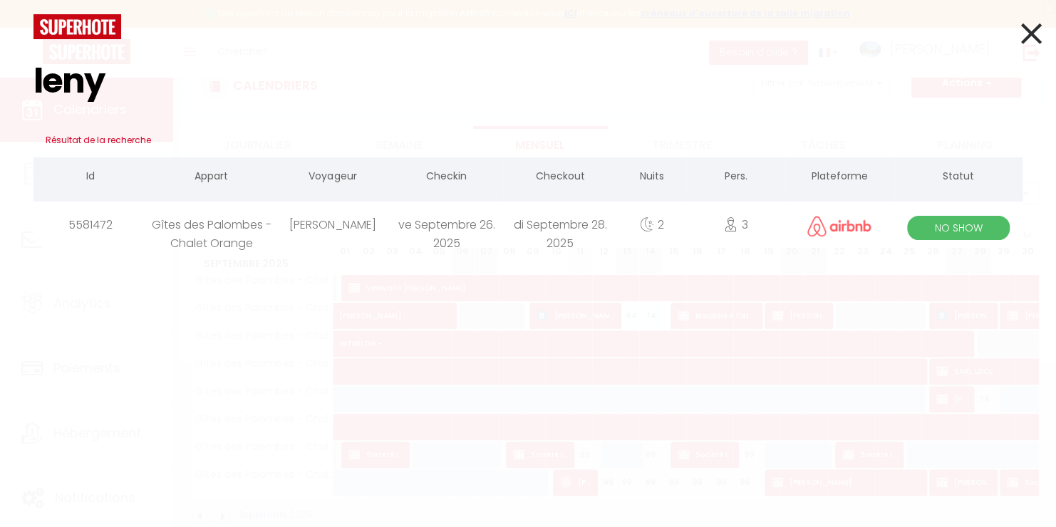
click at [1043, 31] on div "leny Résultat de la recherche Id Appart Voyageur Checkin Checkout Nuits Pers. P…" at bounding box center [528, 263] width 1056 height 527
click at [1035, 31] on icon at bounding box center [1031, 34] width 21 height 36
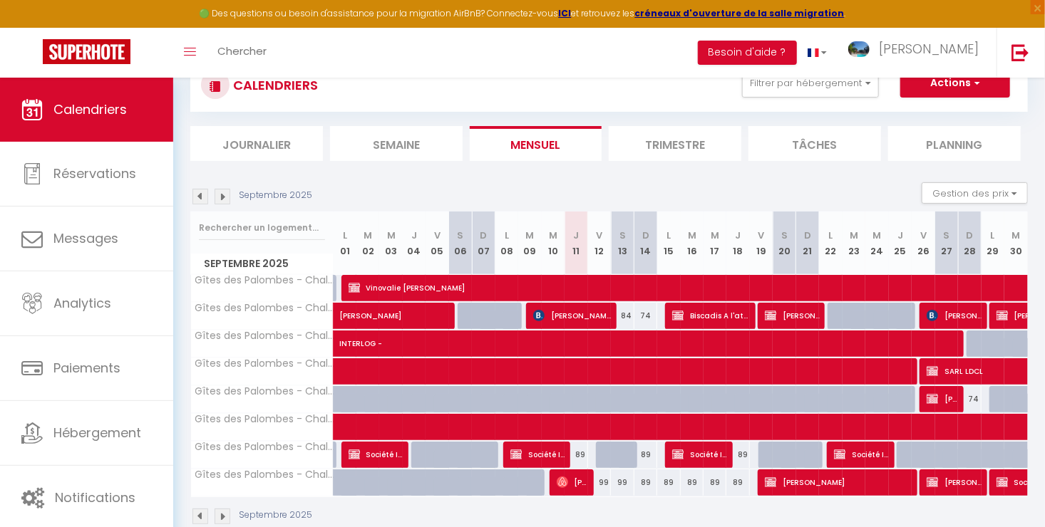
scroll to position [77, 0]
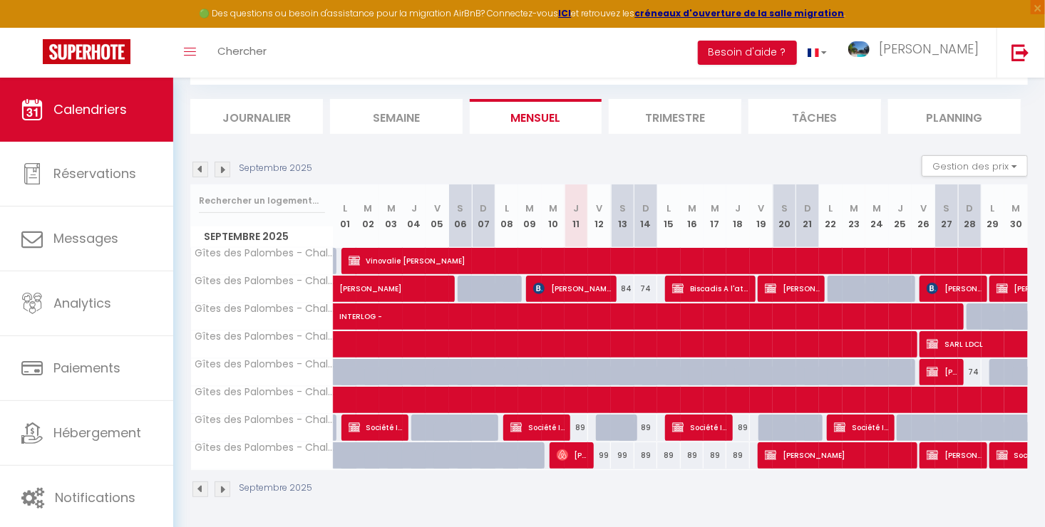
click at [977, 367] on div "74" at bounding box center [969, 372] width 23 height 26
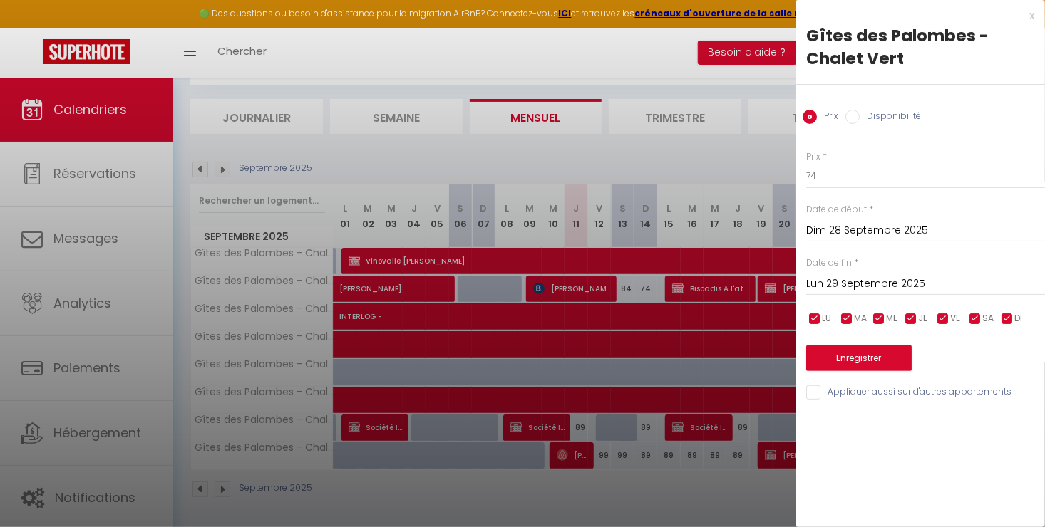
click at [847, 120] on input "Disponibilité" at bounding box center [852, 117] width 14 height 14
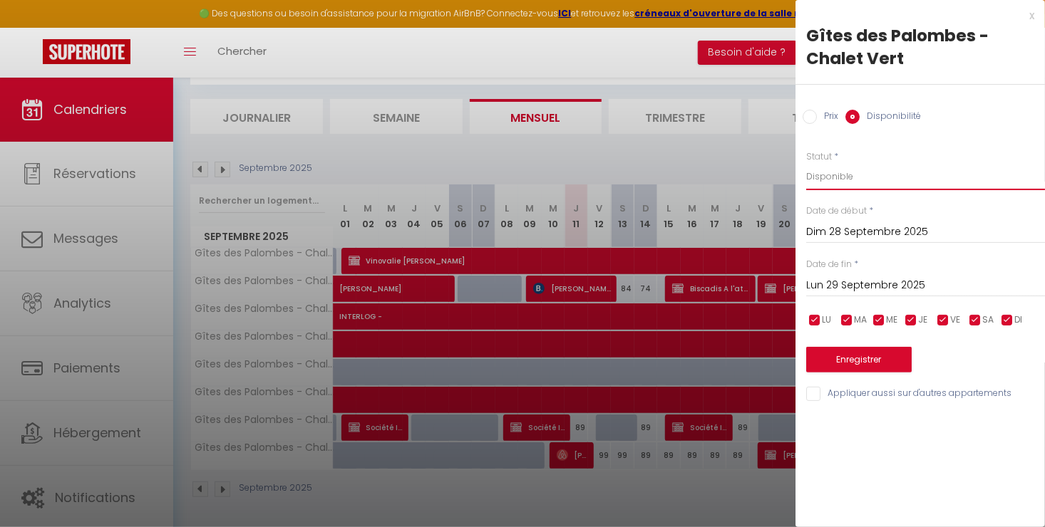
click at [836, 179] on select "Disponible Indisponible" at bounding box center [925, 176] width 239 height 27
click at [806, 163] on select "Disponible Indisponible" at bounding box center [925, 176] width 239 height 27
click at [857, 351] on button "Enregistrer" at bounding box center [858, 360] width 105 height 26
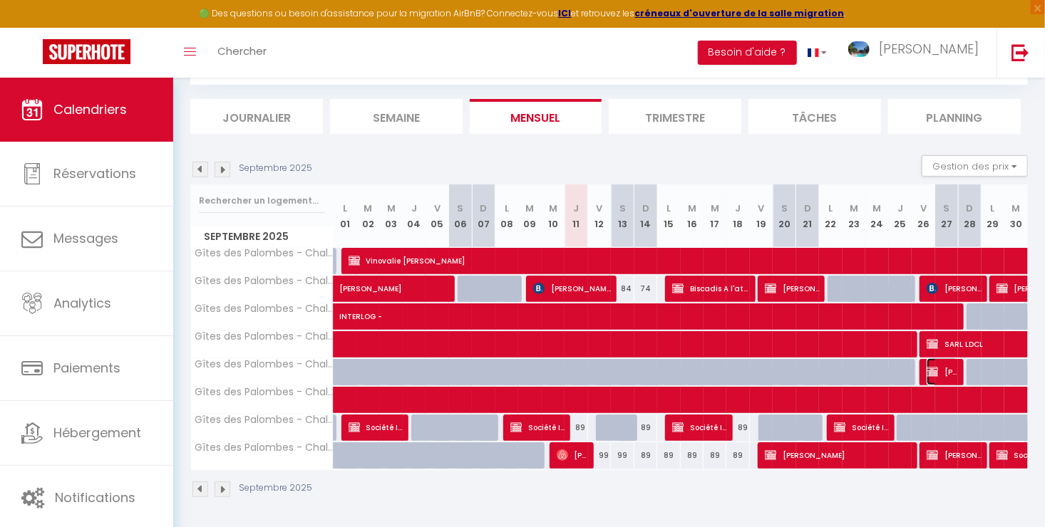
click at [940, 368] on span "[PERSON_NAME]" at bounding box center [941, 371] width 31 height 27
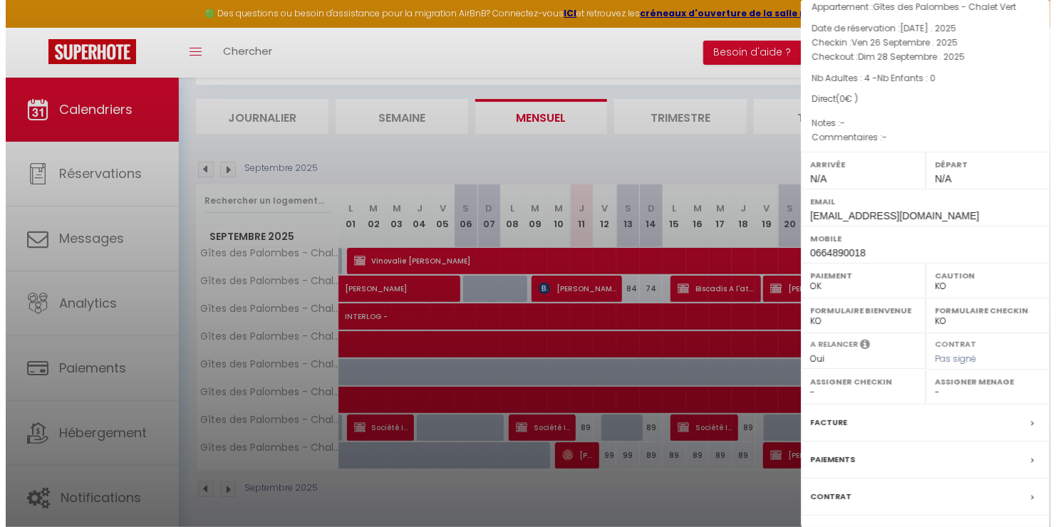
scroll to position [0, 0]
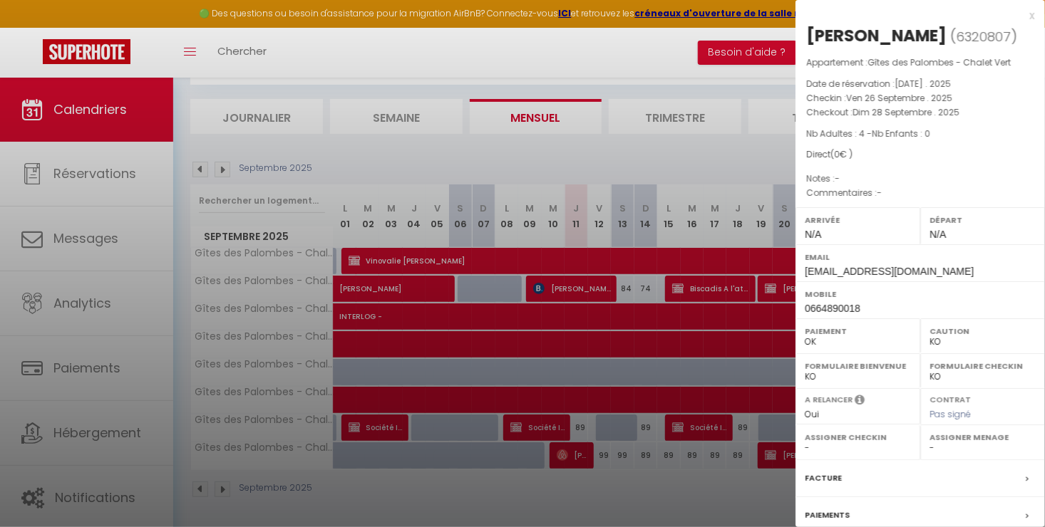
click at [728, 165] on div at bounding box center [522, 263] width 1045 height 527
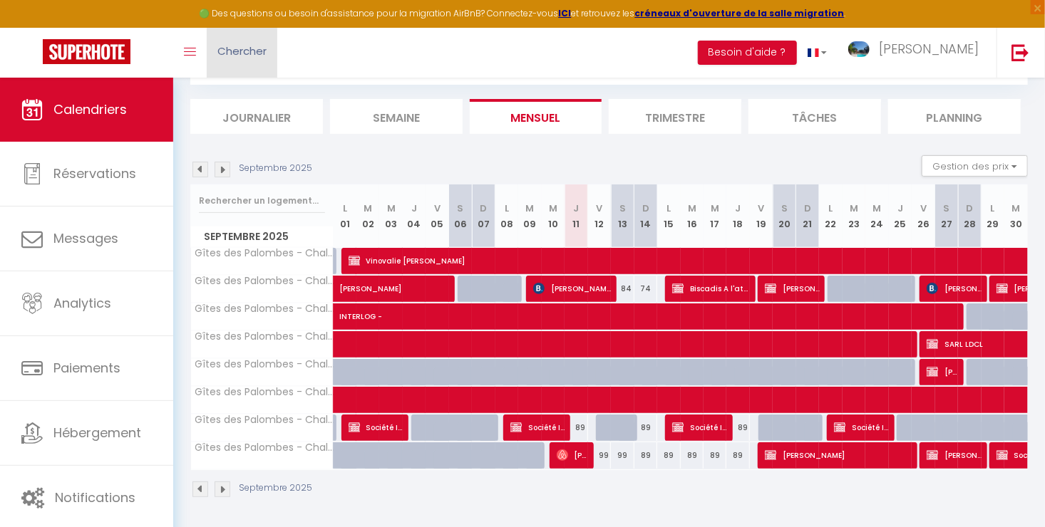
click at [256, 62] on link "Chercher" at bounding box center [242, 53] width 71 height 50
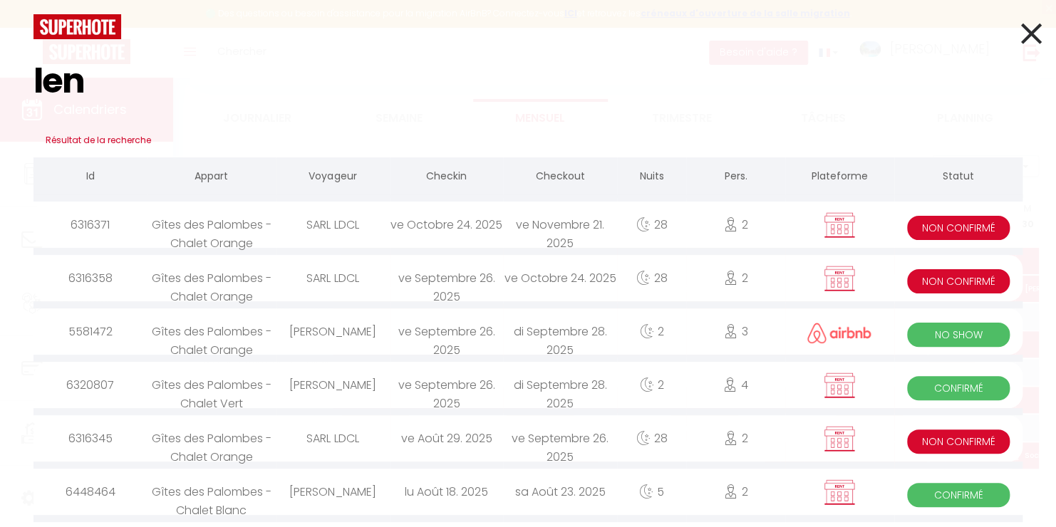
click at [347, 333] on div "[PERSON_NAME]" at bounding box center [333, 332] width 114 height 46
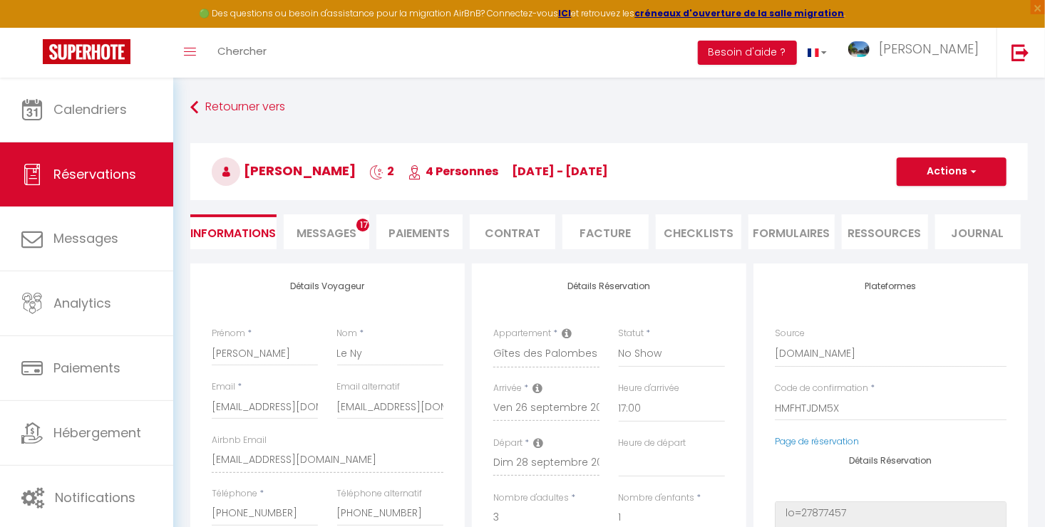
click at [340, 235] on span "Messages" at bounding box center [326, 233] width 60 height 16
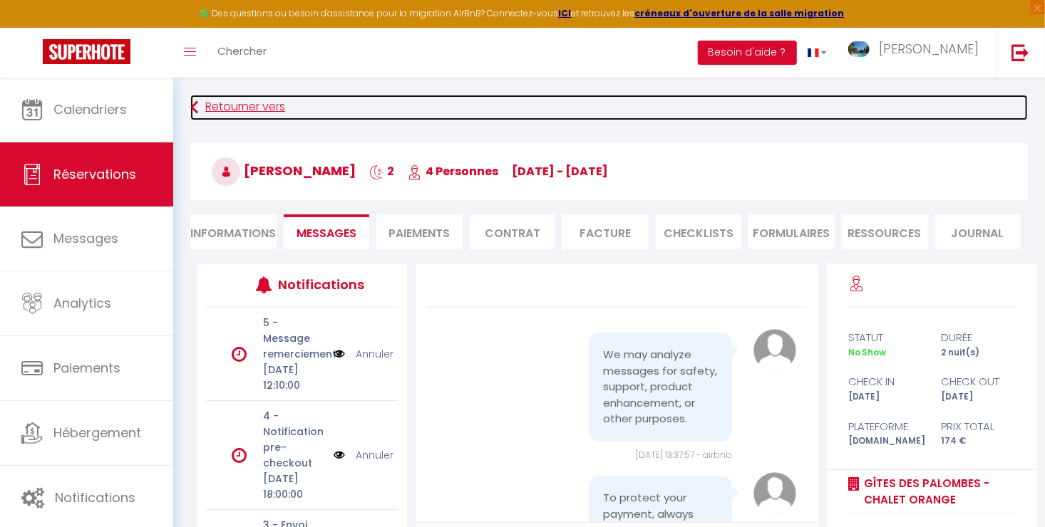
click at [217, 110] on link "Retourner vers" at bounding box center [608, 108] width 837 height 26
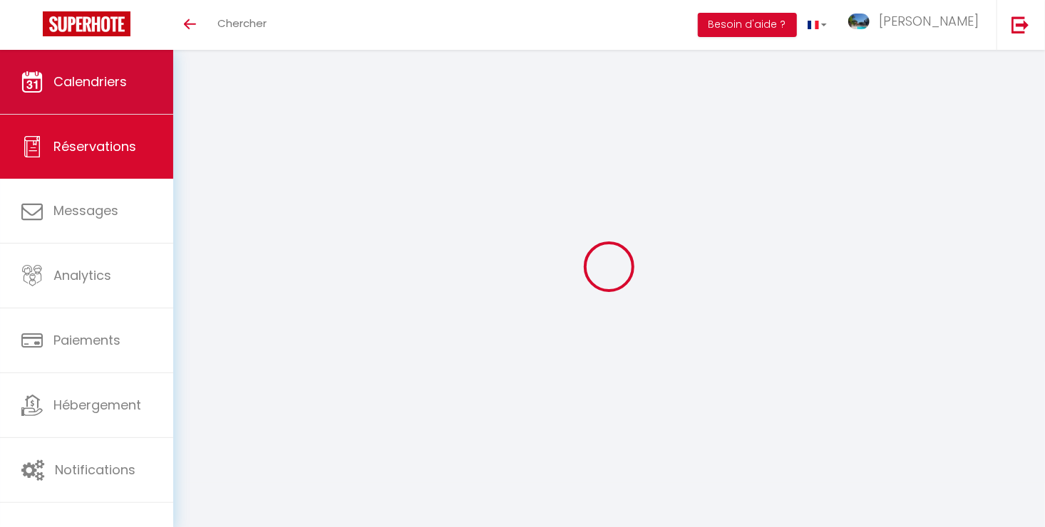
click at [123, 98] on link "Calendriers" at bounding box center [86, 82] width 173 height 64
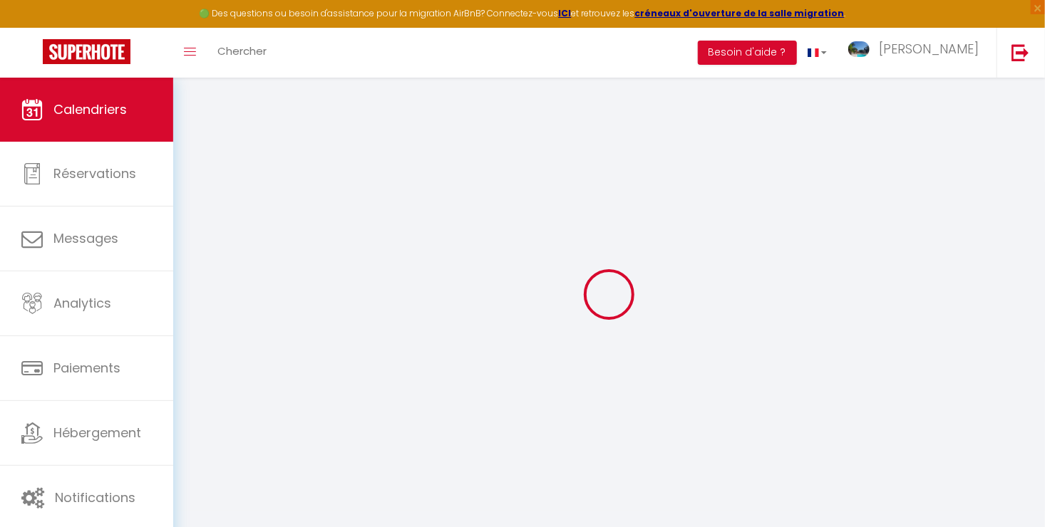
select select
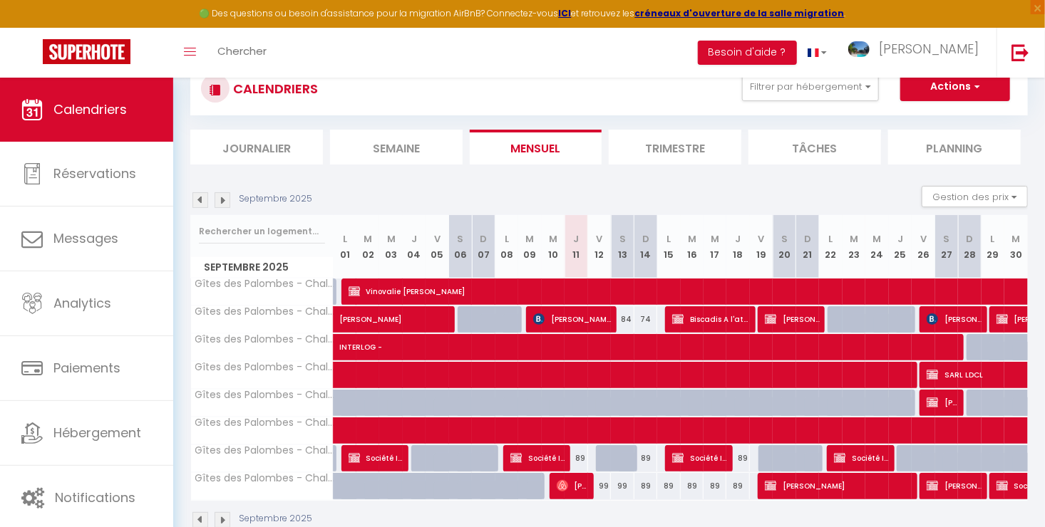
scroll to position [71, 0]
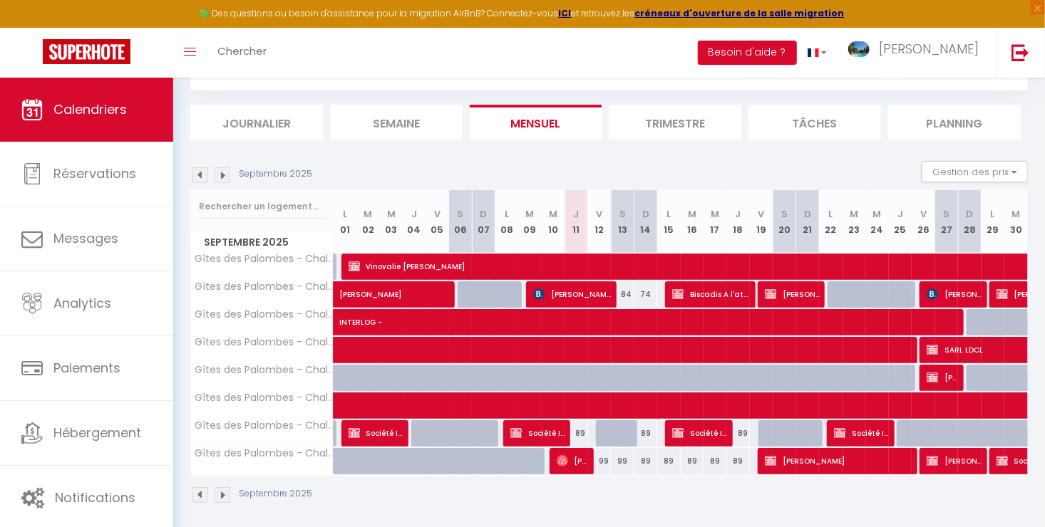
click at [600, 460] on div "99" at bounding box center [599, 461] width 23 height 26
type input "99"
select select "1"
type input "Ven 12 Septembre 2025"
type input "Sam 13 Septembre 2025"
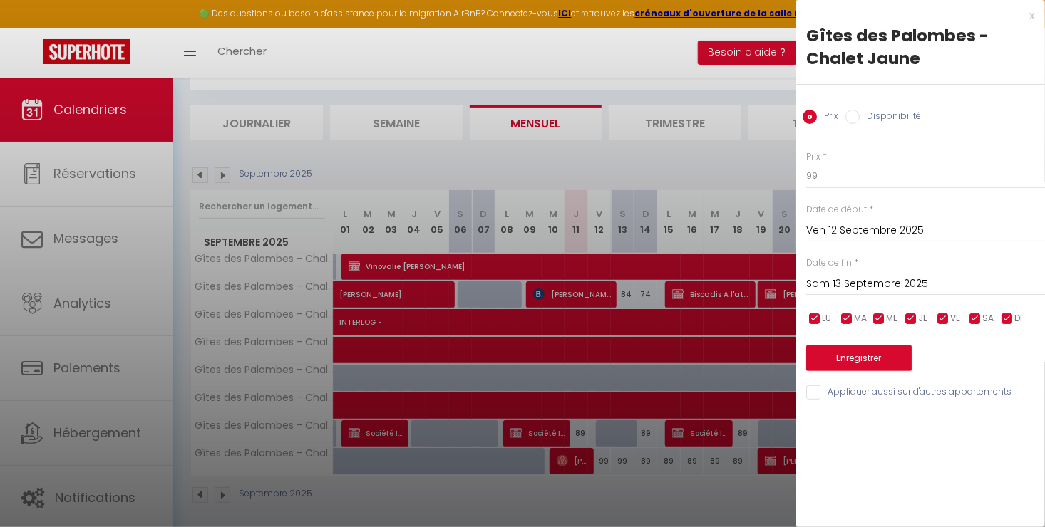
click at [853, 116] on input "Disponibilité" at bounding box center [852, 117] width 14 height 14
radio input "true"
radio input "false"
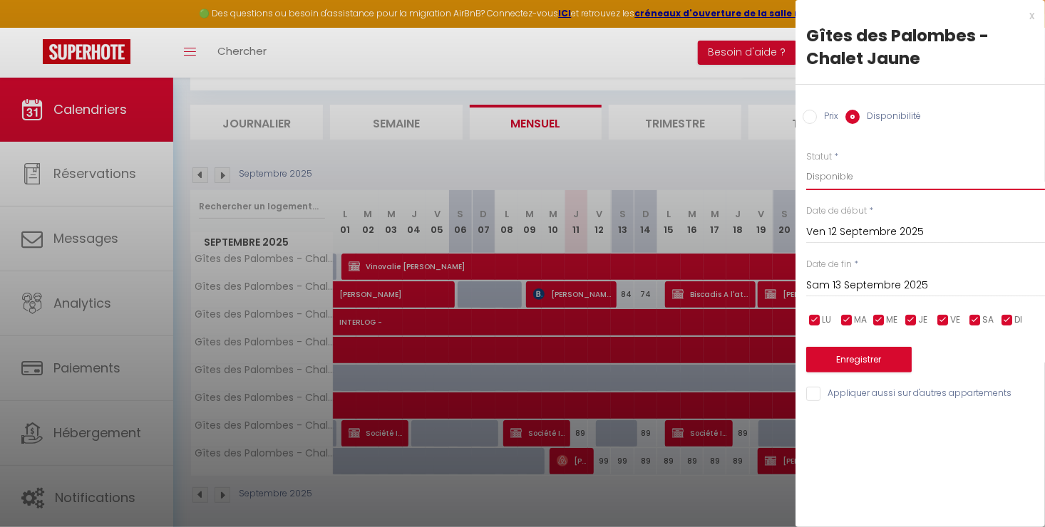
click at [844, 175] on select "Disponible Indisponible" at bounding box center [925, 176] width 239 height 27
select select "0"
click at [806, 163] on select "Disponible Indisponible" at bounding box center [925, 176] width 239 height 27
click at [839, 282] on input "Sam 13 Septembre 2025" at bounding box center [925, 285] width 239 height 19
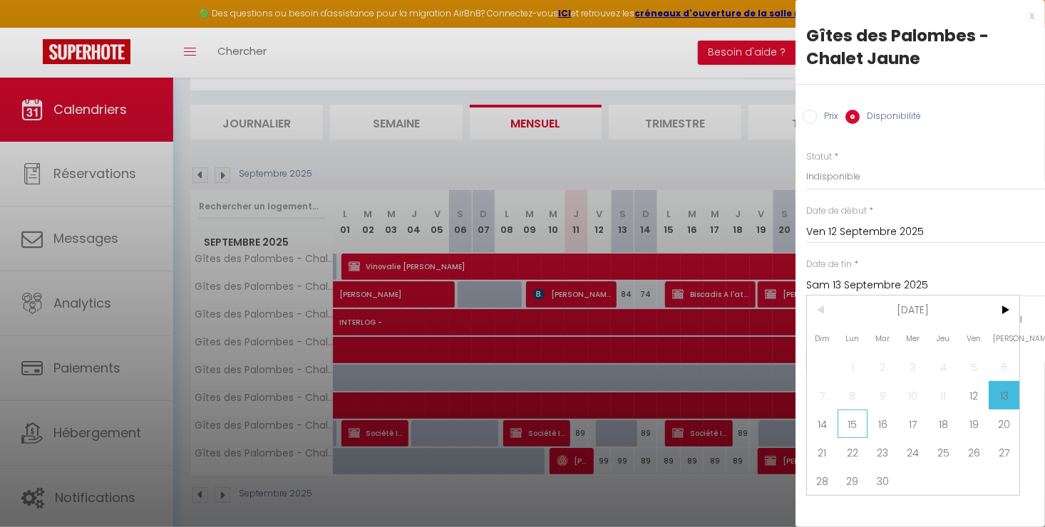
click at [845, 420] on span "15" at bounding box center [852, 424] width 31 height 29
type input "Lun 15 Septembre 2025"
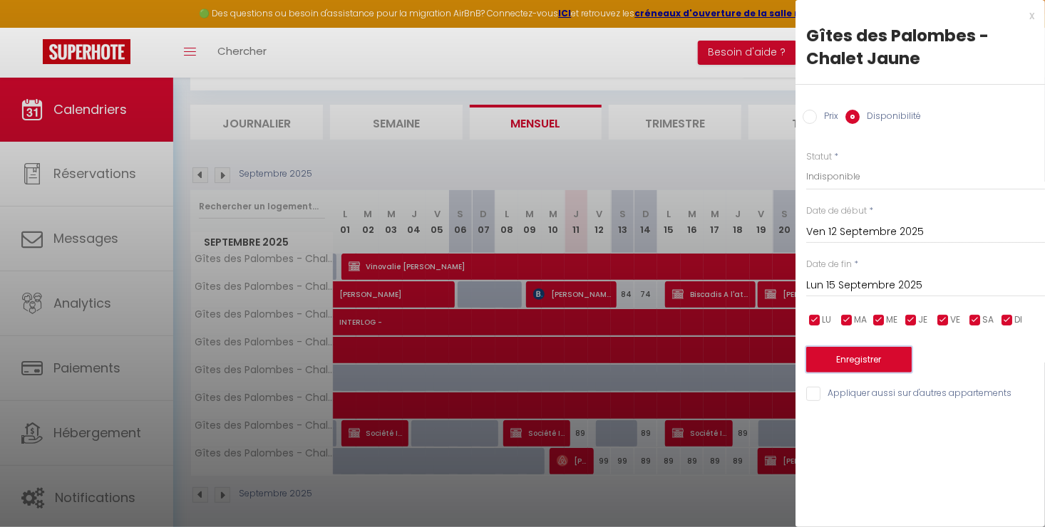
click at [847, 363] on button "Enregistrer" at bounding box center [858, 360] width 105 height 26
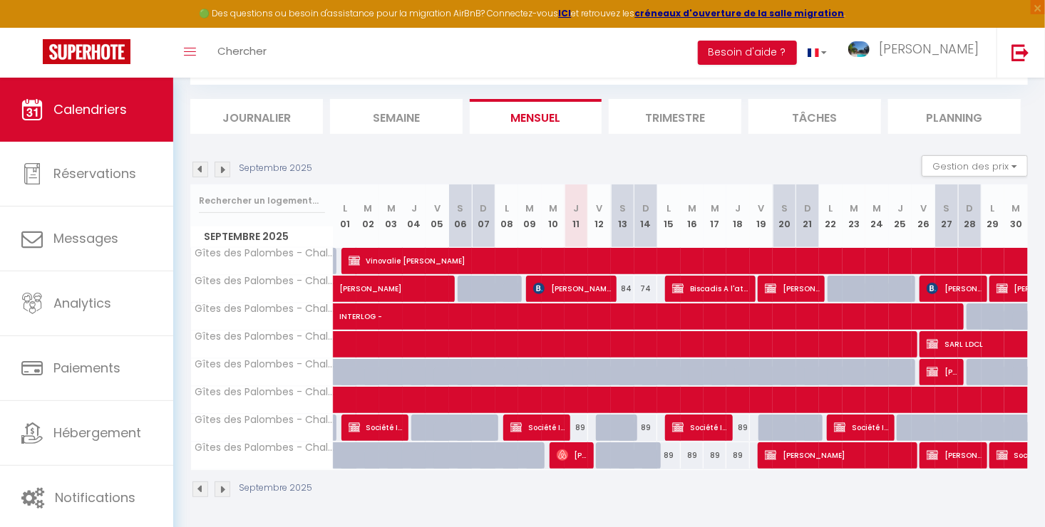
scroll to position [77, 0]
